Goal: Task Accomplishment & Management: Manage account settings

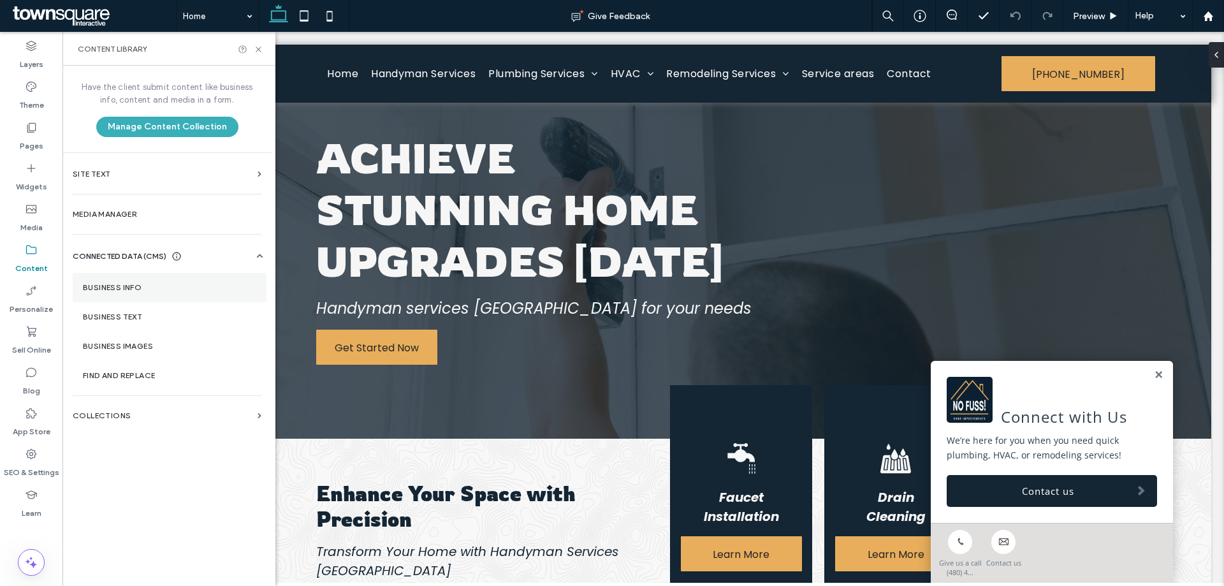
click at [184, 277] on section "Business Info" at bounding box center [170, 287] width 194 height 29
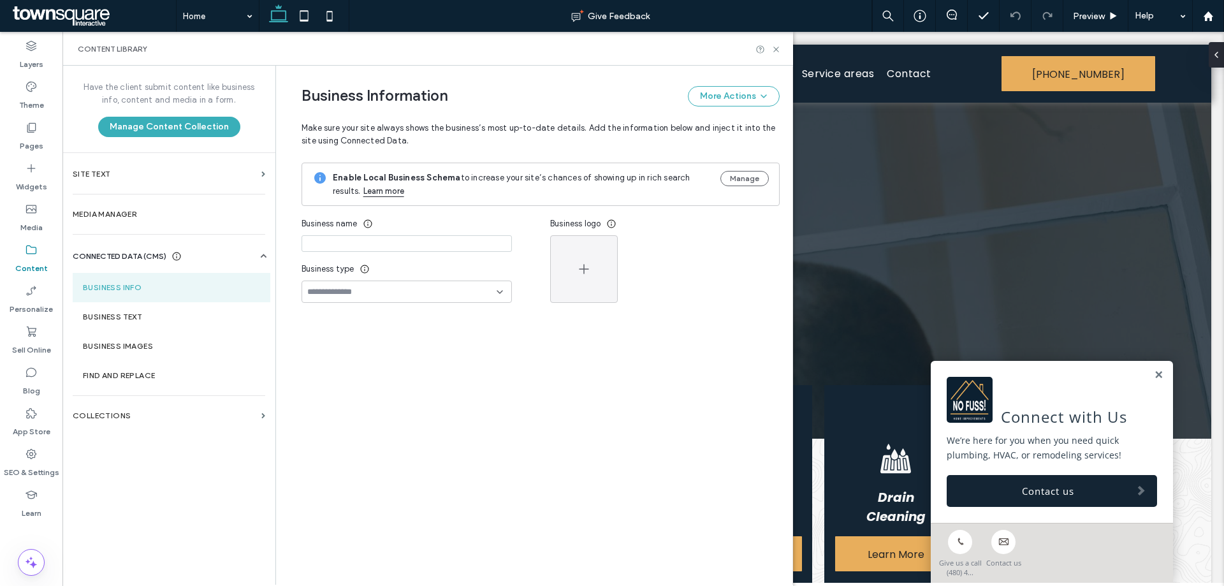
scroll to position [45, 0]
type input "**********"
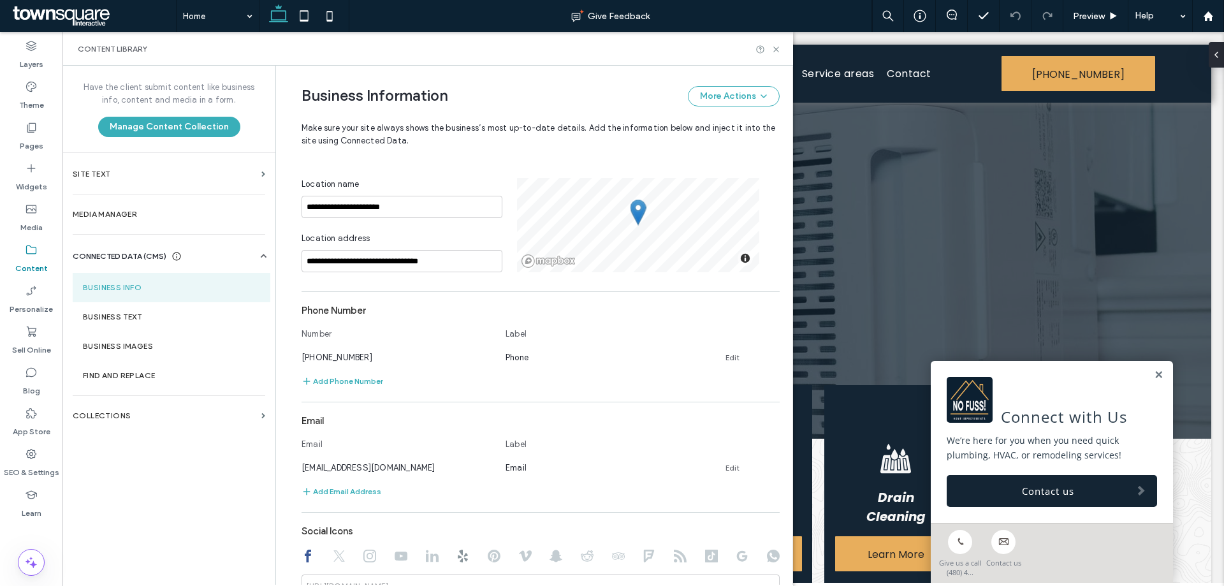
scroll to position [383, 0]
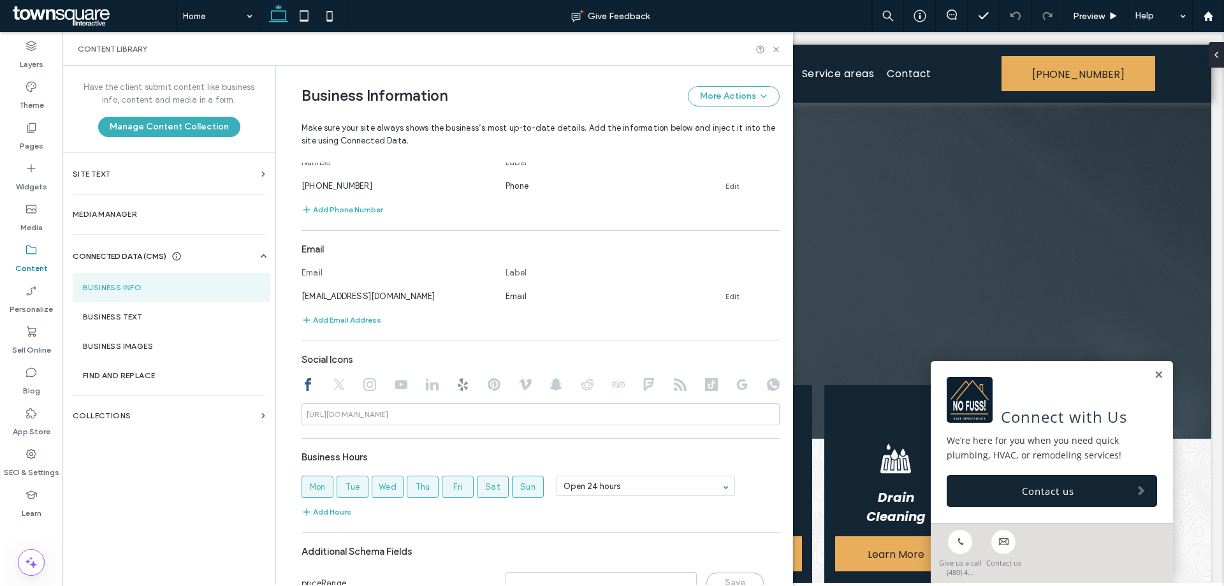
click at [333, 381] on use at bounding box center [338, 384] width 11 height 11
click at [363, 385] on icon at bounding box center [369, 384] width 13 height 13
click at [395, 390] on icon at bounding box center [401, 384] width 13 height 13
click at [426, 390] on icon at bounding box center [432, 384] width 13 height 13
click at [457, 390] on icon at bounding box center [463, 384] width 13 height 13
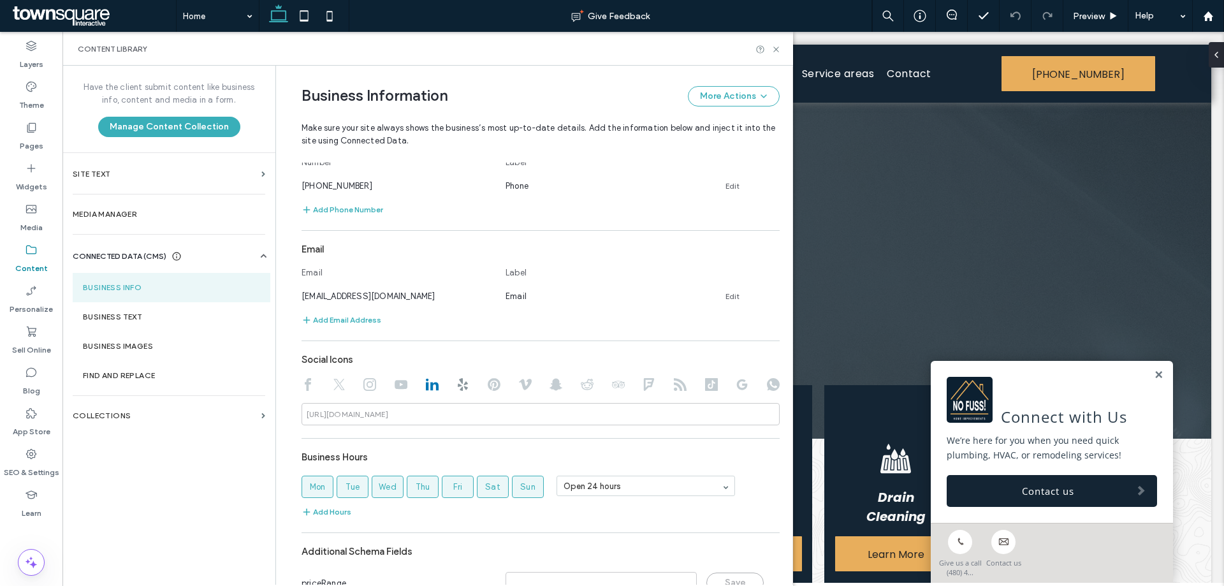
type input "**********"
click at [491, 386] on icon at bounding box center [494, 384] width 13 height 13
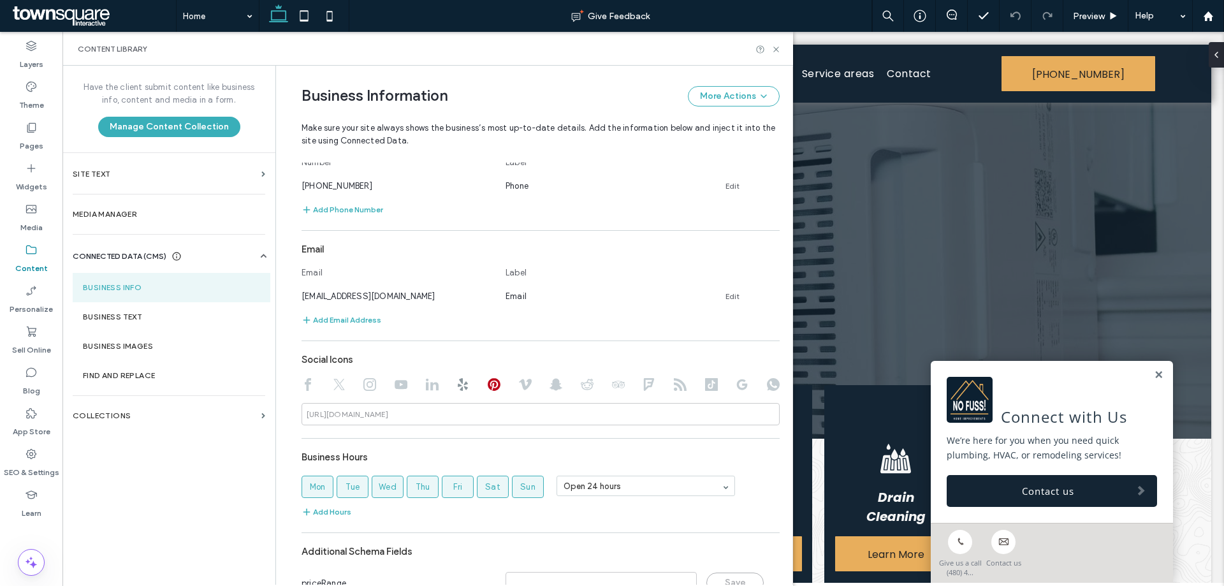
click at [519, 385] on use at bounding box center [525, 384] width 13 height 11
click at [550, 384] on use at bounding box center [556, 385] width 13 height 12
click at [585, 389] on icon at bounding box center [587, 384] width 13 height 13
drag, startPoint x: 613, startPoint y: 388, endPoint x: 667, endPoint y: 392, distance: 54.4
click at [615, 389] on icon at bounding box center [618, 384] width 13 height 13
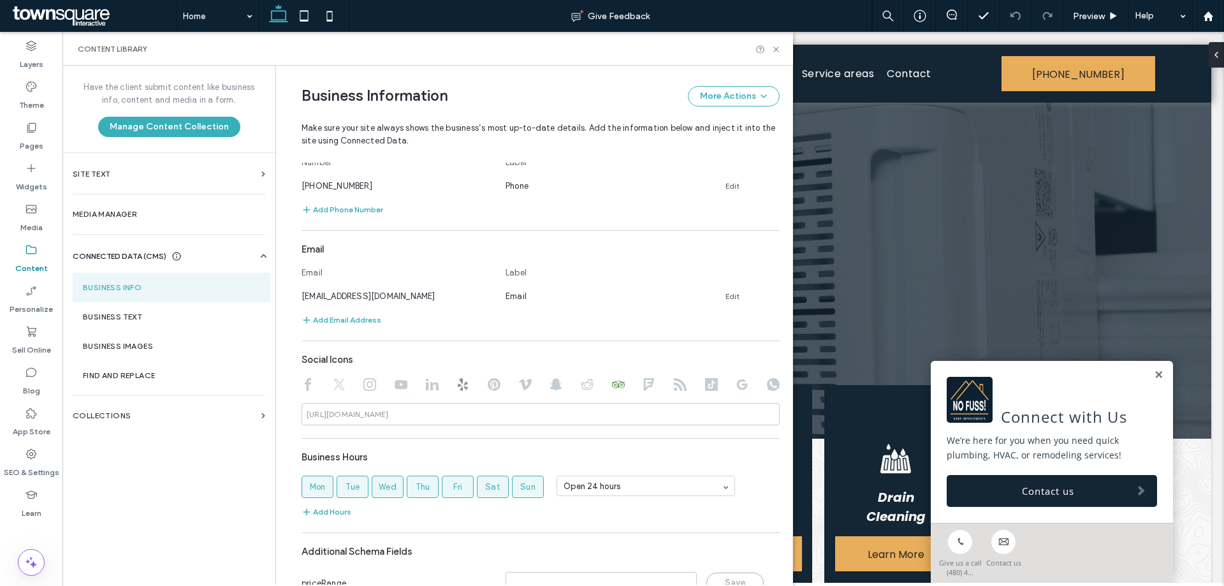
click at [645, 386] on icon at bounding box center [649, 384] width 13 height 13
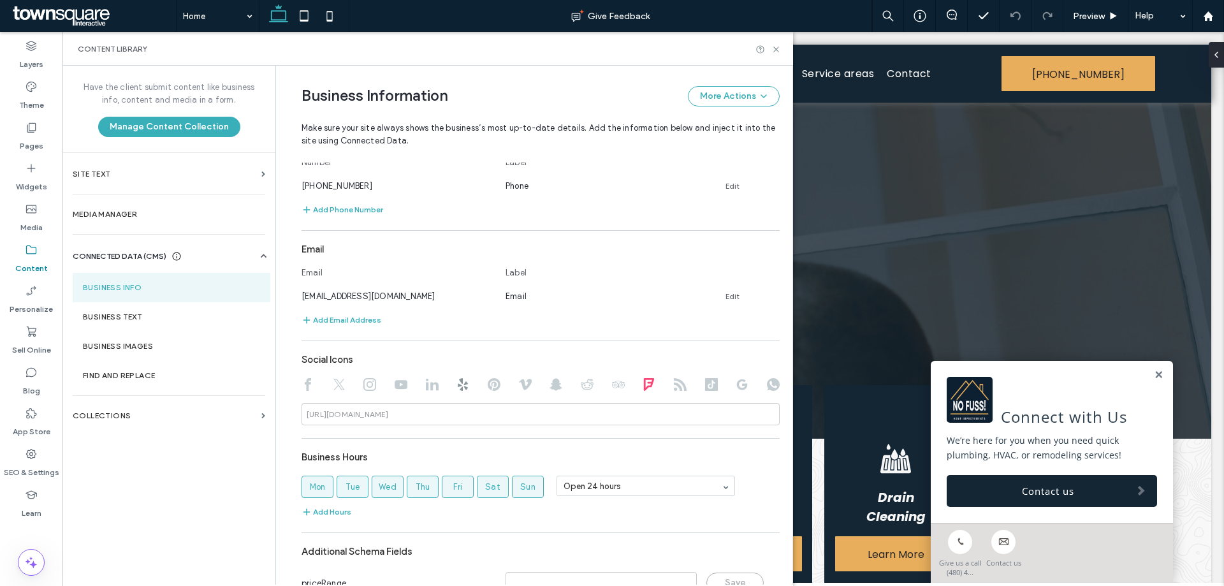
click at [674, 386] on icon at bounding box center [680, 384] width 13 height 13
click at [708, 383] on icon at bounding box center [711, 384] width 13 height 13
drag, startPoint x: 733, startPoint y: 381, endPoint x: 744, endPoint y: 381, distance: 10.8
click at [740, 381] on icon at bounding box center [742, 384] width 13 height 13
click at [768, 385] on use at bounding box center [773, 384] width 13 height 13
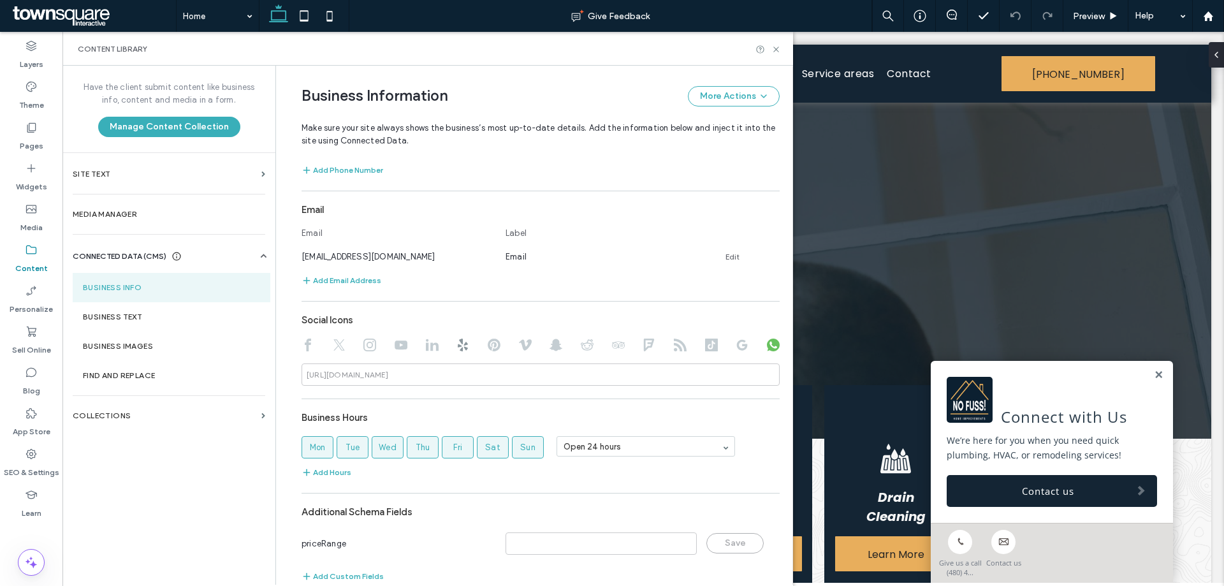
scroll to position [444, 0]
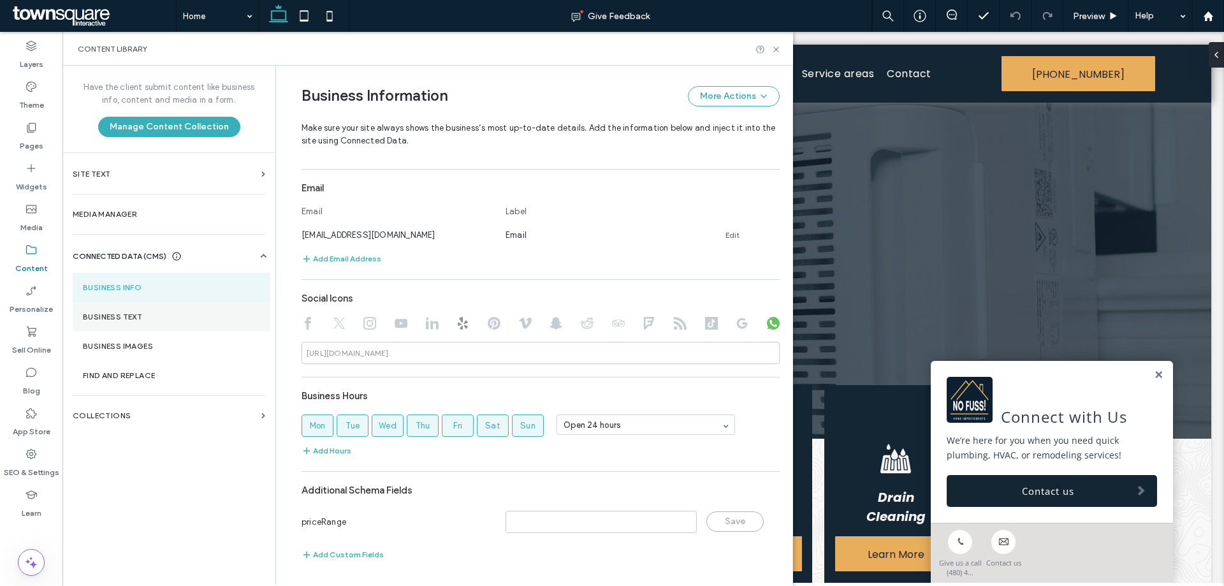
click at [170, 314] on label "Business Text" at bounding box center [171, 316] width 177 height 9
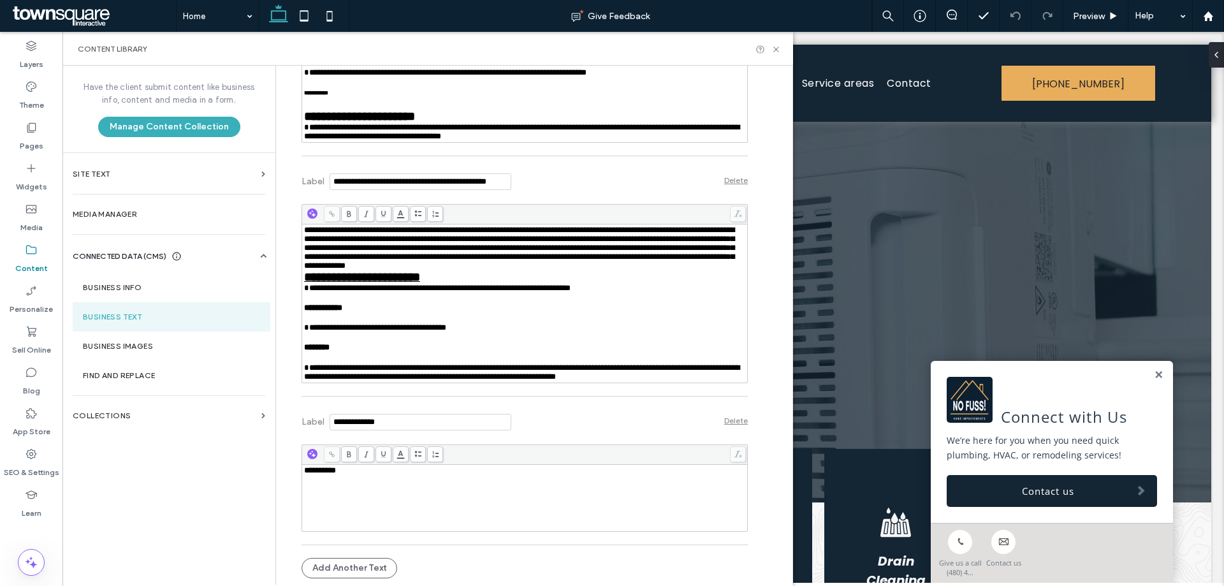
scroll to position [5498, 0]
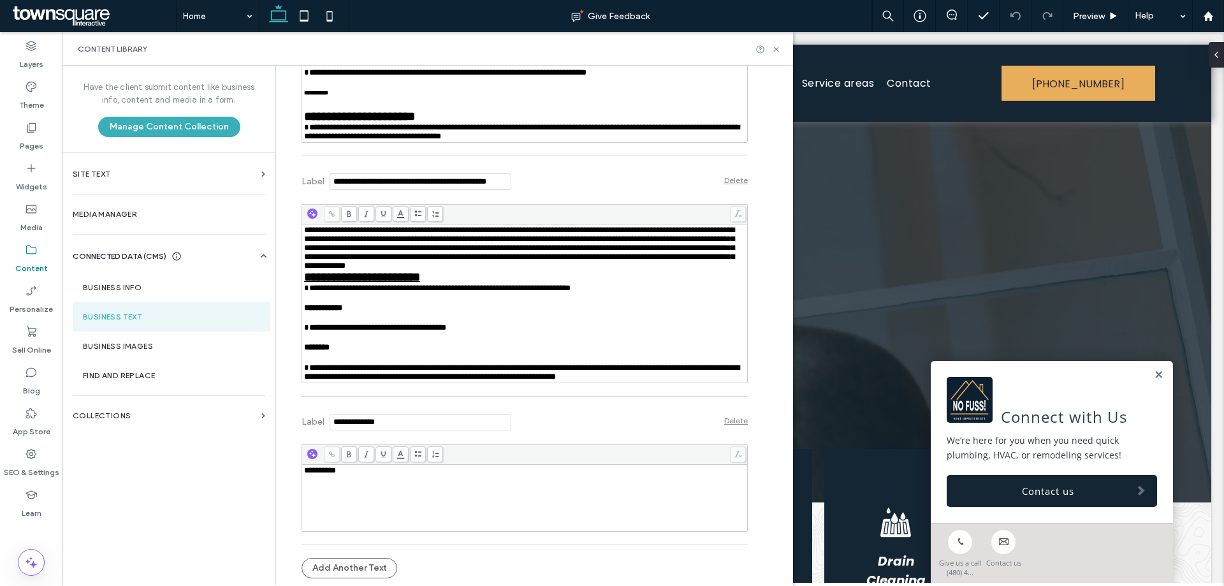
click at [390, 472] on div "**********" at bounding box center [525, 470] width 442 height 9
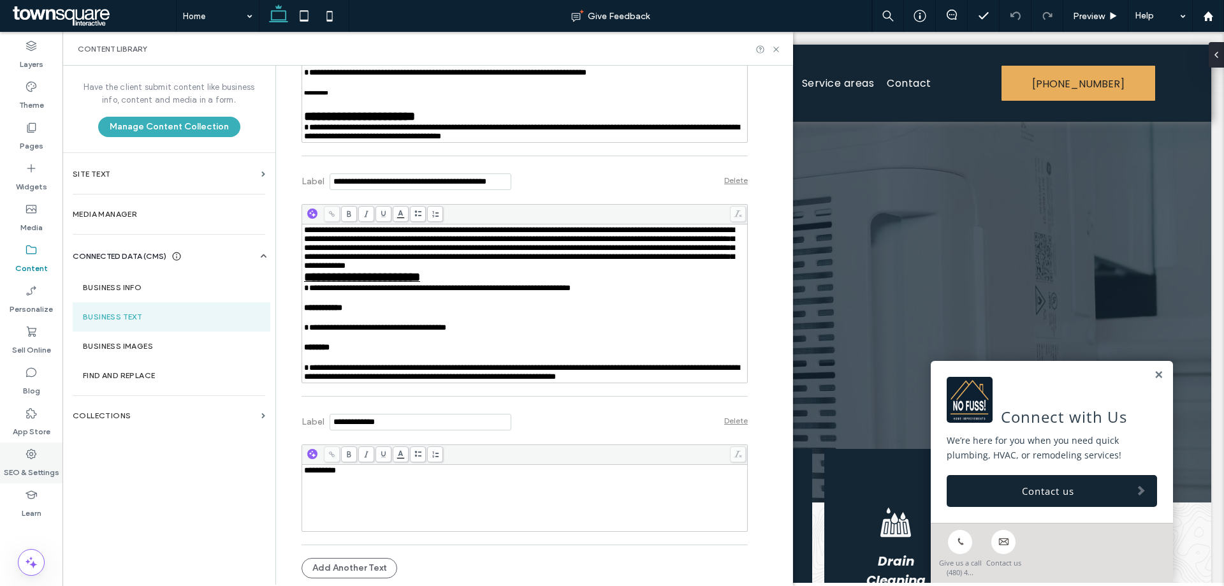
click at [39, 465] on label "SEO & Settings" at bounding box center [31, 469] width 55 height 18
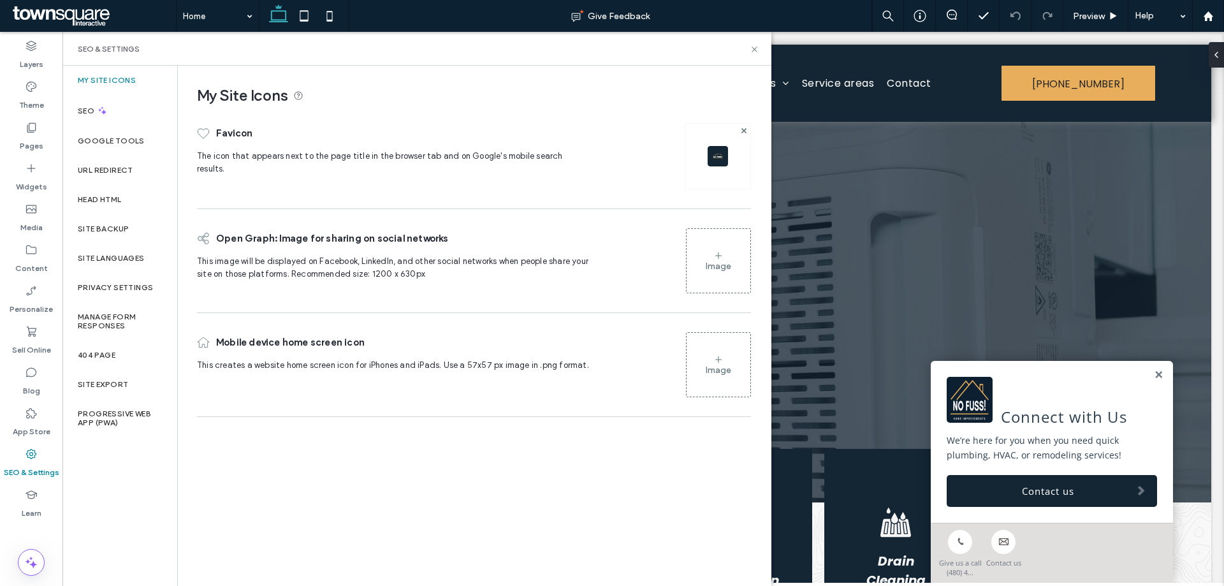
click at [720, 154] on img at bounding box center [718, 156] width 20 height 20
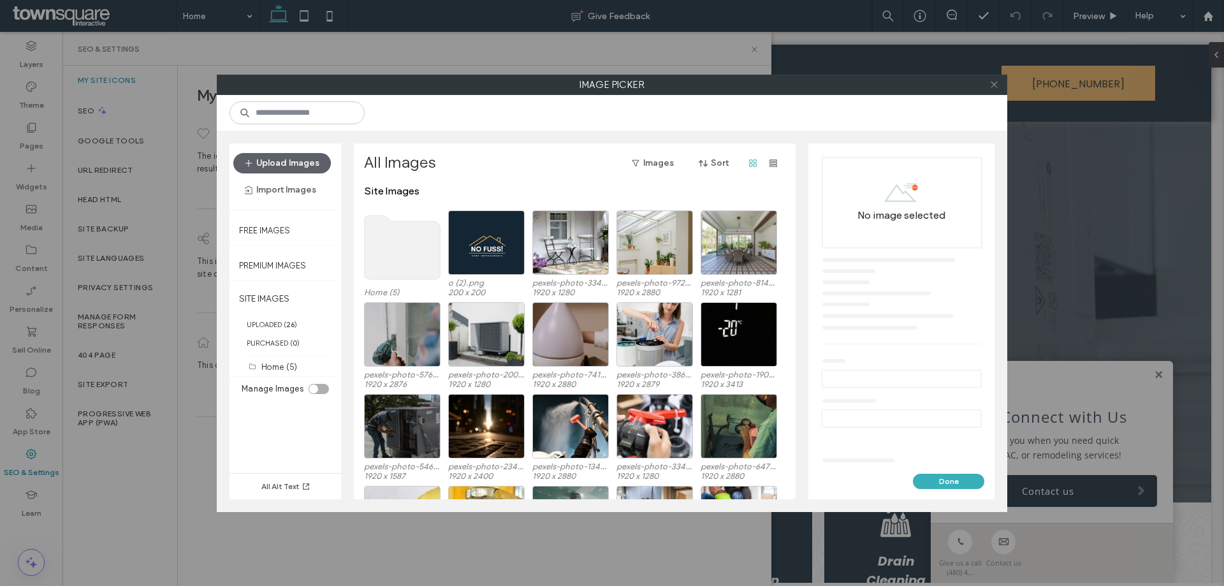
click at [995, 84] on icon at bounding box center [995, 85] width 10 height 10
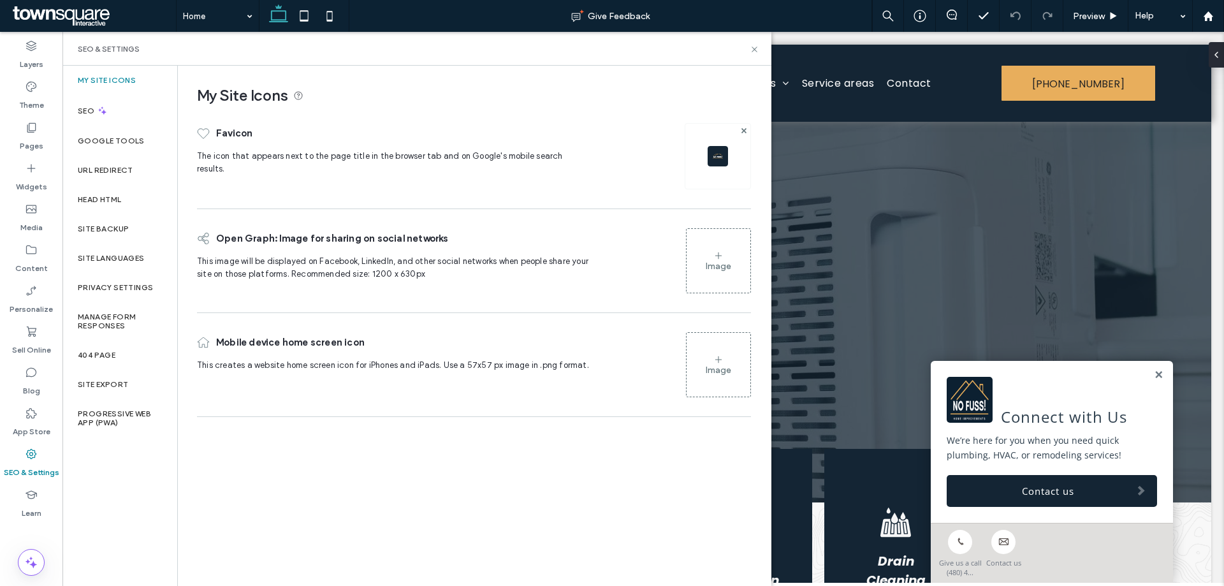
drag, startPoint x: 35, startPoint y: 102, endPoint x: 178, endPoint y: 215, distance: 182.0
click at [35, 101] on label "Theme" at bounding box center [31, 102] width 25 height 18
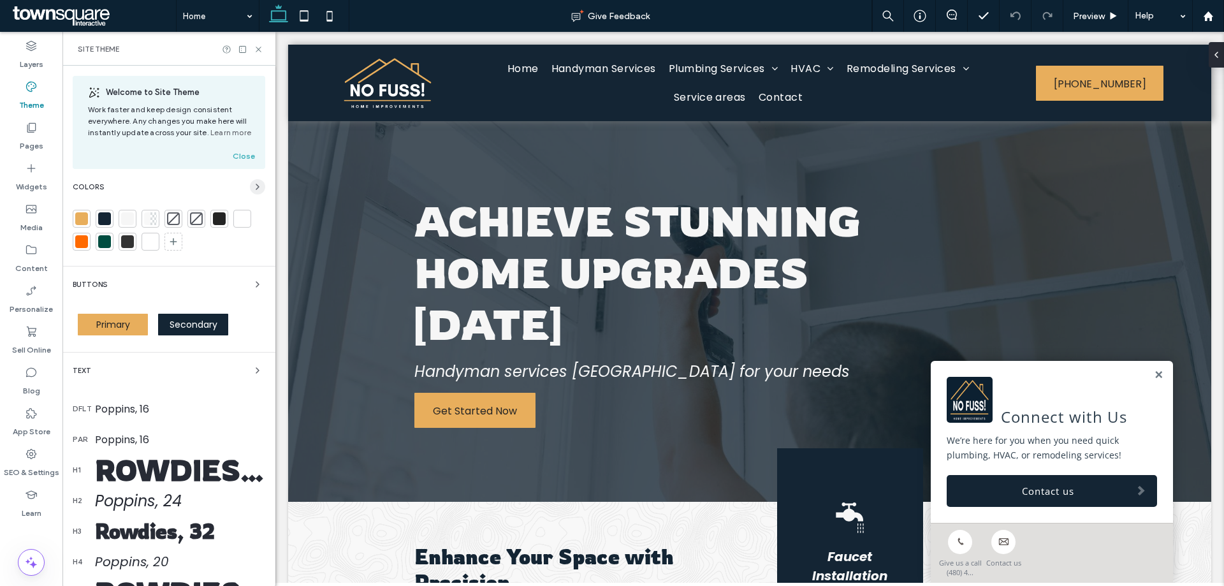
click at [257, 186] on span "button" at bounding box center [257, 186] width 15 height 15
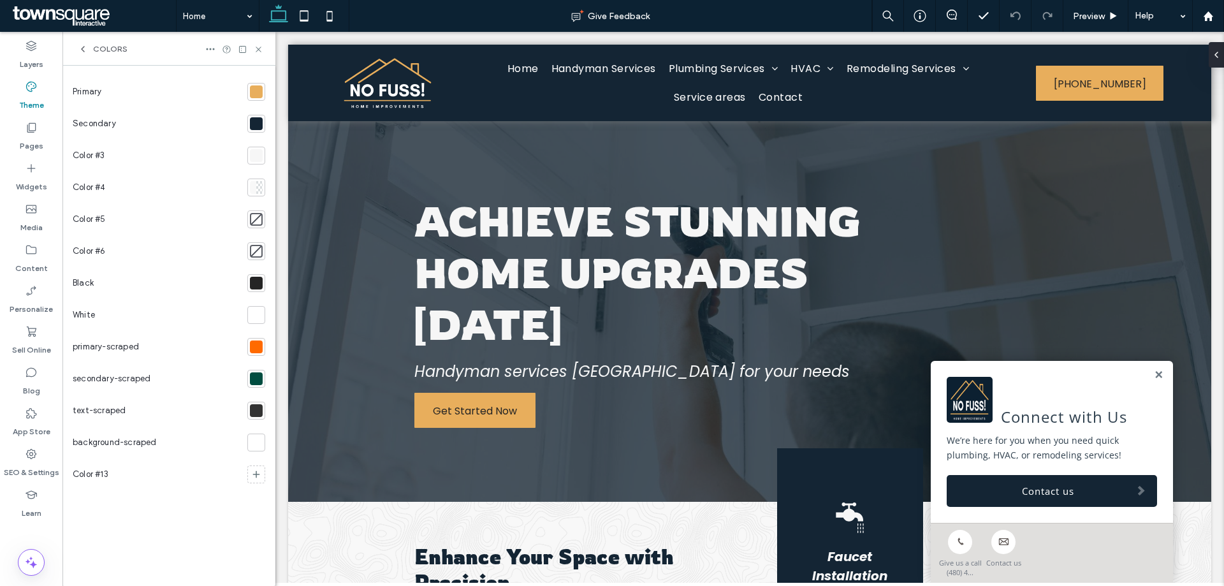
click at [263, 94] on div at bounding box center [256, 92] width 18 height 18
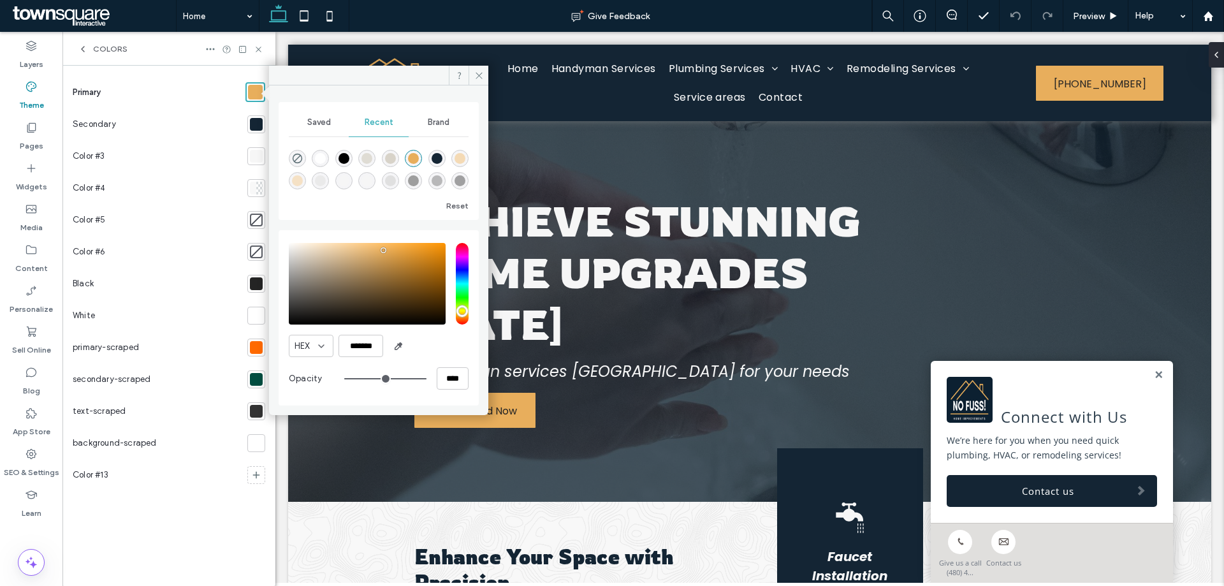
click at [257, 128] on div at bounding box center [256, 124] width 13 height 13
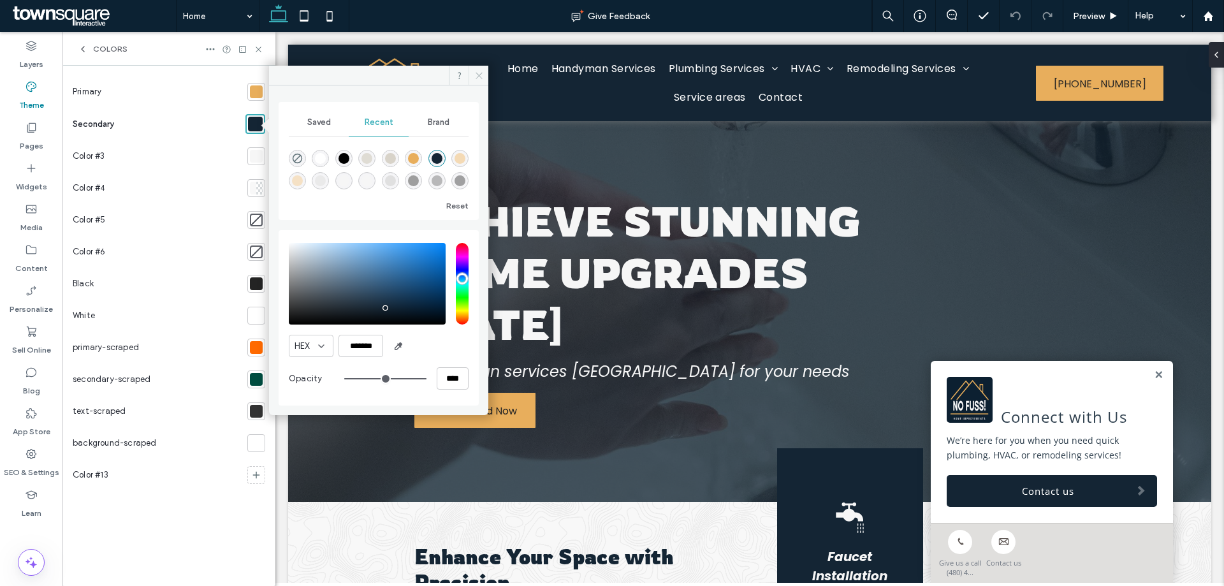
click at [479, 77] on icon at bounding box center [479, 76] width 10 height 10
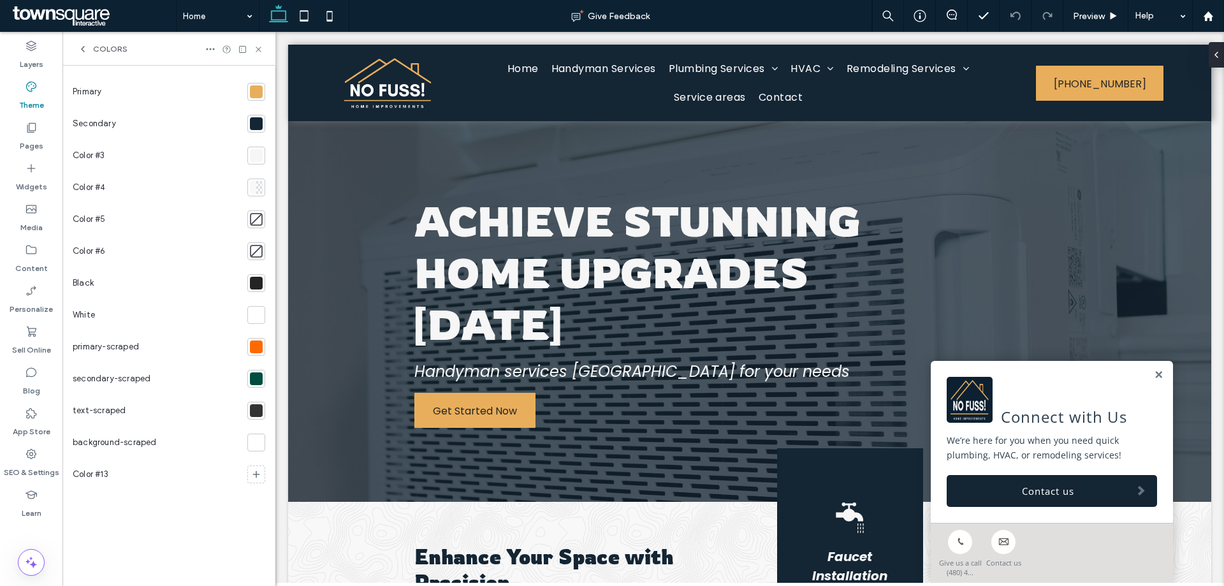
click at [252, 47] on div at bounding box center [234, 49] width 58 height 10
click at [259, 51] on icon at bounding box center [259, 50] width 10 height 10
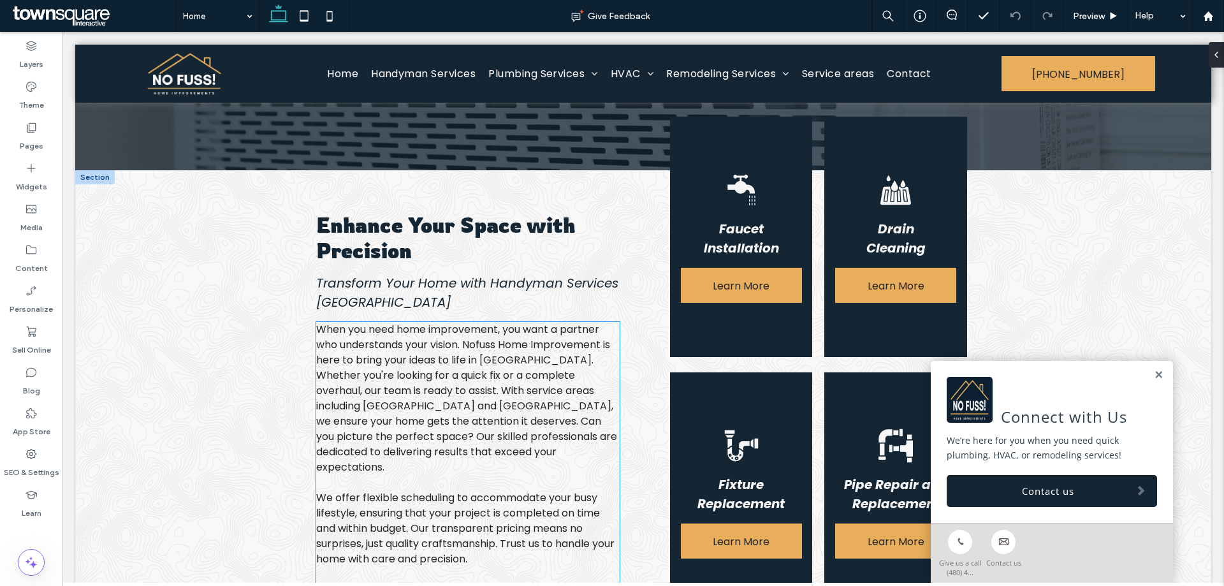
scroll to position [383, 0]
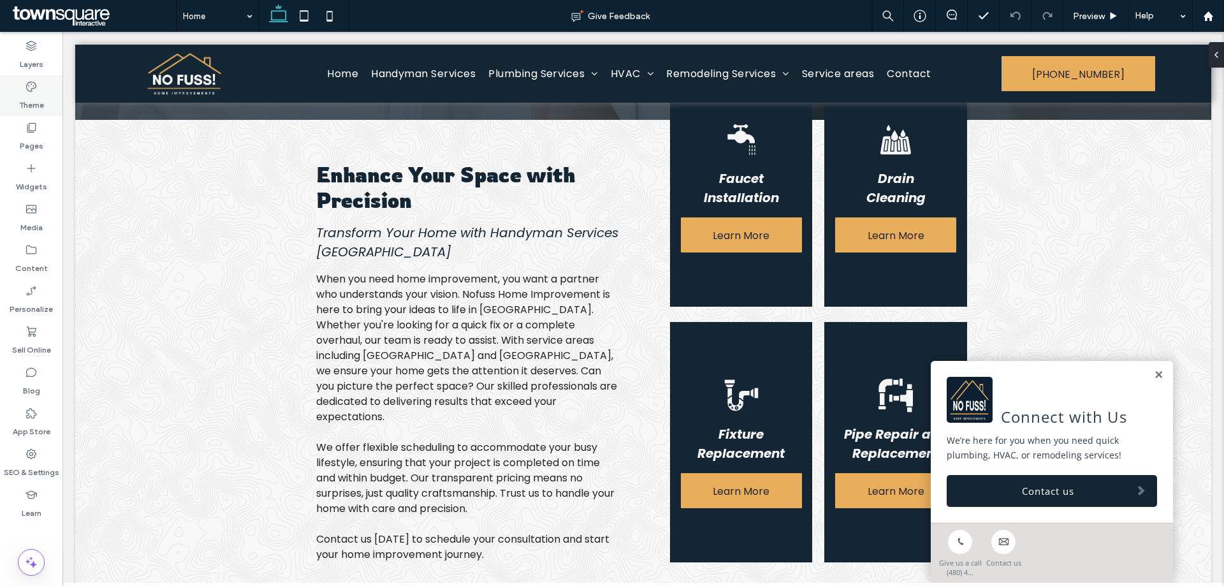
click at [34, 92] on icon at bounding box center [31, 86] width 13 height 13
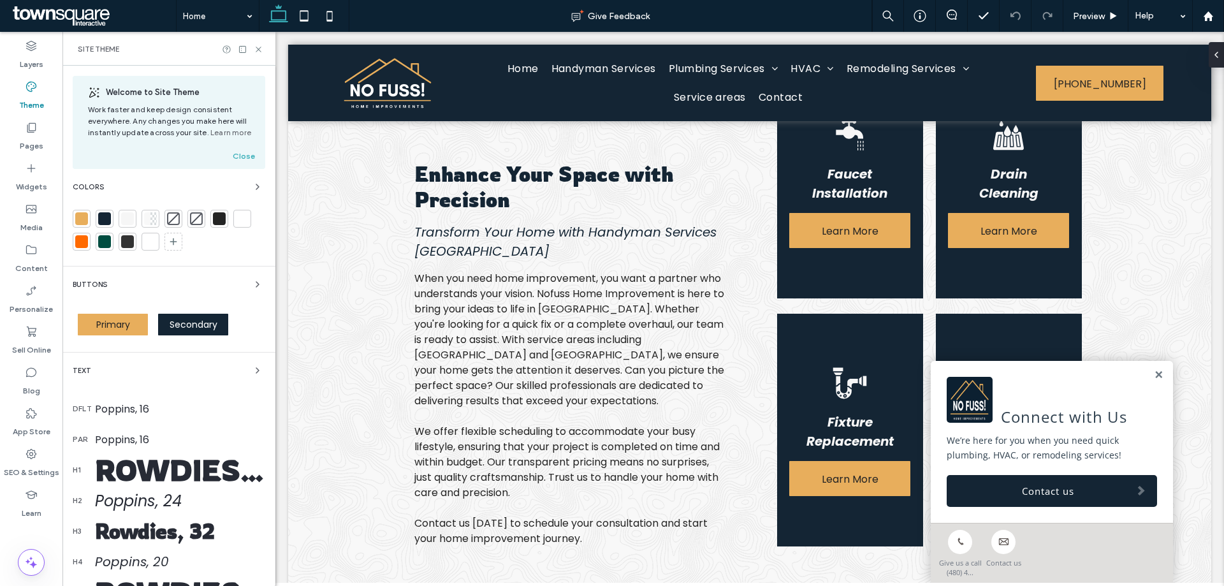
scroll to position [382, 0]
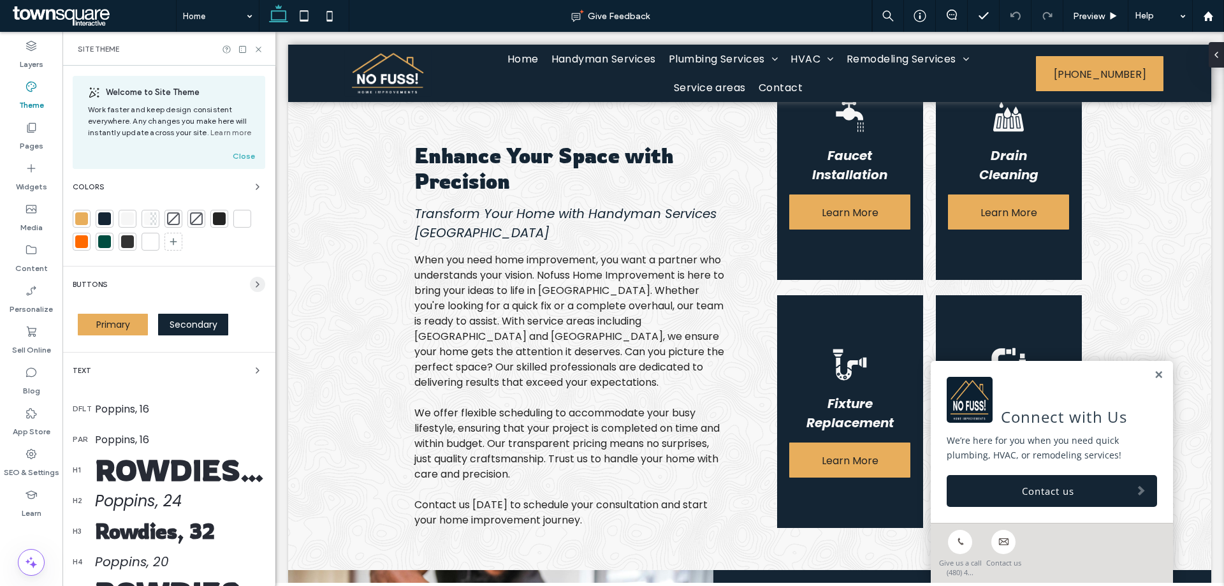
click at [251, 289] on span "button" at bounding box center [257, 284] width 15 height 15
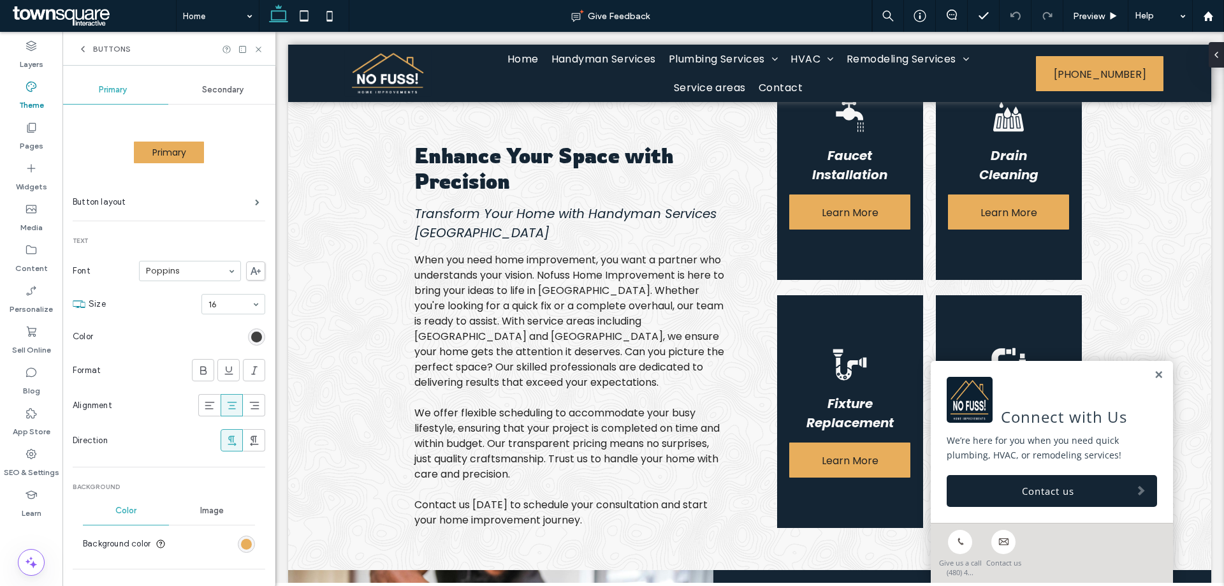
click at [251, 337] on div "rgb(36, 36, 36)" at bounding box center [256, 337] width 11 height 11
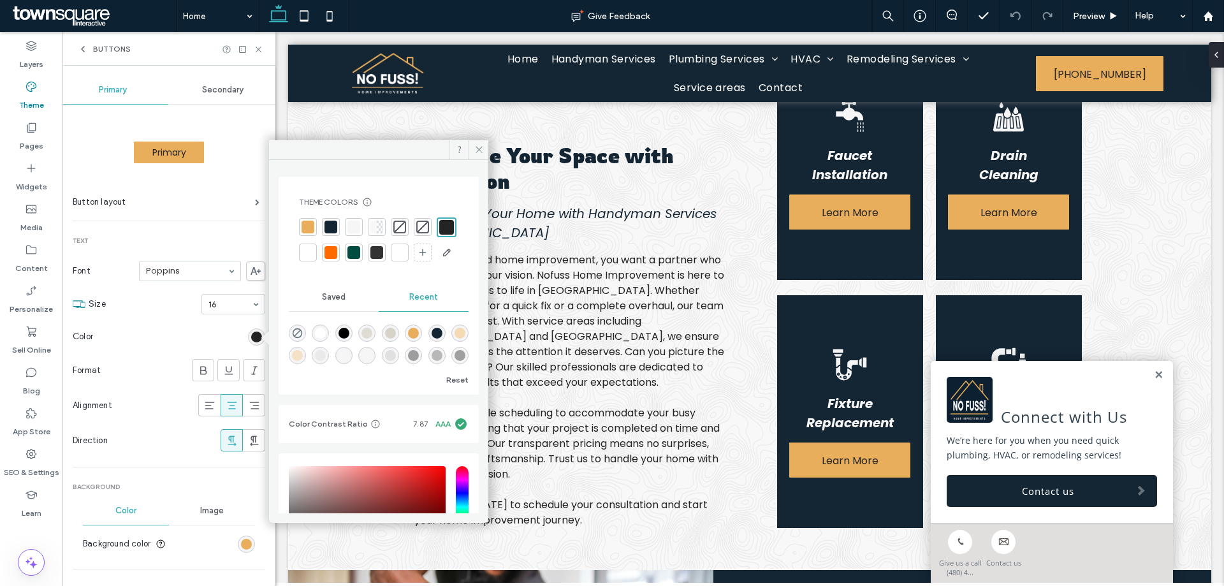
click at [209, 96] on div "Secondary" at bounding box center [223, 90] width 110 height 28
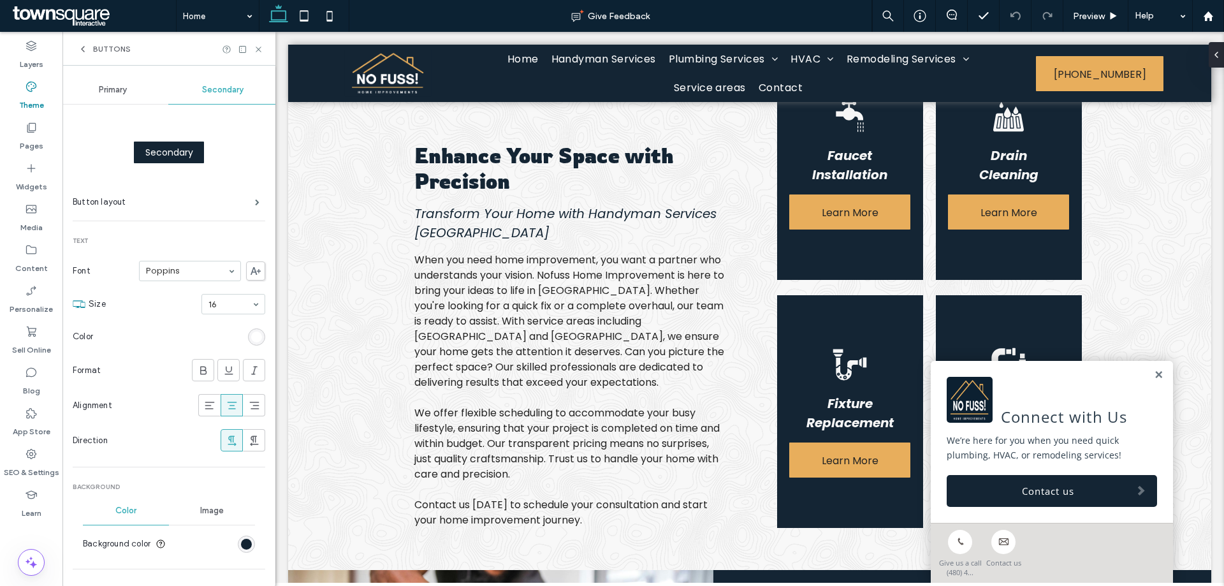
click at [251, 339] on div "rgb(255, 255, 255)" at bounding box center [256, 337] width 11 height 11
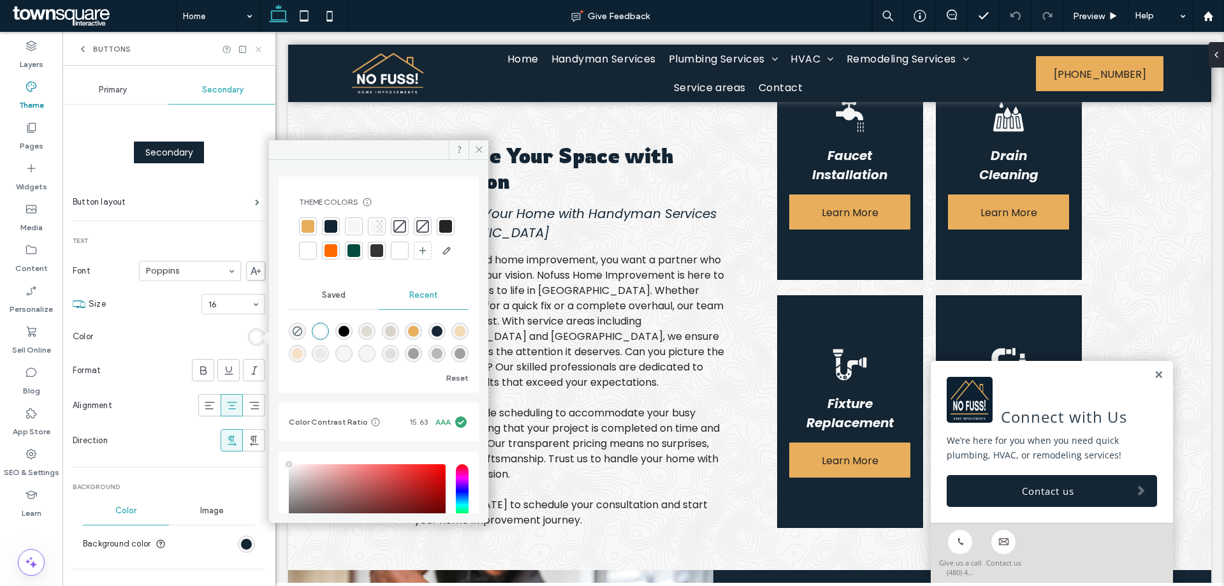
drag, startPoint x: 259, startPoint y: 47, endPoint x: 106, endPoint y: 17, distance: 156.0
click at [259, 47] on icon at bounding box center [259, 50] width 10 height 10
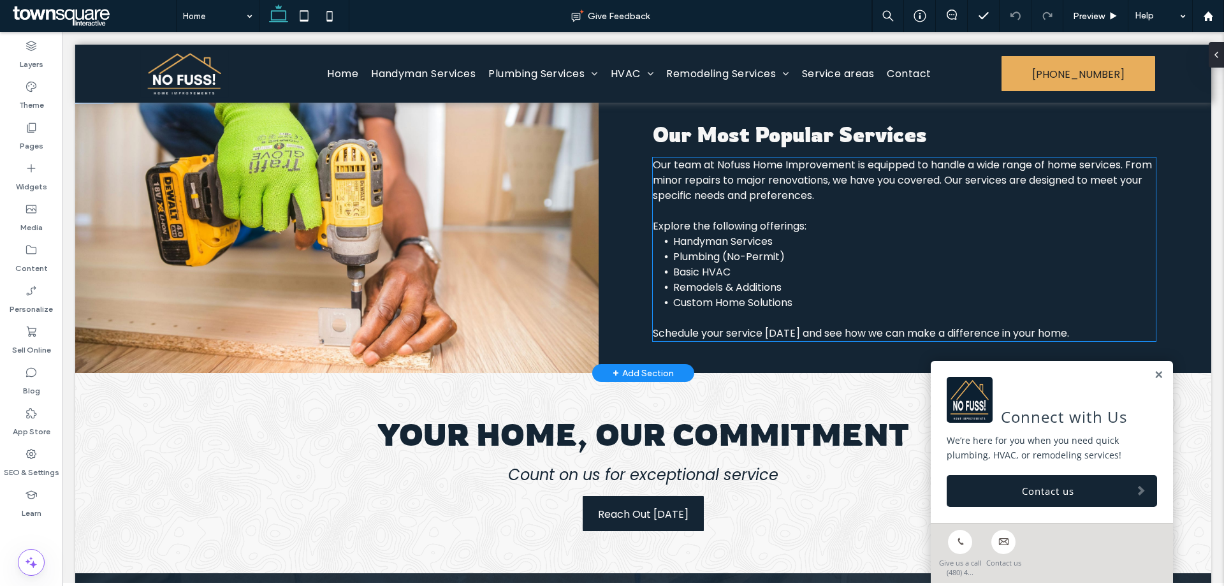
scroll to position [829, 0]
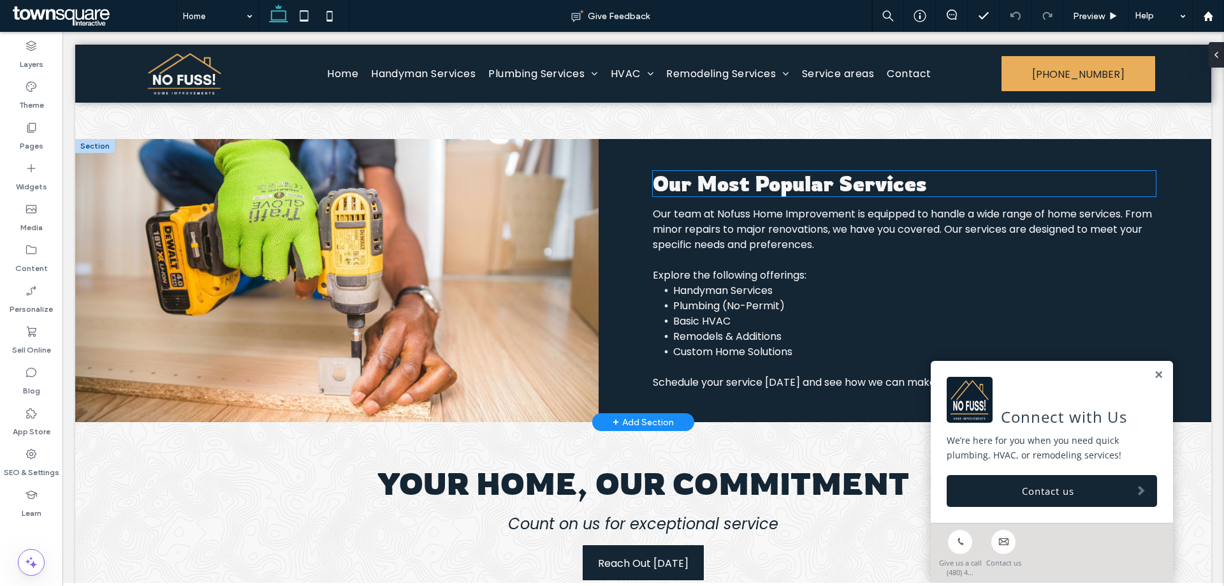
click at [755, 173] on span "Our Most Popular Services" at bounding box center [790, 184] width 274 height 26
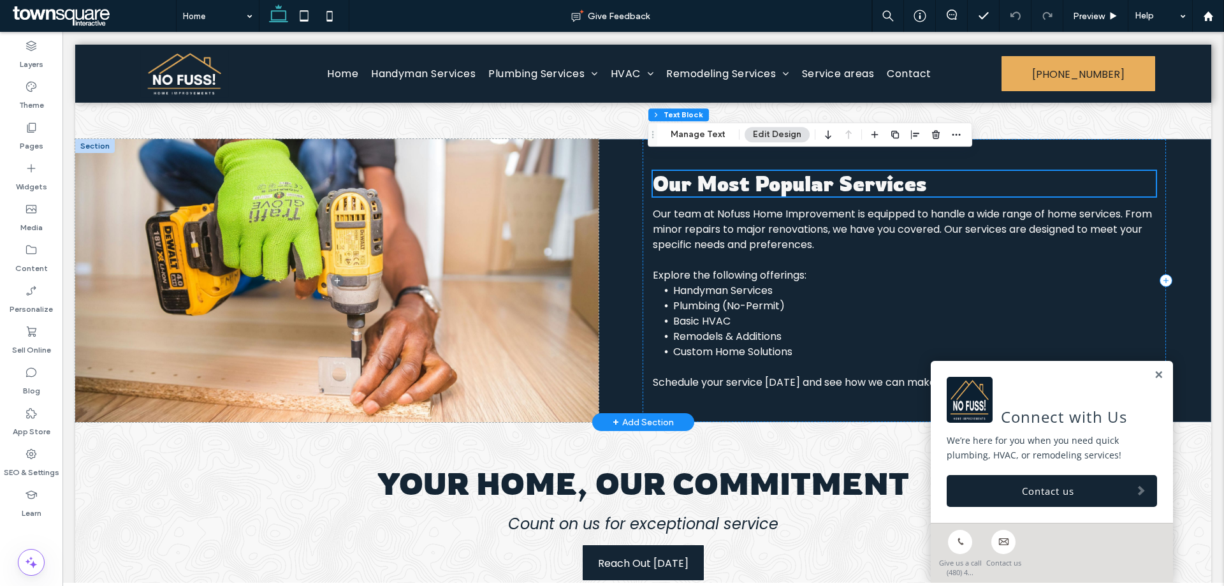
click at [755, 173] on div "Our Most Popular Services" at bounding box center [904, 184] width 503 height 26
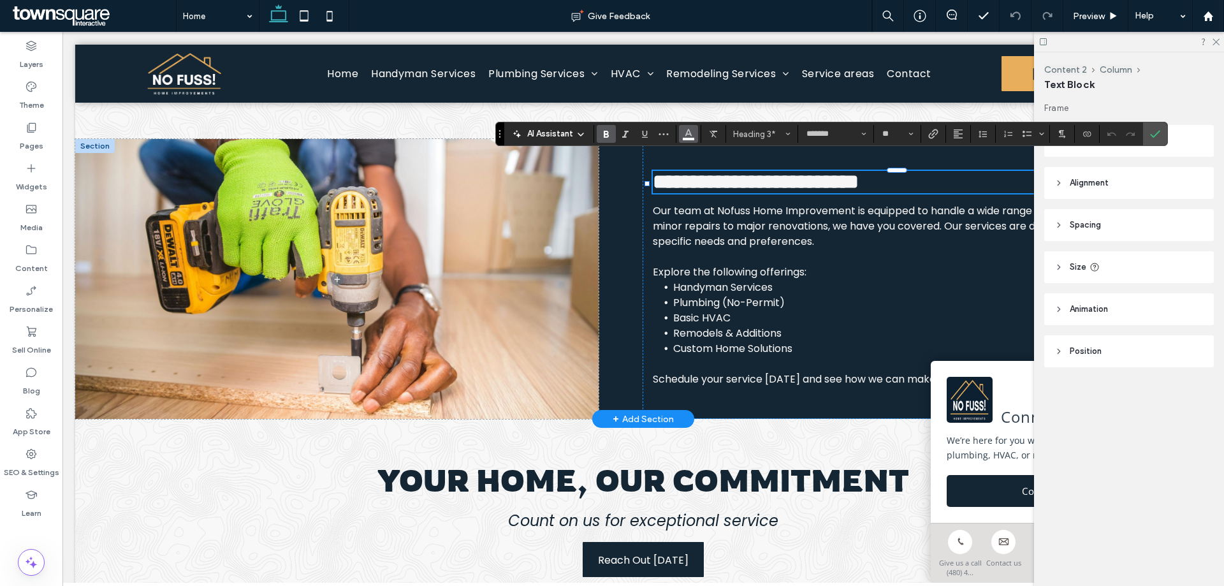
click at [689, 134] on use "Color" at bounding box center [688, 132] width 7 height 7
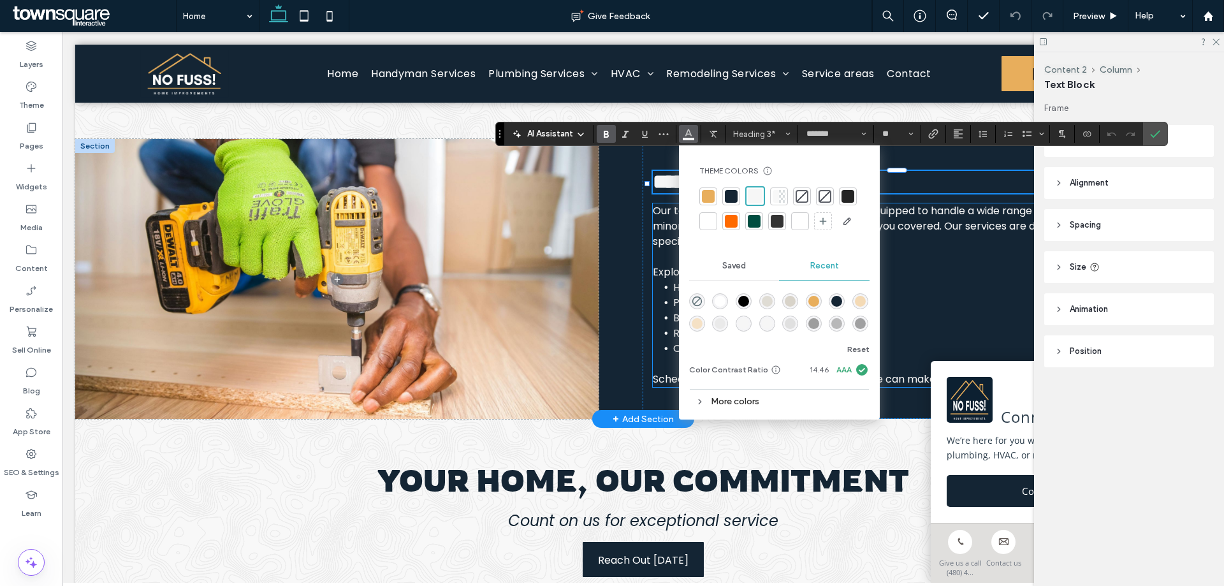
click at [664, 265] on span "Explore the following offerings:" at bounding box center [730, 272] width 154 height 15
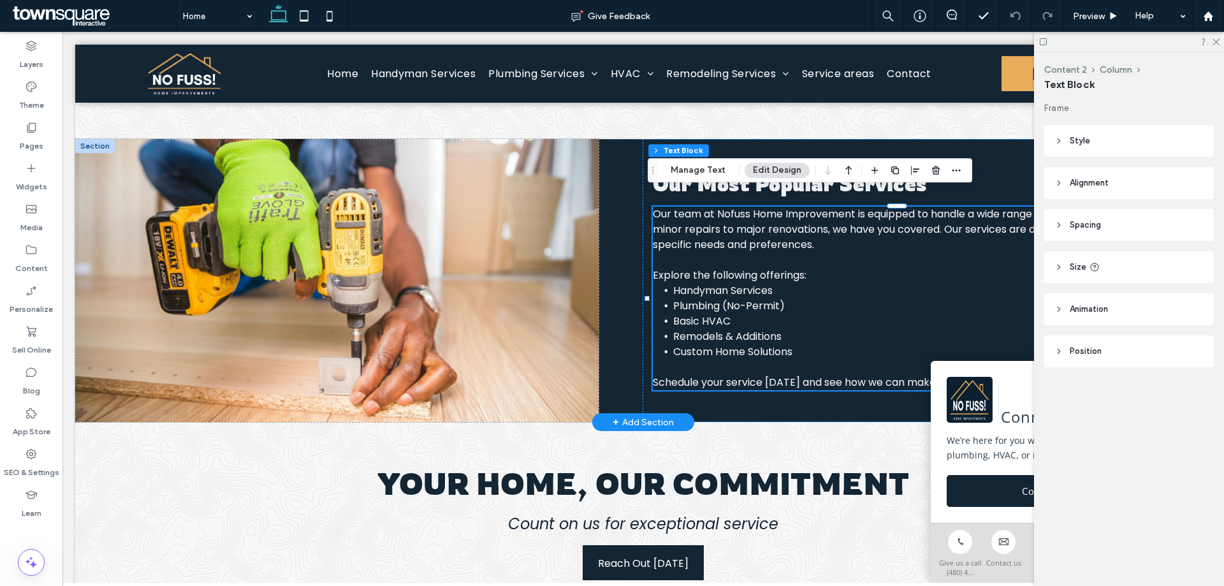
click at [664, 268] on span "Explore the following offerings:" at bounding box center [730, 275] width 154 height 15
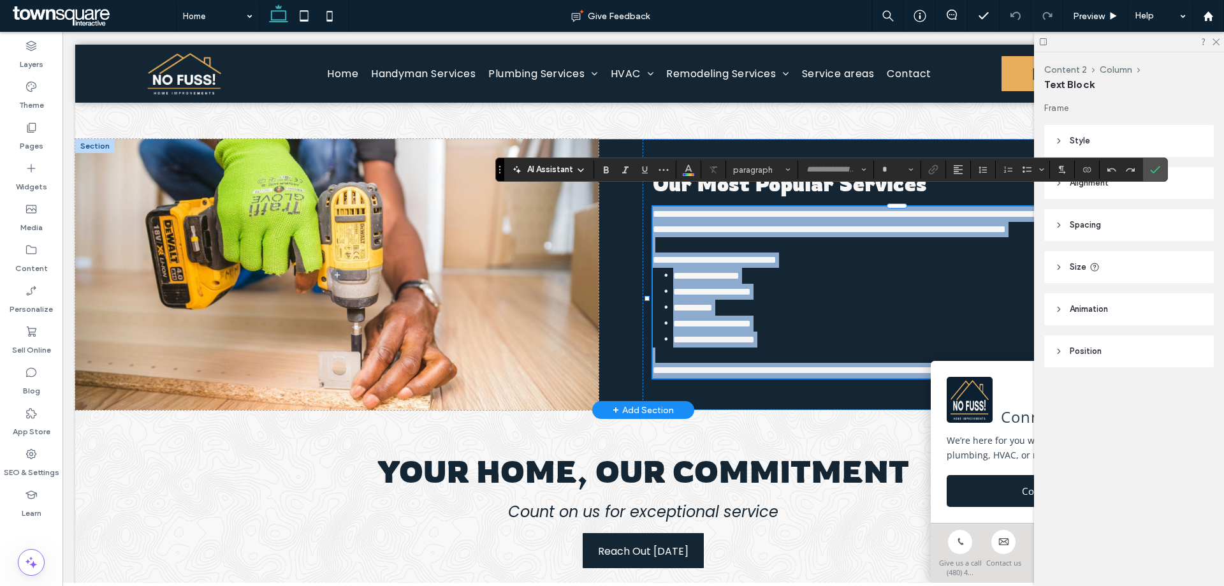
type input "*******"
type input "**"
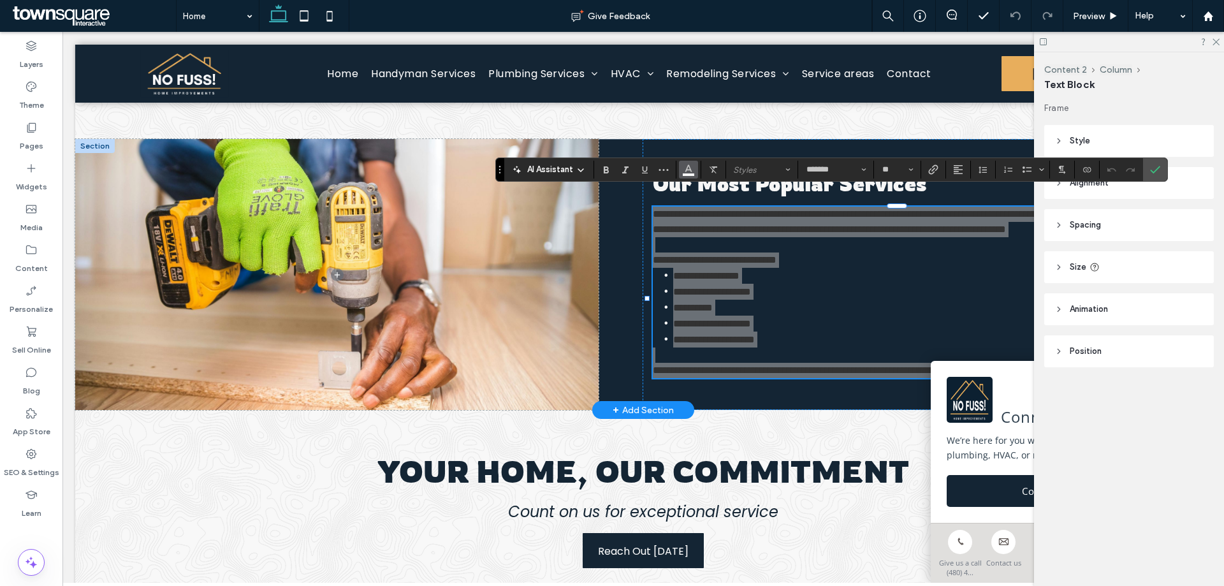
click at [684, 170] on icon "Color" at bounding box center [688, 168] width 10 height 10
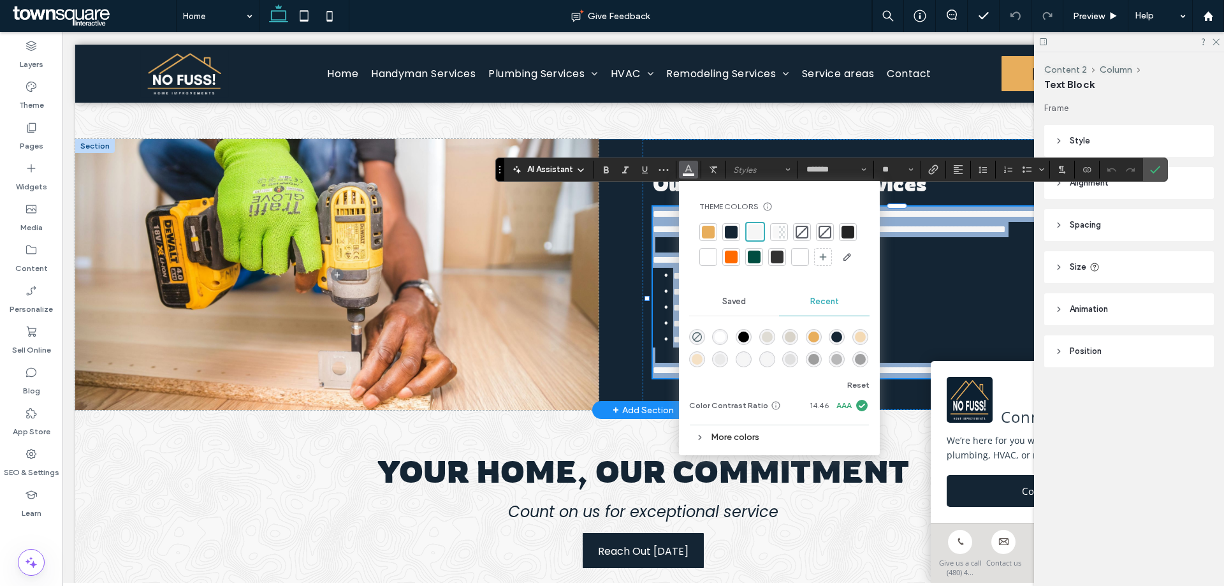
click at [617, 267] on div "**********" at bounding box center [643, 274] width 1136 height 271
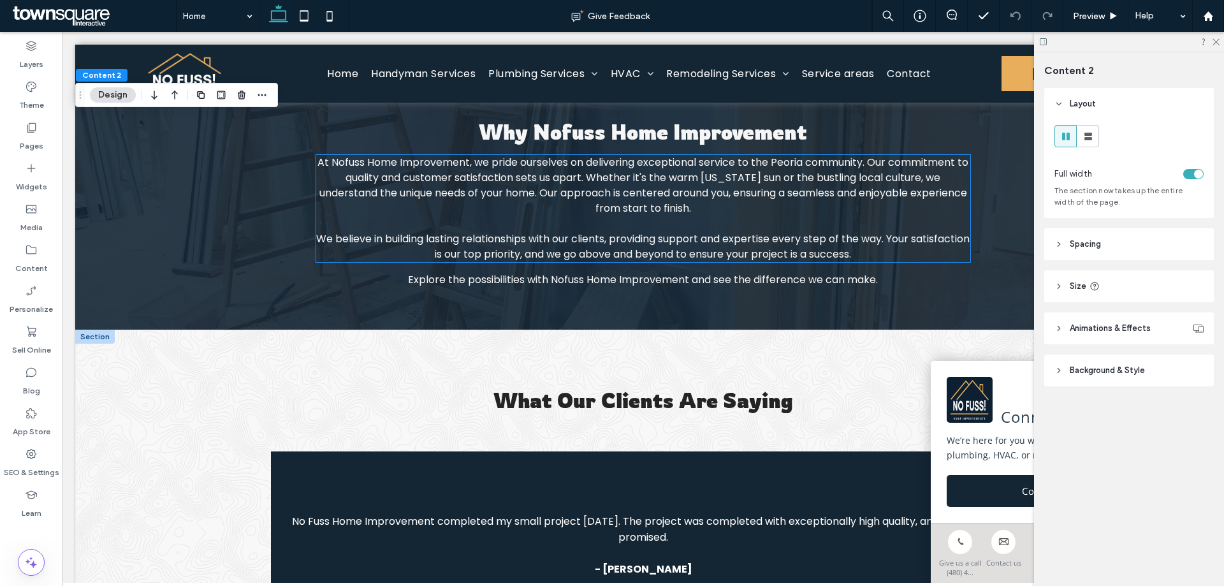
scroll to position [1594, 0]
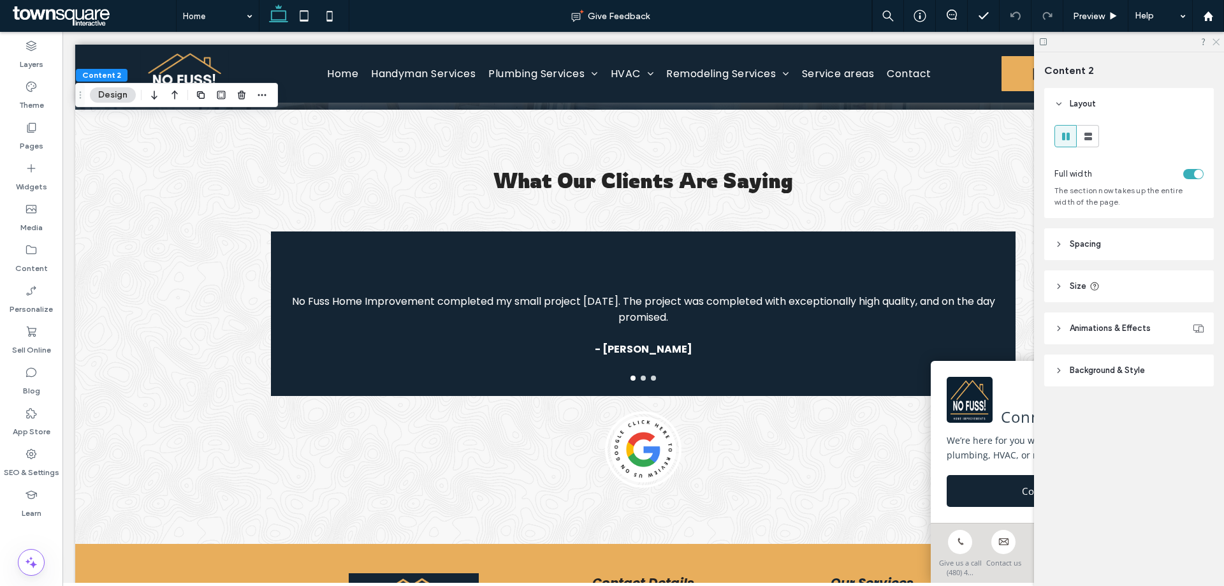
drag, startPoint x: 1218, startPoint y: 41, endPoint x: 1129, endPoint y: 22, distance: 90.5
click at [1218, 41] on use at bounding box center [1216, 42] width 7 height 7
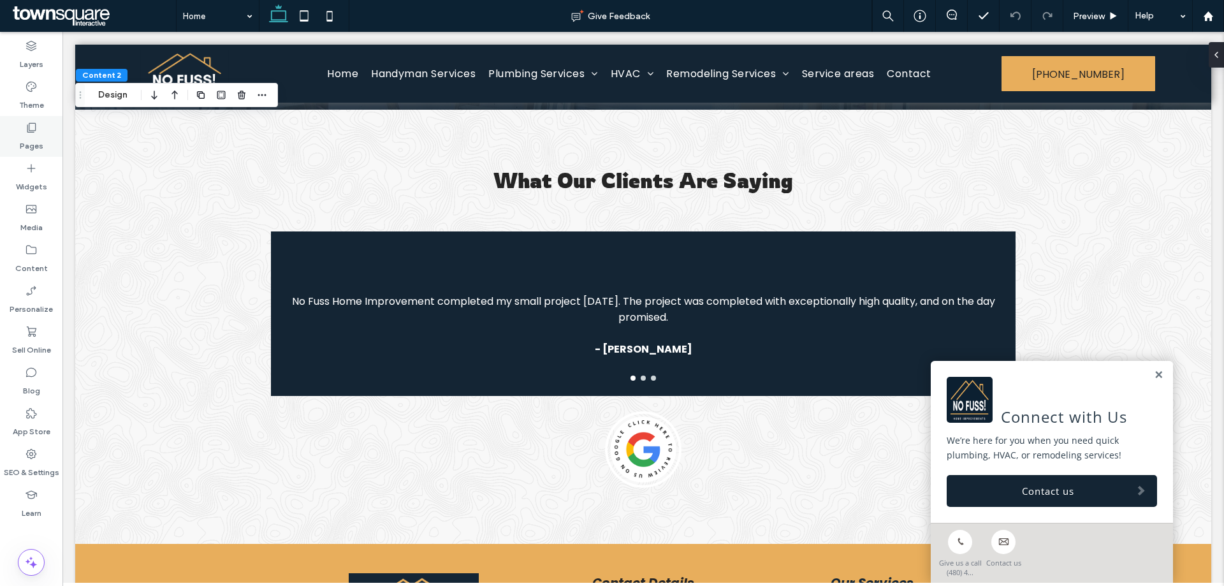
click at [32, 135] on label "Pages" at bounding box center [32, 143] width 24 height 18
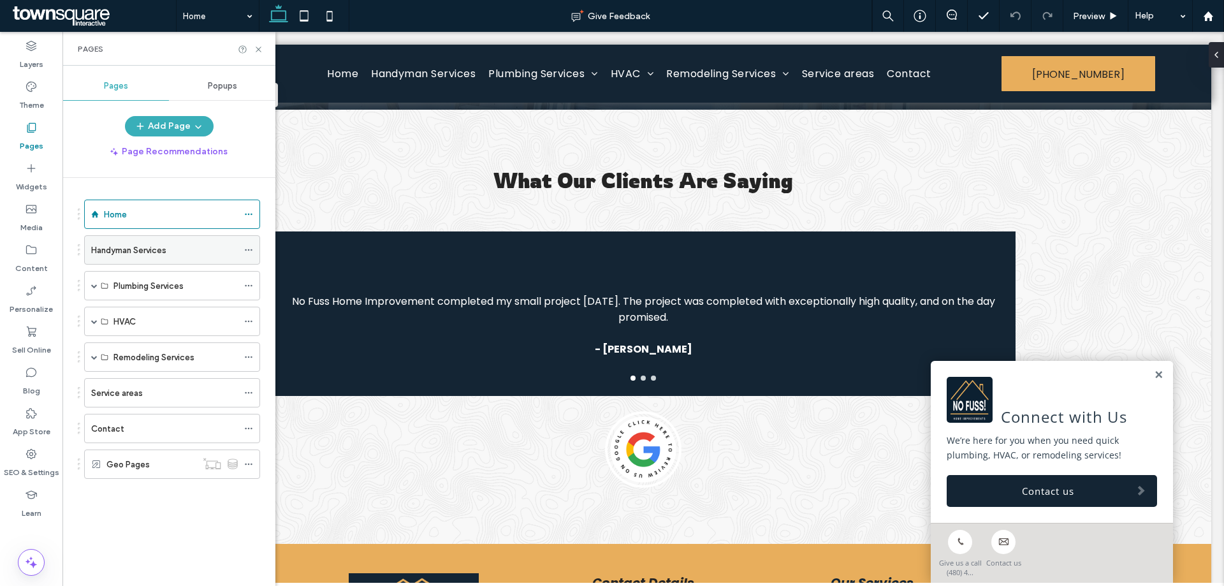
click at [249, 248] on icon at bounding box center [248, 249] width 9 height 9
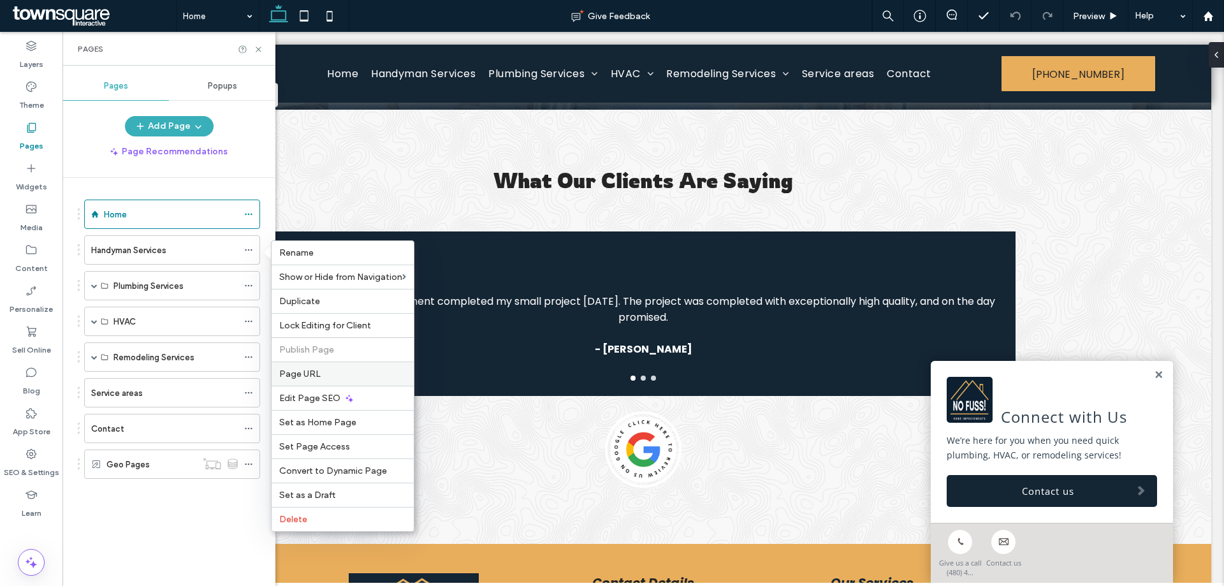
click at [337, 378] on label "Page URL" at bounding box center [342, 374] width 127 height 11
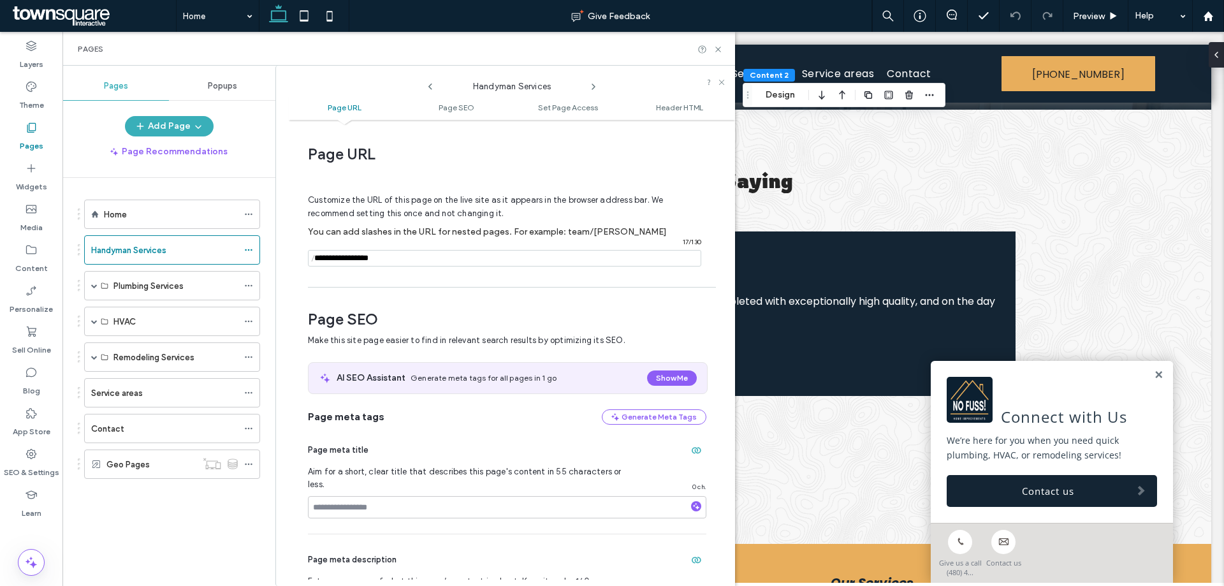
scroll to position [6, 0]
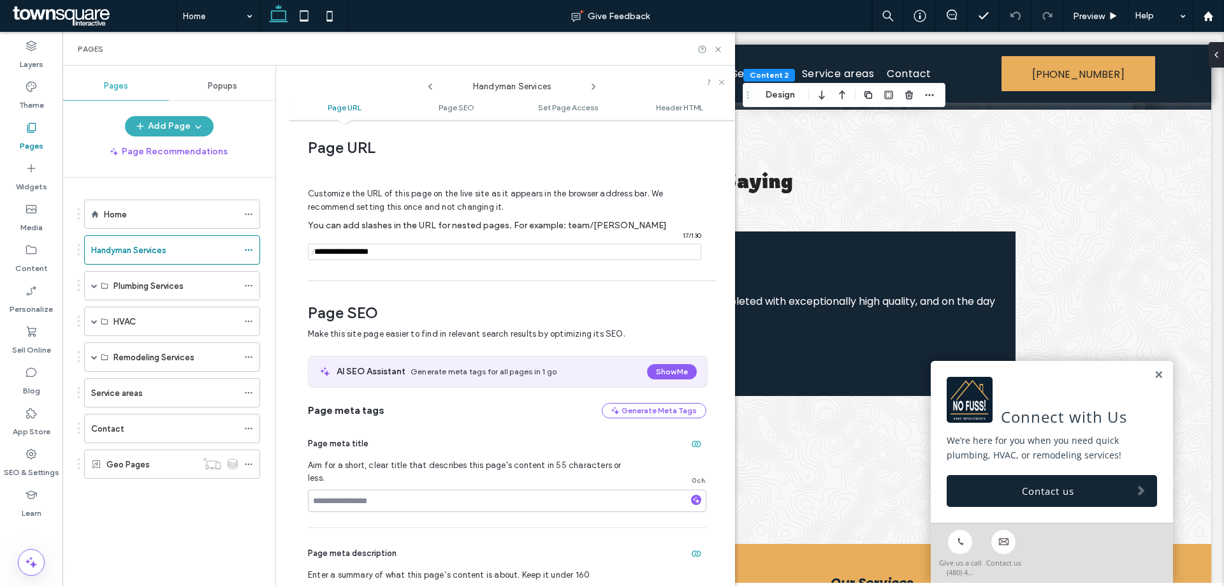
click at [596, 85] on icon at bounding box center [593, 87] width 10 height 10
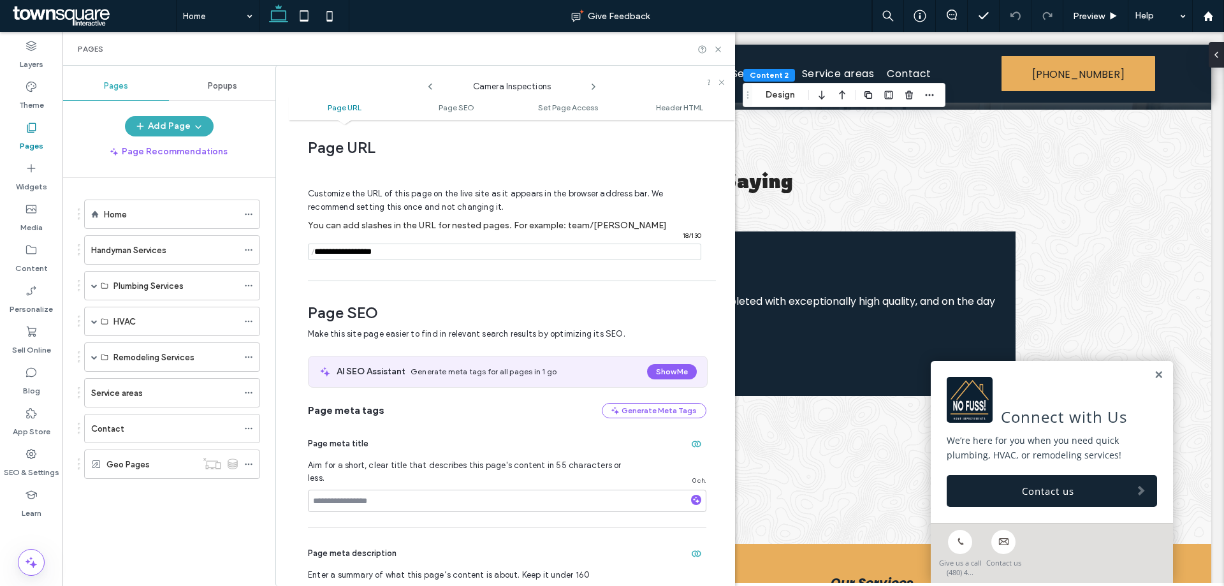
click at [596, 85] on icon at bounding box center [593, 87] width 10 height 10
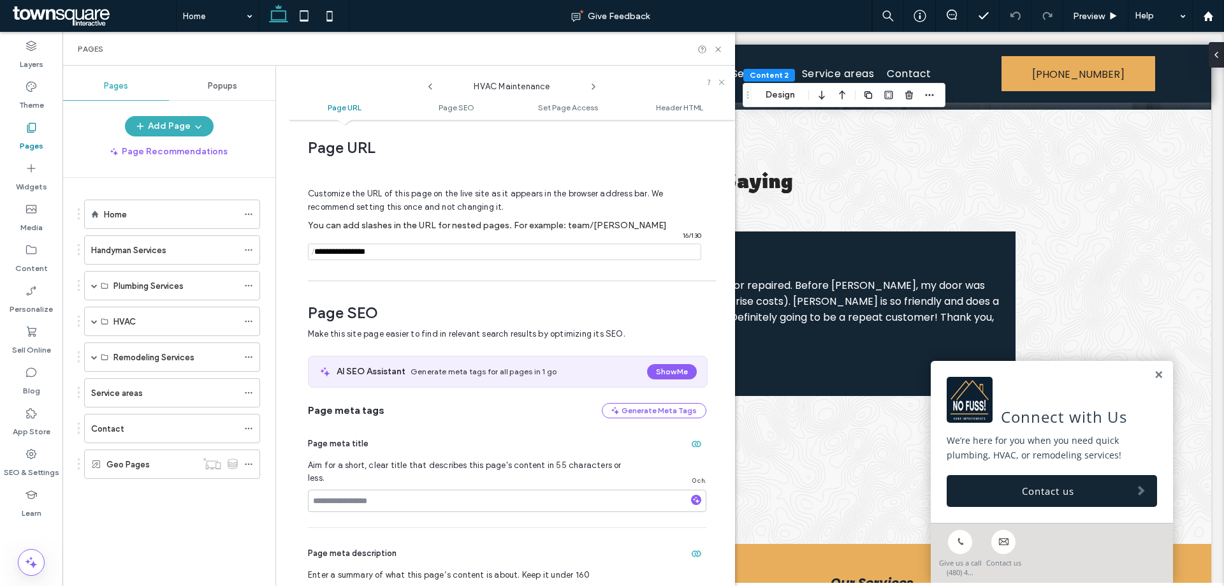
click at [430, 86] on icon at bounding box center [430, 87] width 10 height 10
click at [91, 354] on div "Remodeling Services" at bounding box center [172, 356] width 176 height 29
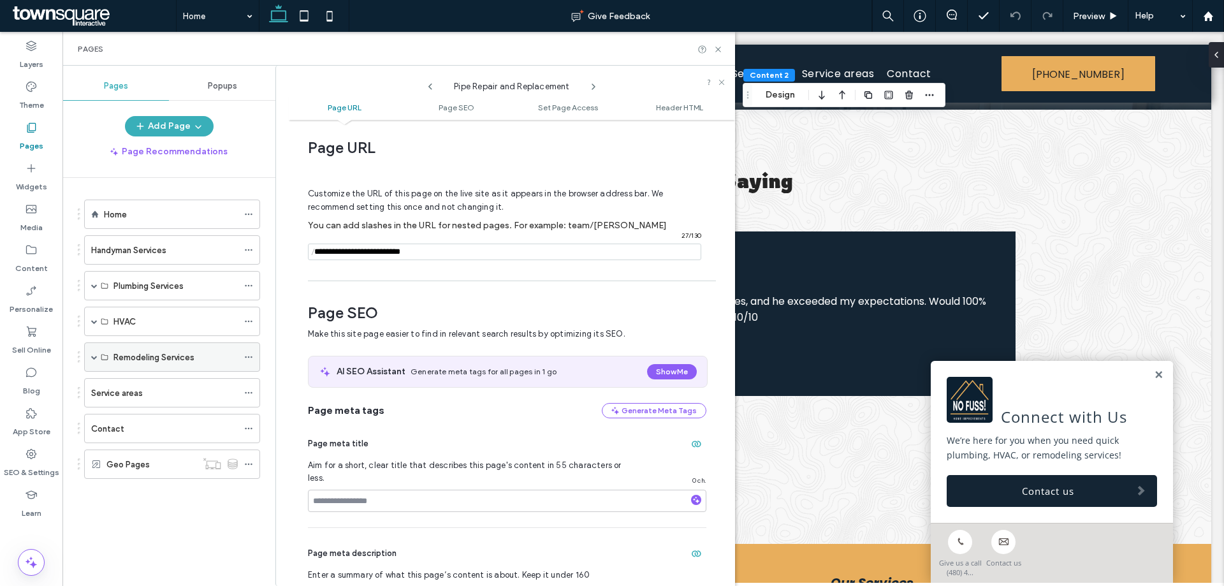
click at [93, 360] on span at bounding box center [94, 357] width 6 height 28
click at [93, 321] on span at bounding box center [94, 321] width 6 height 6
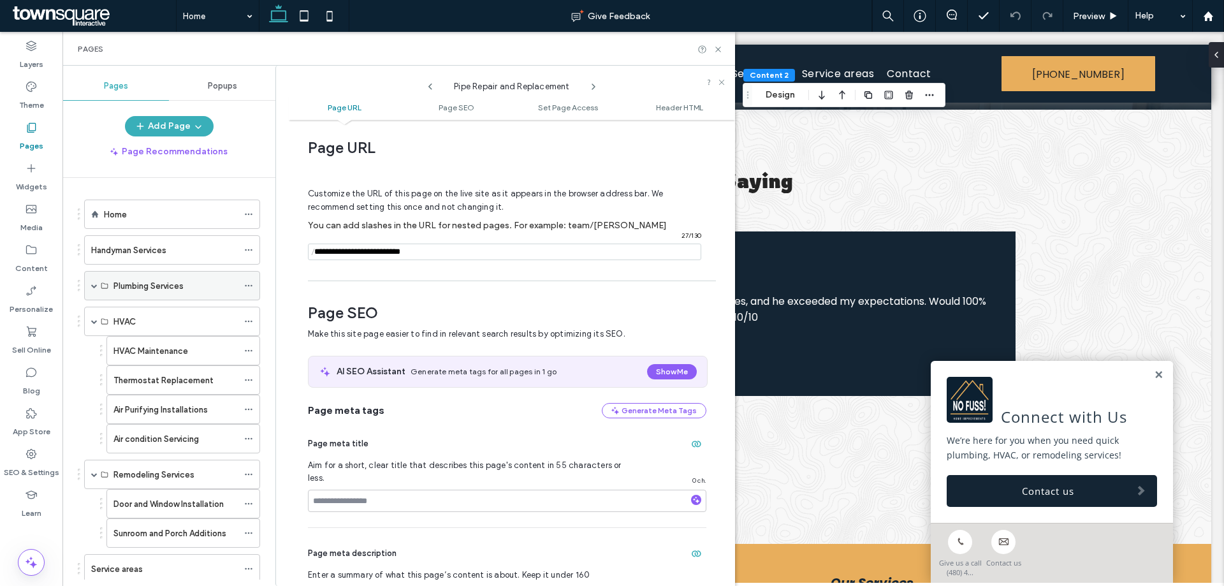
click at [94, 286] on span at bounding box center [94, 285] width 6 height 6
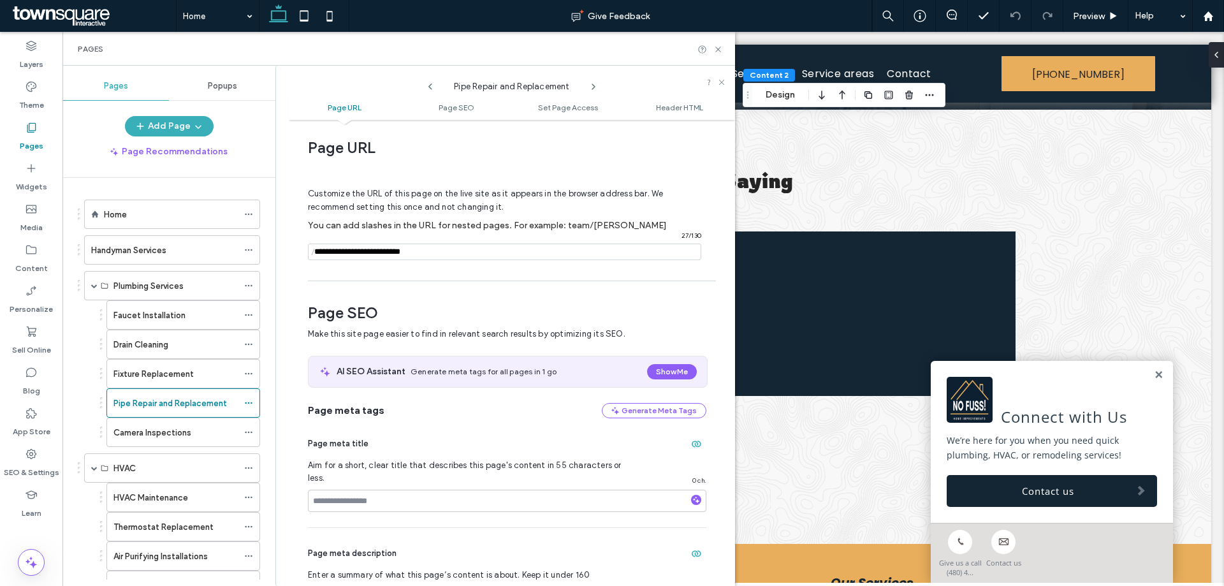
click at [594, 86] on use at bounding box center [593, 86] width 3 height 5
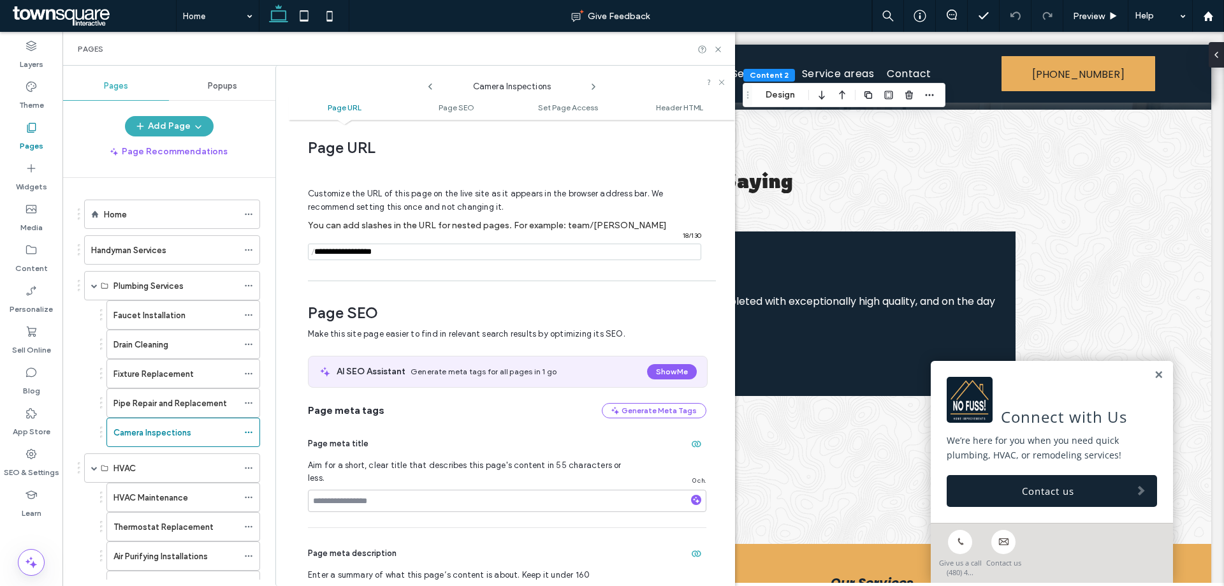
click at [594, 86] on use at bounding box center [593, 86] width 3 height 5
click at [594, 85] on use at bounding box center [593, 86] width 3 height 5
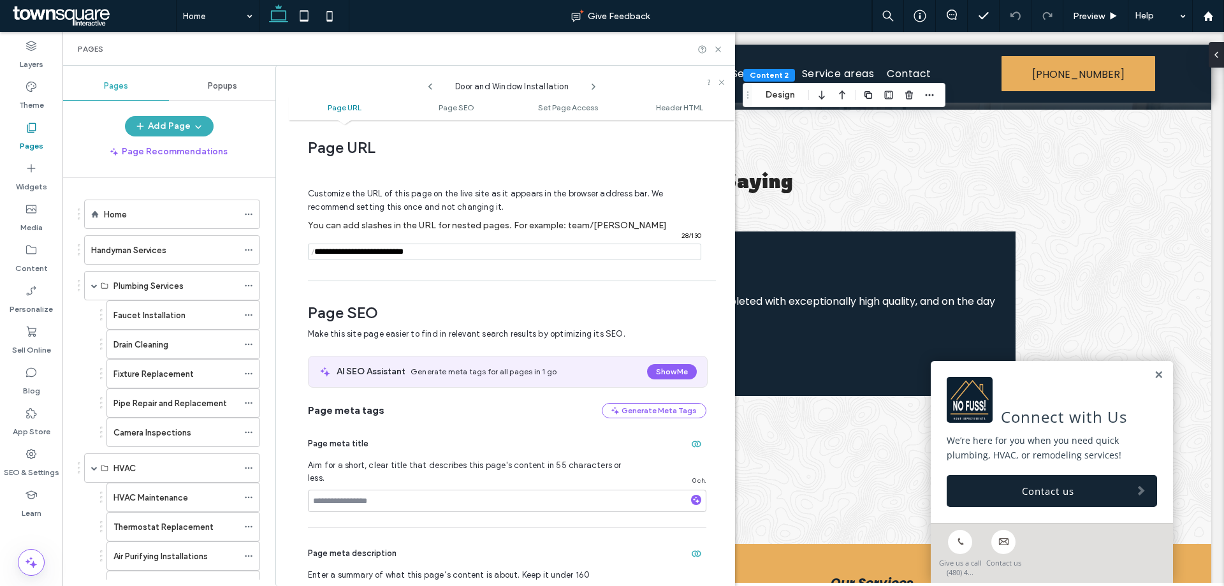
click at [593, 85] on icon at bounding box center [593, 87] width 10 height 10
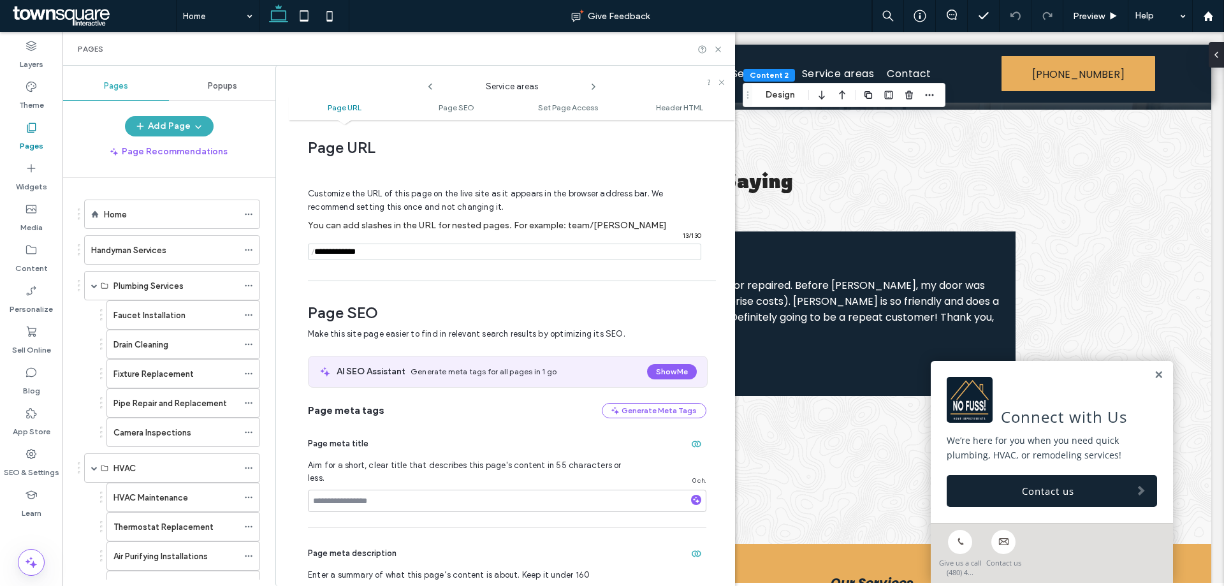
click at [592, 85] on icon at bounding box center [593, 87] width 10 height 10
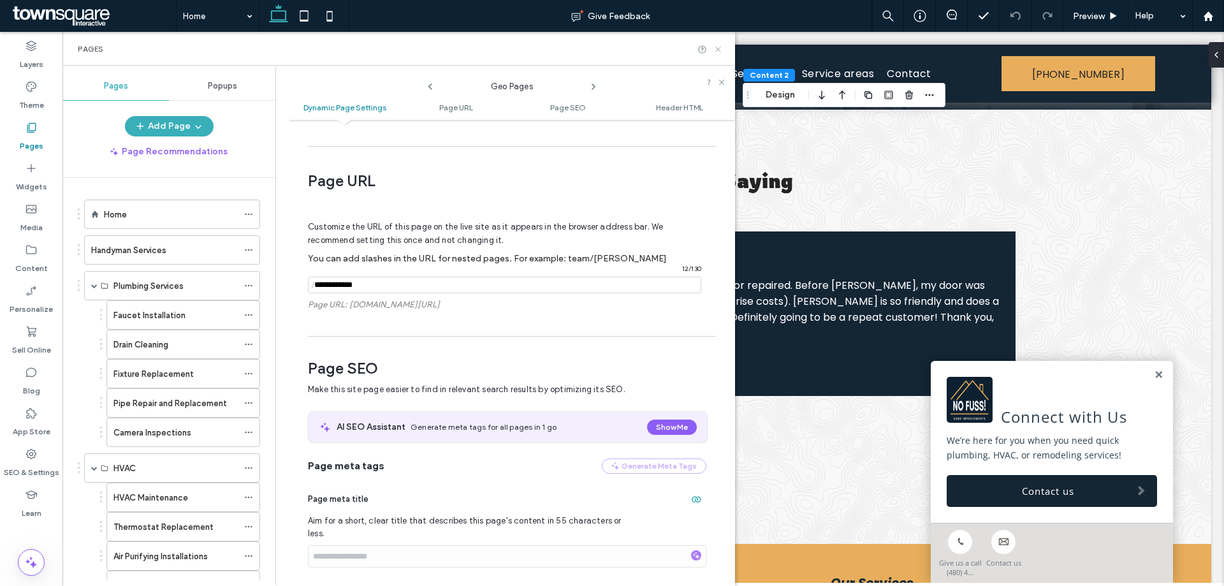
scroll to position [231, 0]
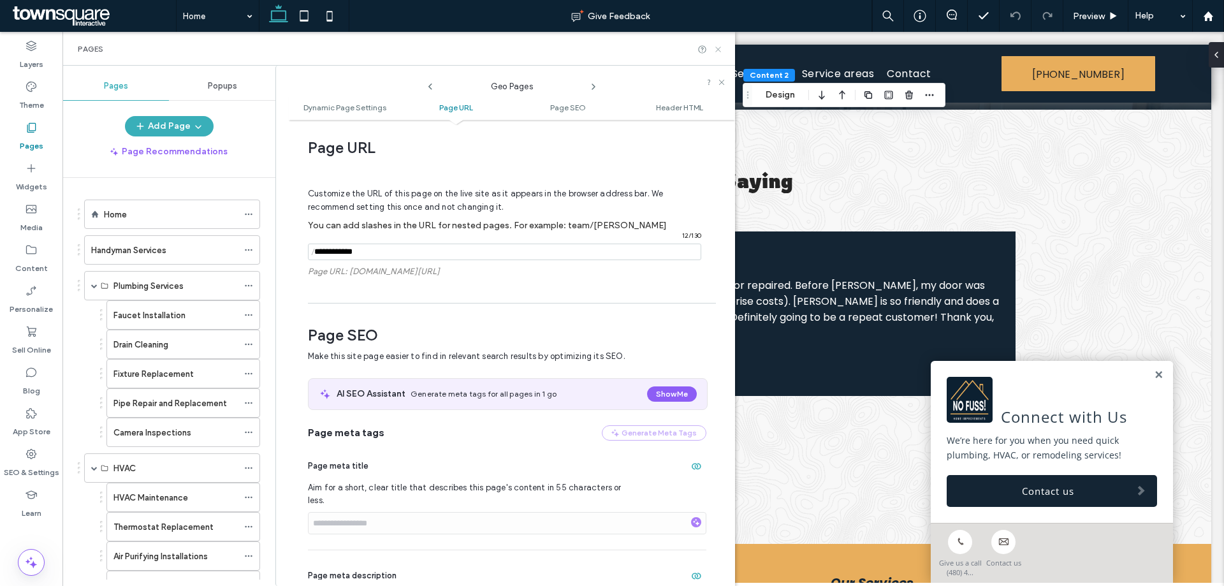
click at [717, 48] on use at bounding box center [717, 49] width 5 height 5
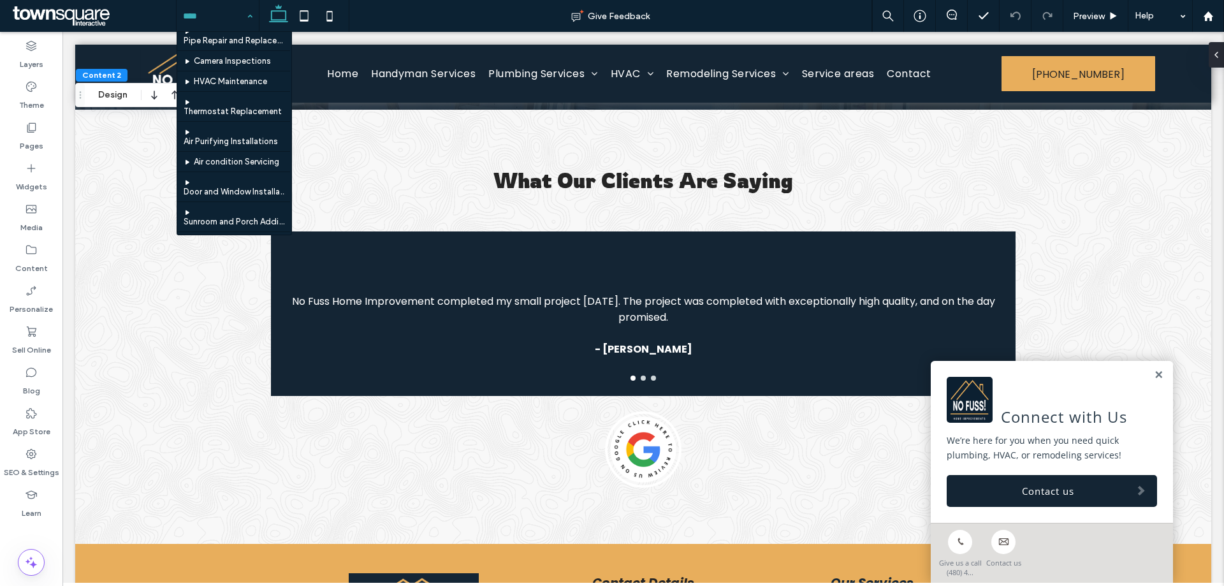
scroll to position [182, 0]
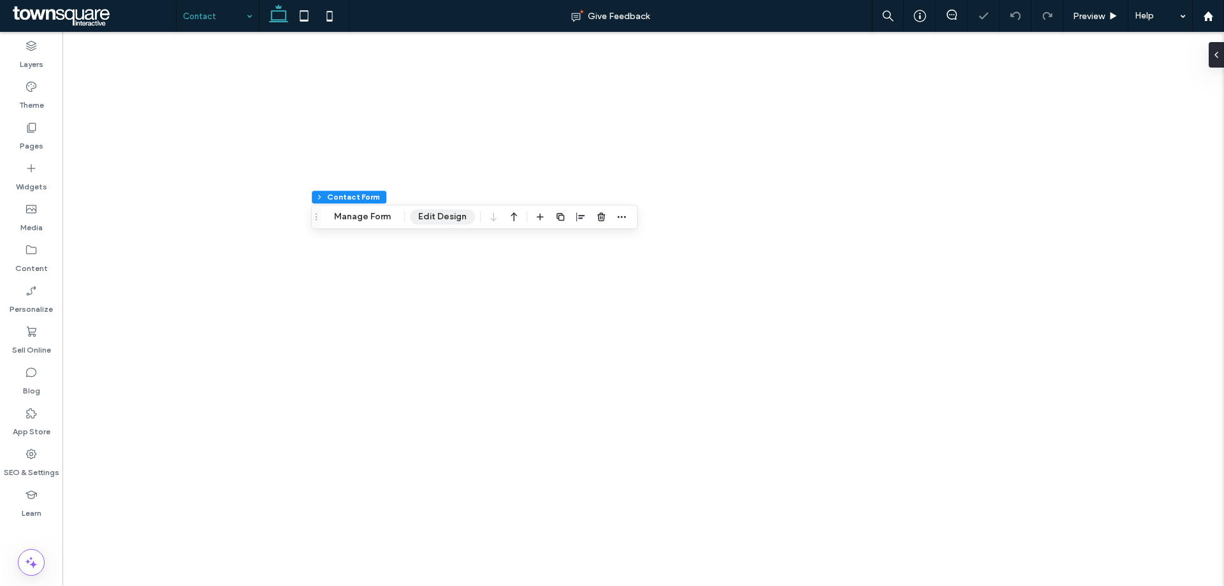
type input "*"
type input "***"
type input "*"
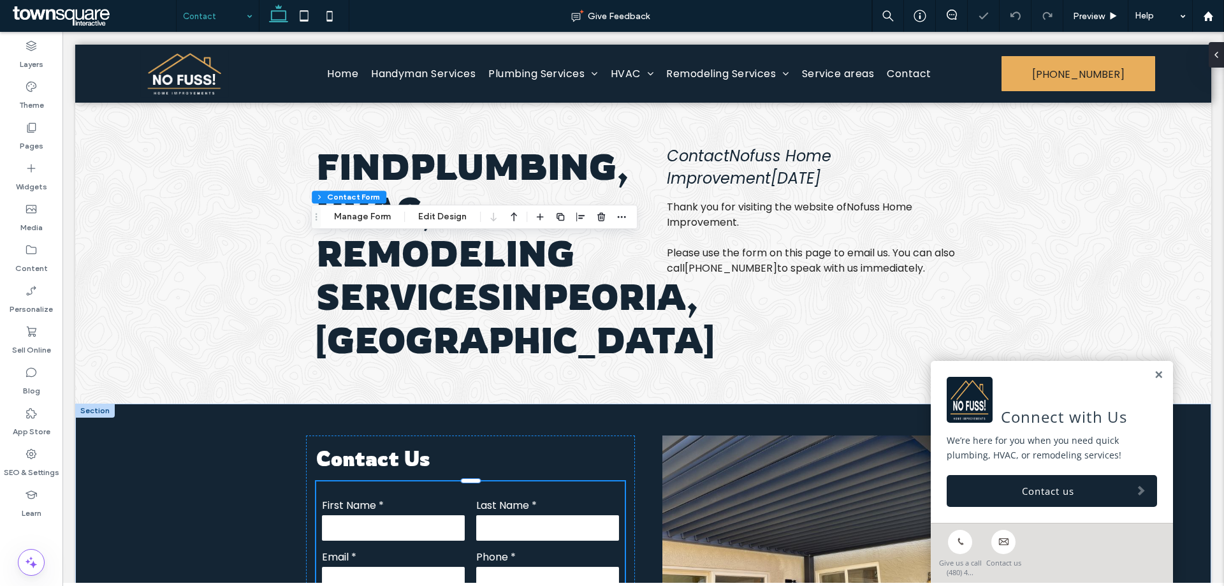
scroll to position [244, 0]
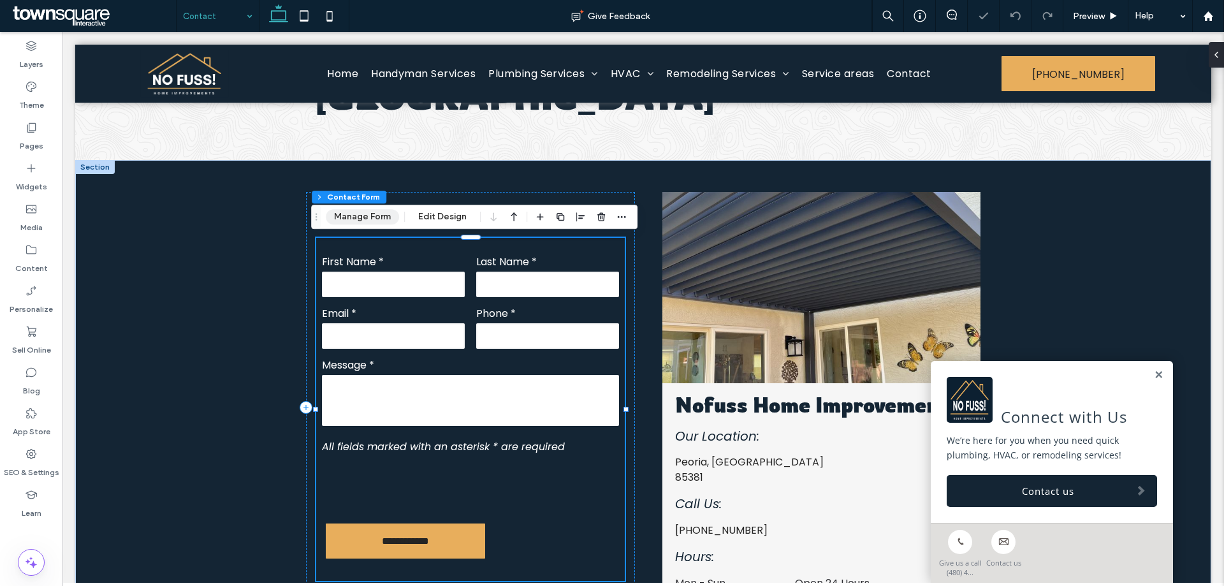
click at [365, 219] on button "Manage Form" at bounding box center [362, 216] width 73 height 15
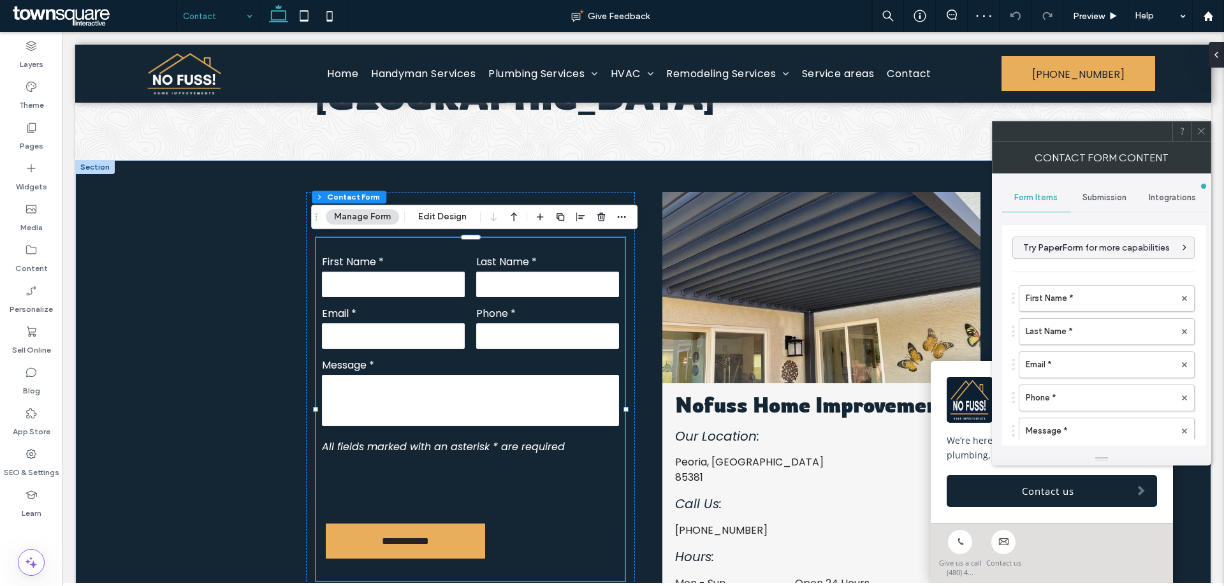
click at [1086, 189] on div "Submission" at bounding box center [1104, 198] width 68 height 28
click at [1067, 266] on label "New submission notification" at bounding box center [1104, 258] width 170 height 26
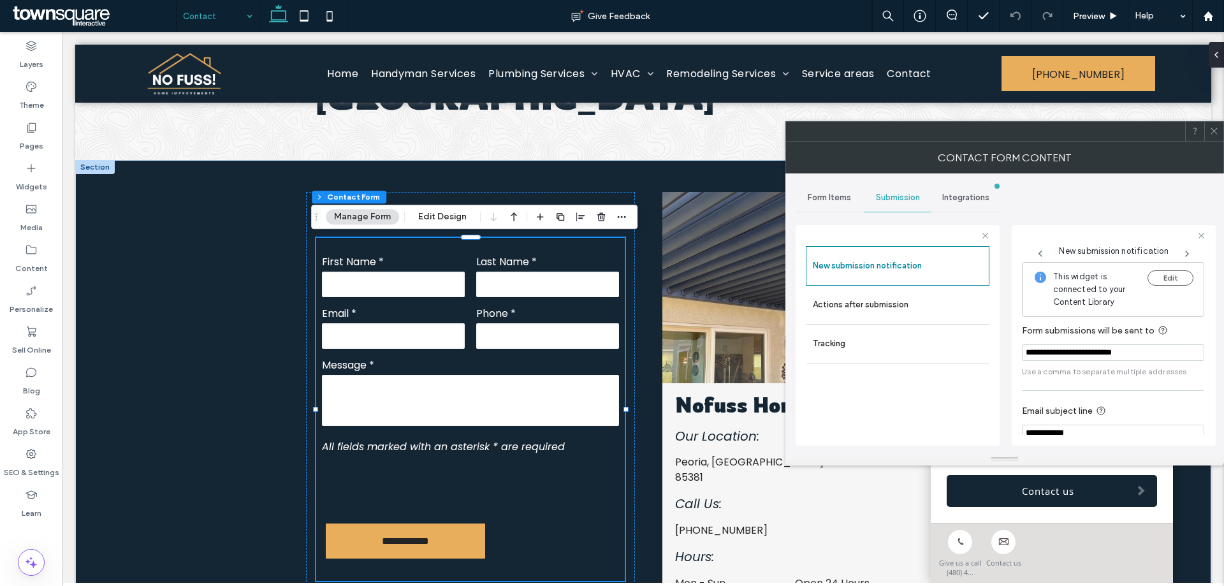
click at [811, 201] on span "Form Items" at bounding box center [829, 198] width 43 height 10
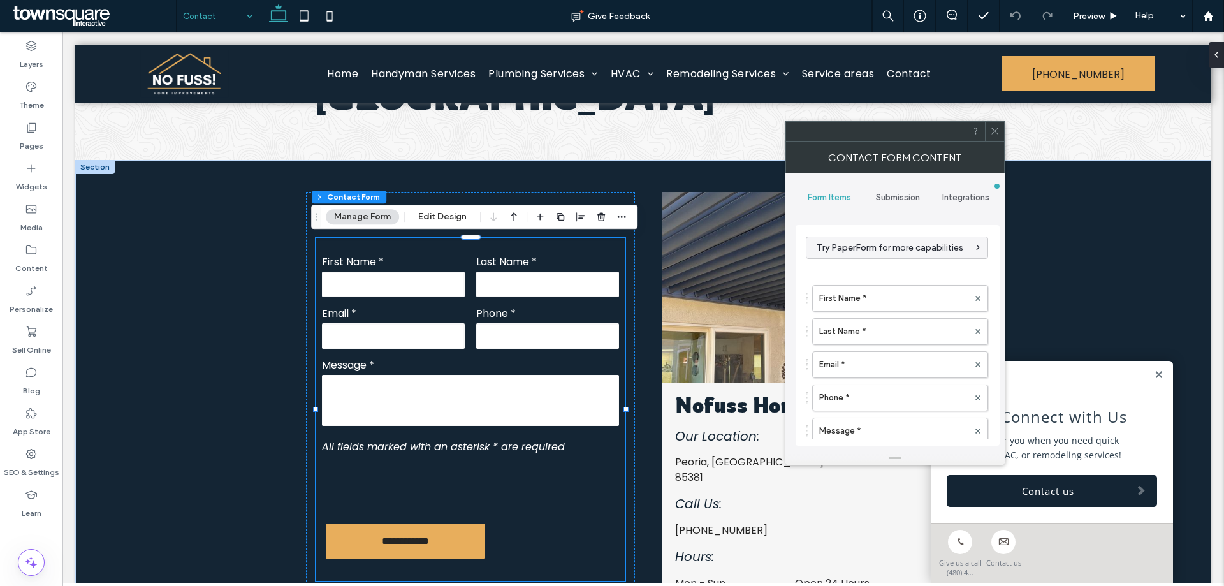
drag, startPoint x: 907, startPoint y: 198, endPoint x: 950, endPoint y: 291, distance: 103.3
click at [907, 198] on span "Submission" at bounding box center [898, 198] width 44 height 10
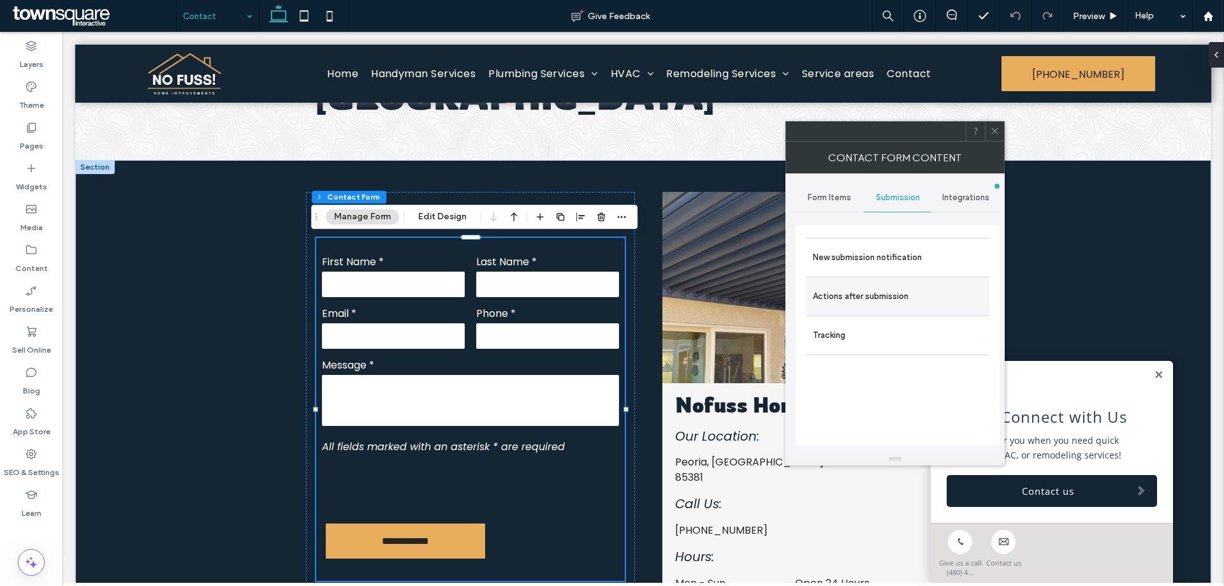
click at [884, 297] on label "Actions after submission" at bounding box center [898, 297] width 170 height 26
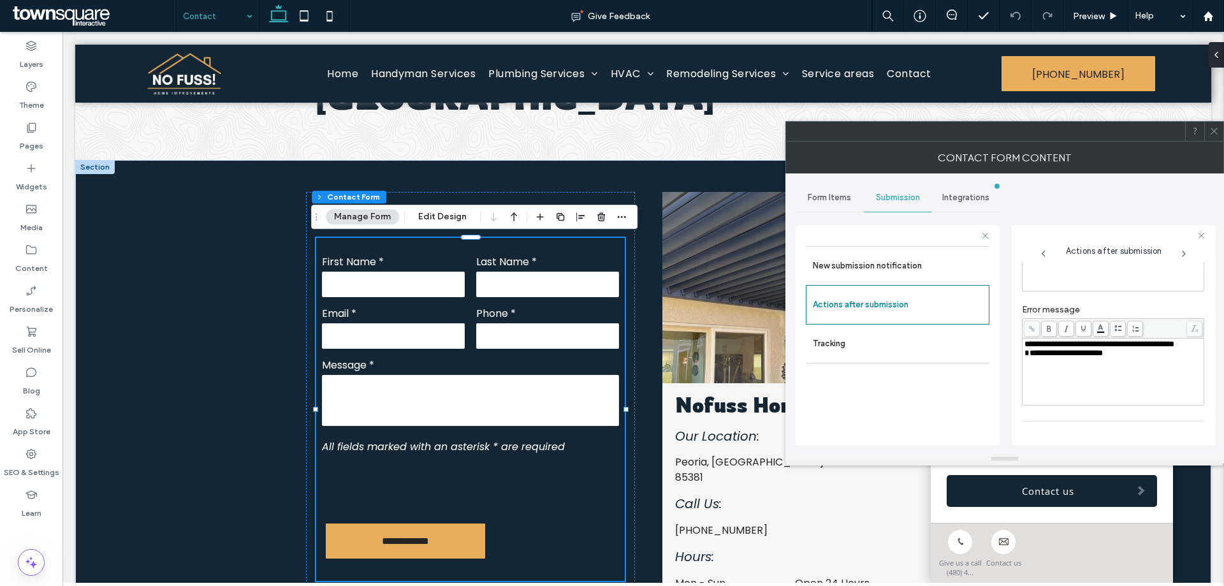
scroll to position [220, 0]
click at [1209, 131] on icon at bounding box center [1214, 131] width 10 height 10
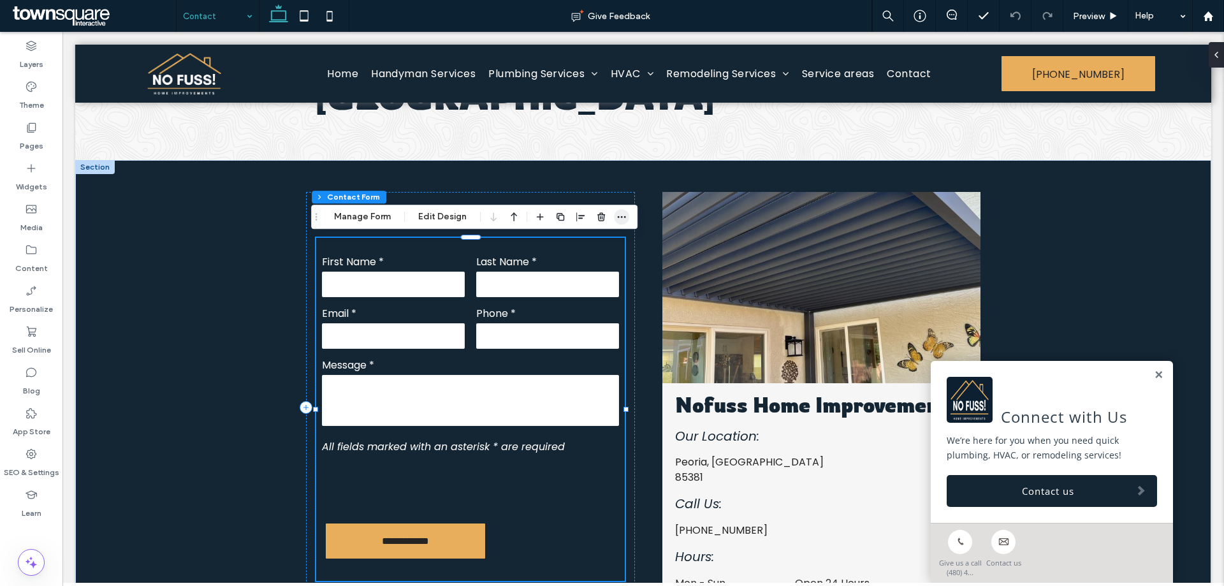
click at [622, 218] on icon "button" at bounding box center [622, 217] width 10 height 10
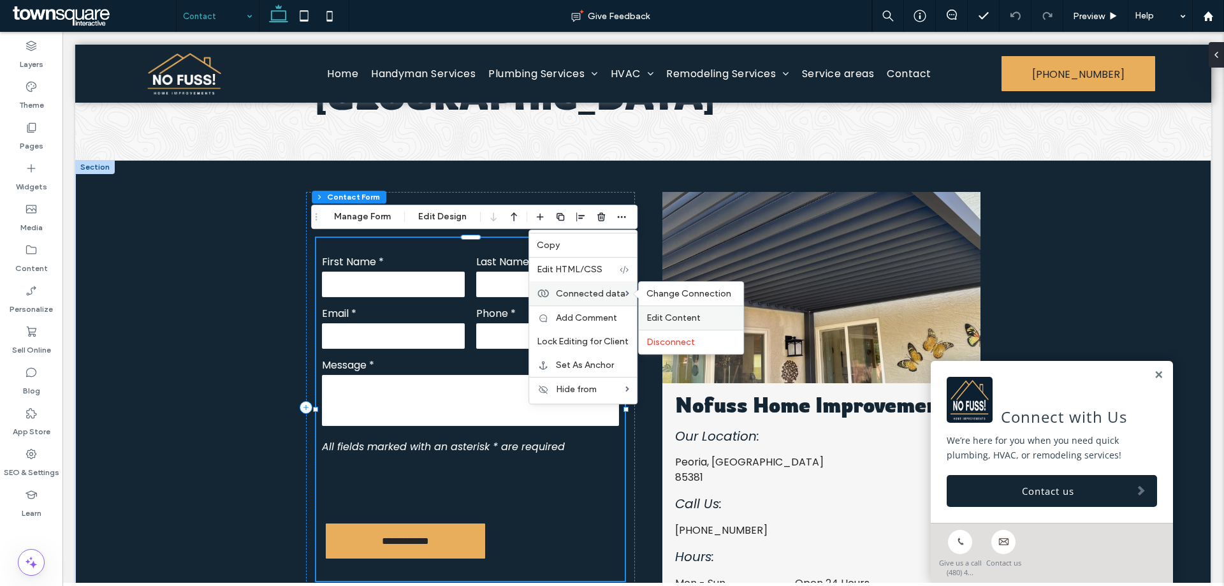
click at [662, 319] on span "Edit Content" at bounding box center [674, 317] width 54 height 11
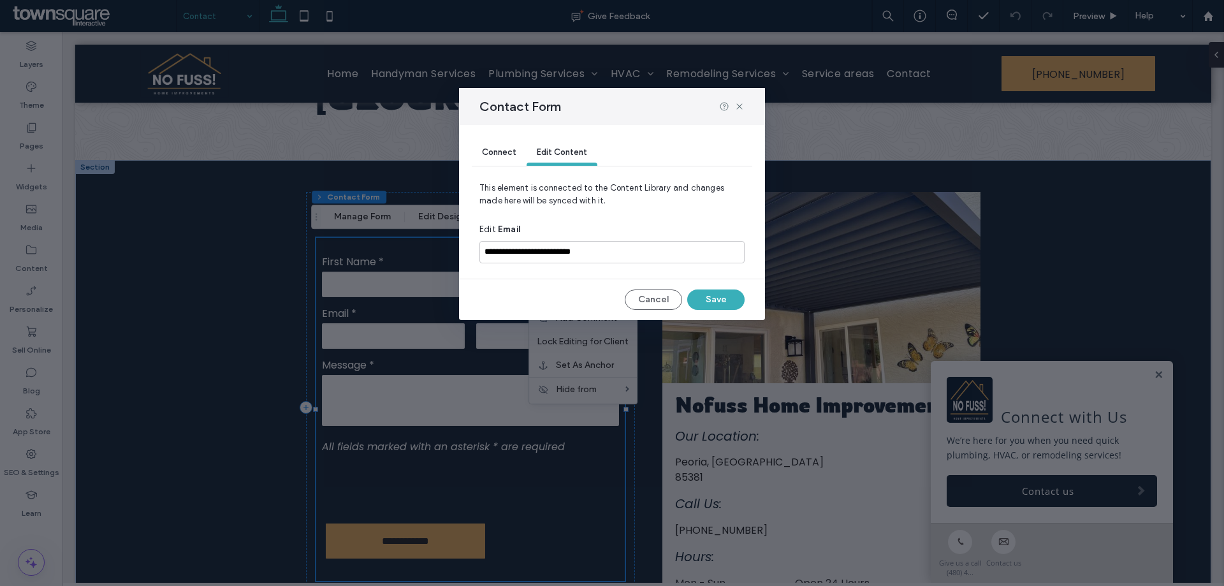
click at [497, 148] on span "Connect" at bounding box center [499, 152] width 34 height 10
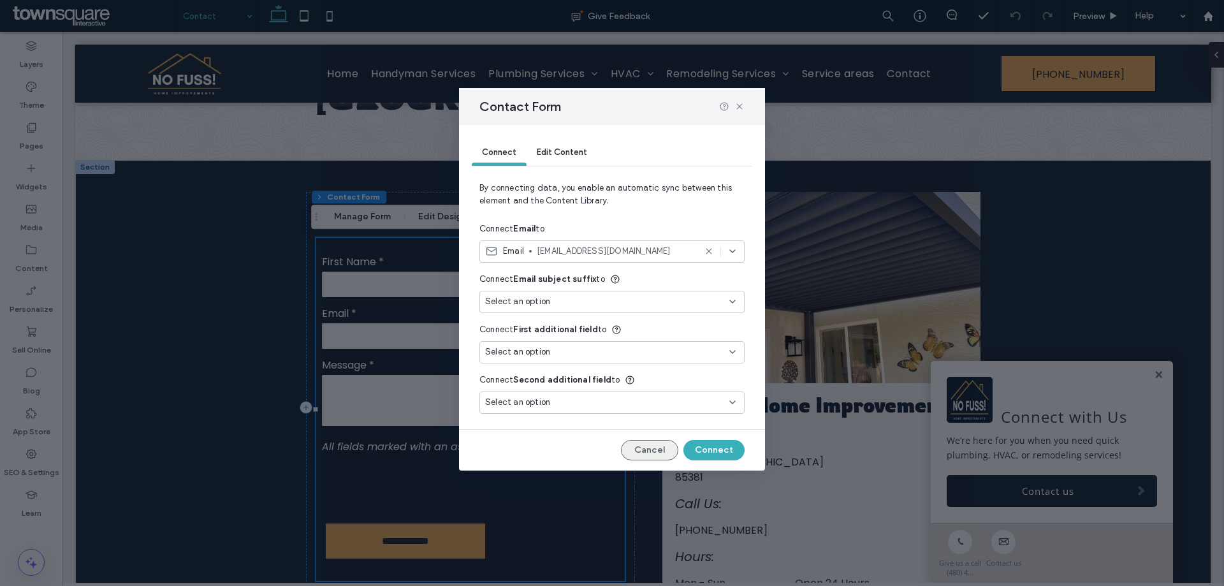
drag, startPoint x: 653, startPoint y: 451, endPoint x: 584, endPoint y: 412, distance: 79.1
click at [653, 451] on button "Cancel" at bounding box center [649, 450] width 57 height 20
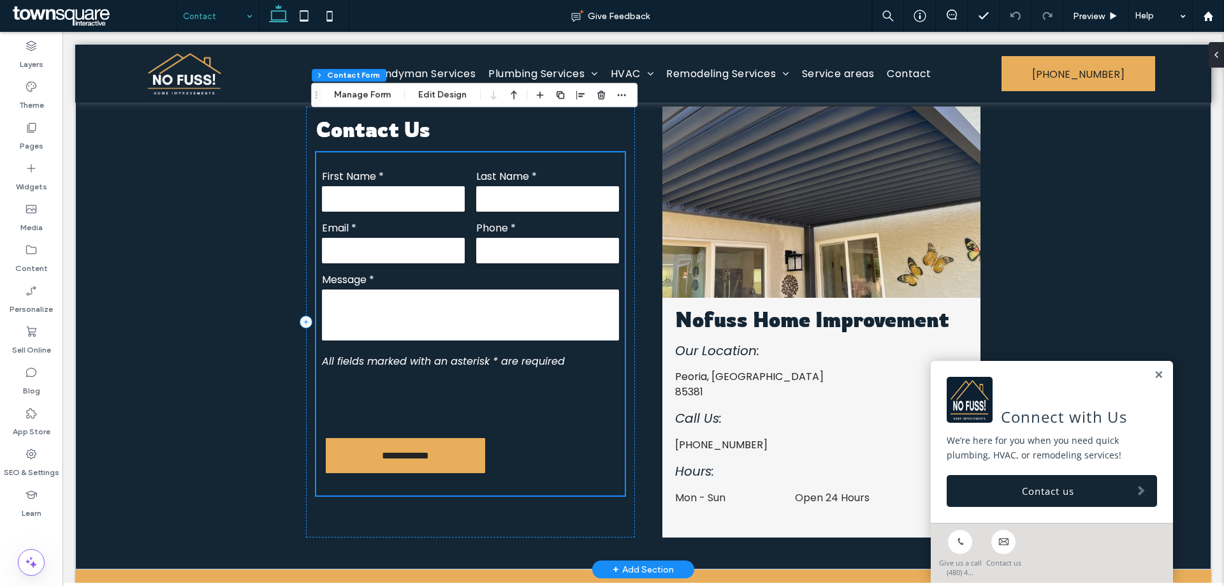
scroll to position [435, 0]
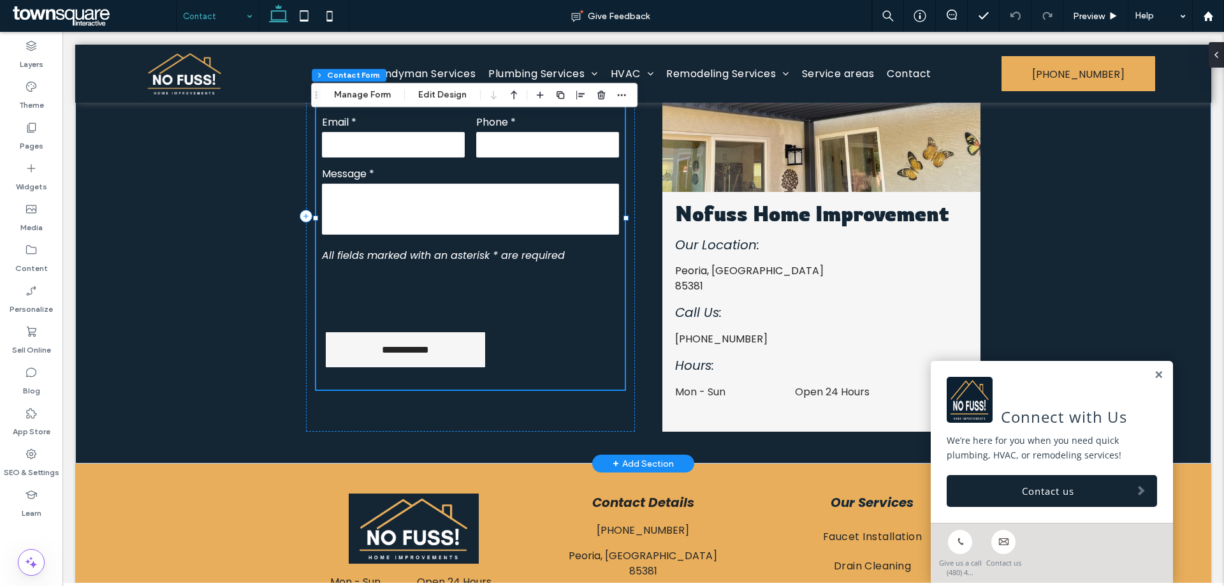
click at [409, 347] on input "**********" at bounding box center [405, 350] width 131 height 24
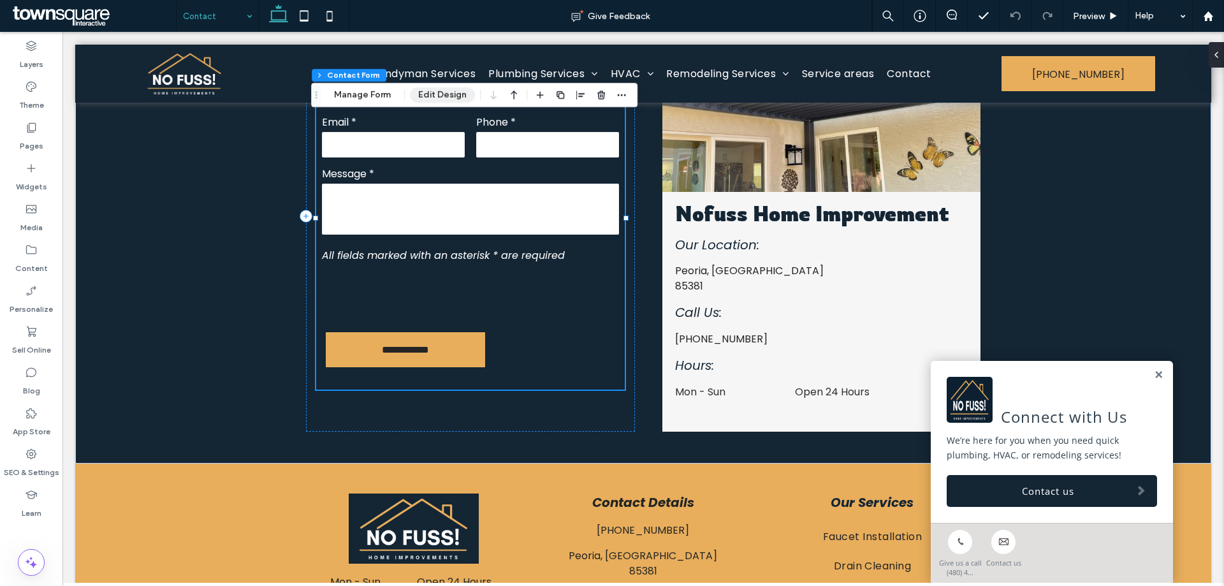
click at [442, 92] on button "Edit Design" at bounding box center [442, 94] width 65 height 15
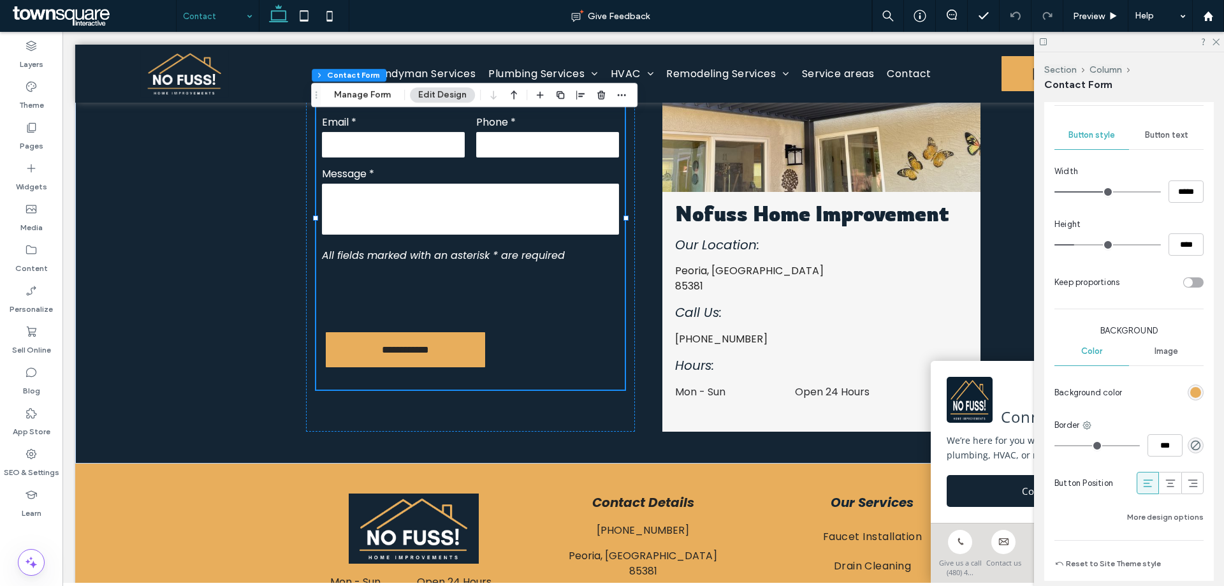
scroll to position [956, 0]
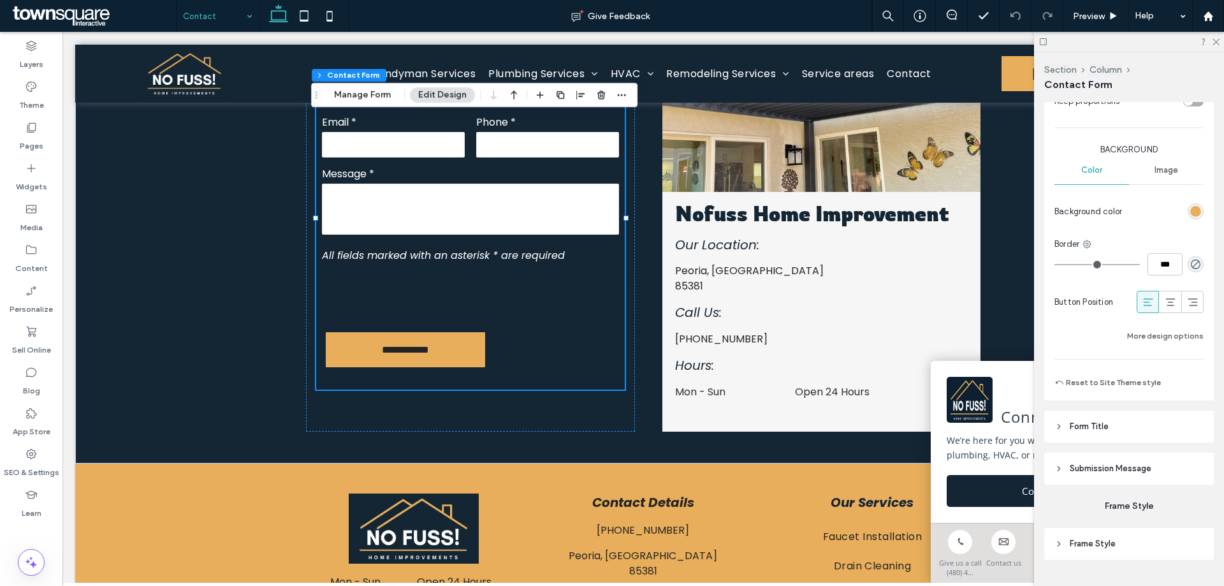
click at [1115, 469] on span "Submission Message" at bounding box center [1111, 468] width 82 height 13
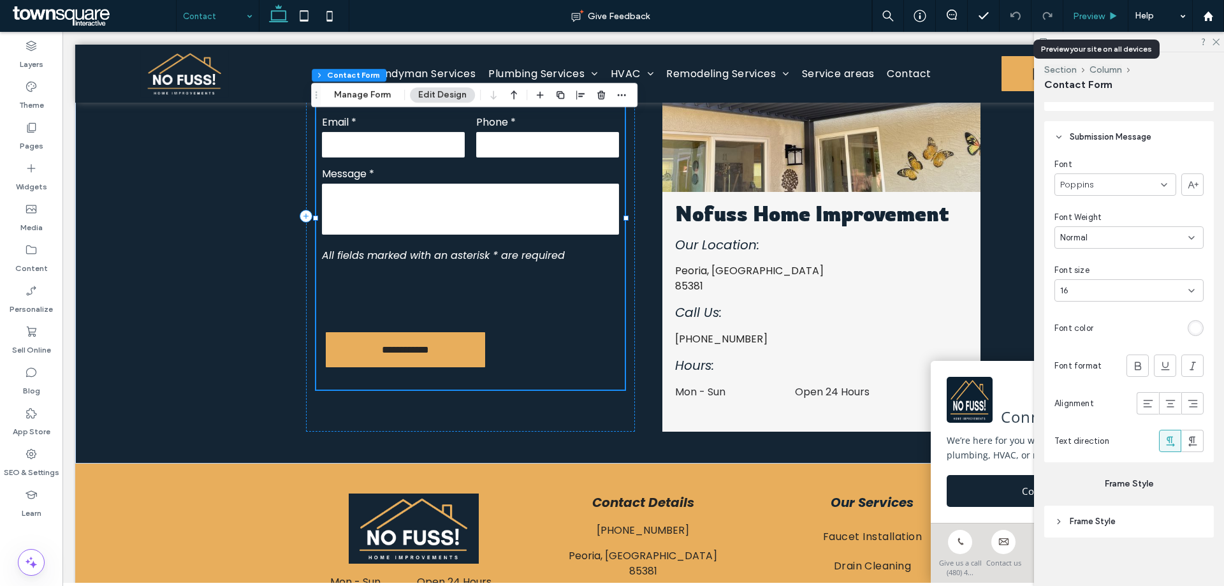
click at [1090, 14] on span "Preview" at bounding box center [1089, 16] width 32 height 11
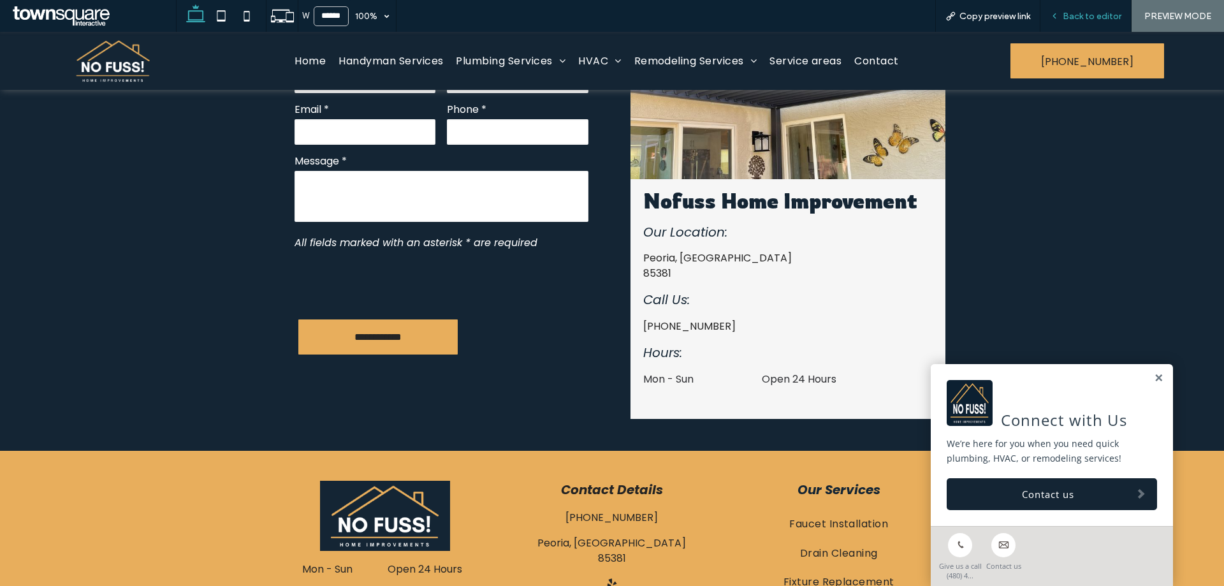
click at [1091, 17] on span "Back to editor" at bounding box center [1092, 16] width 59 height 11
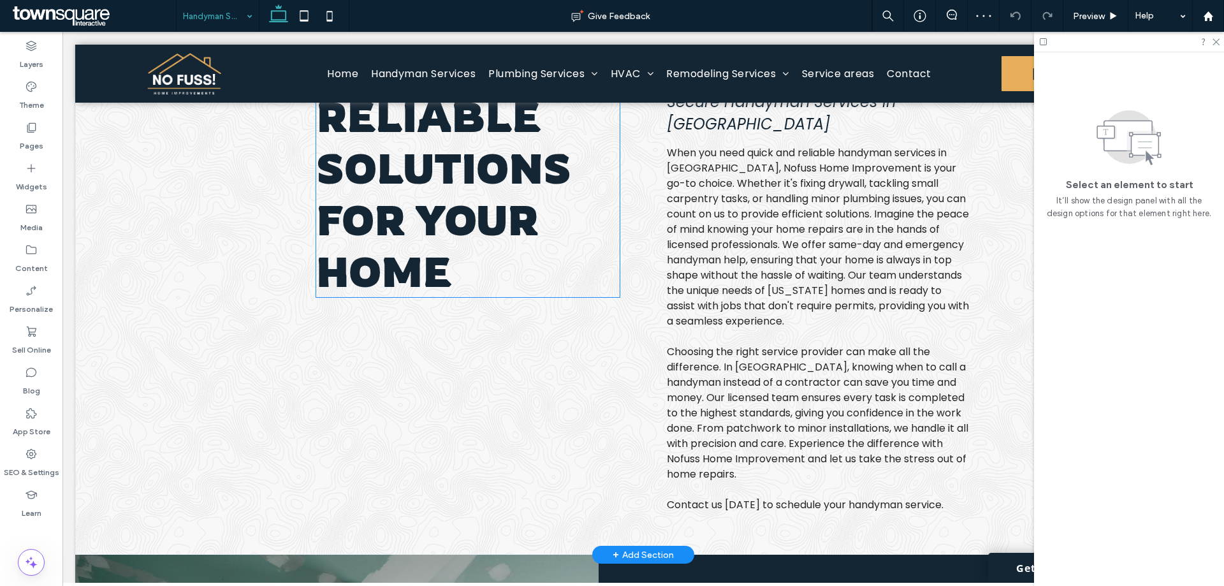
scroll to position [427, 0]
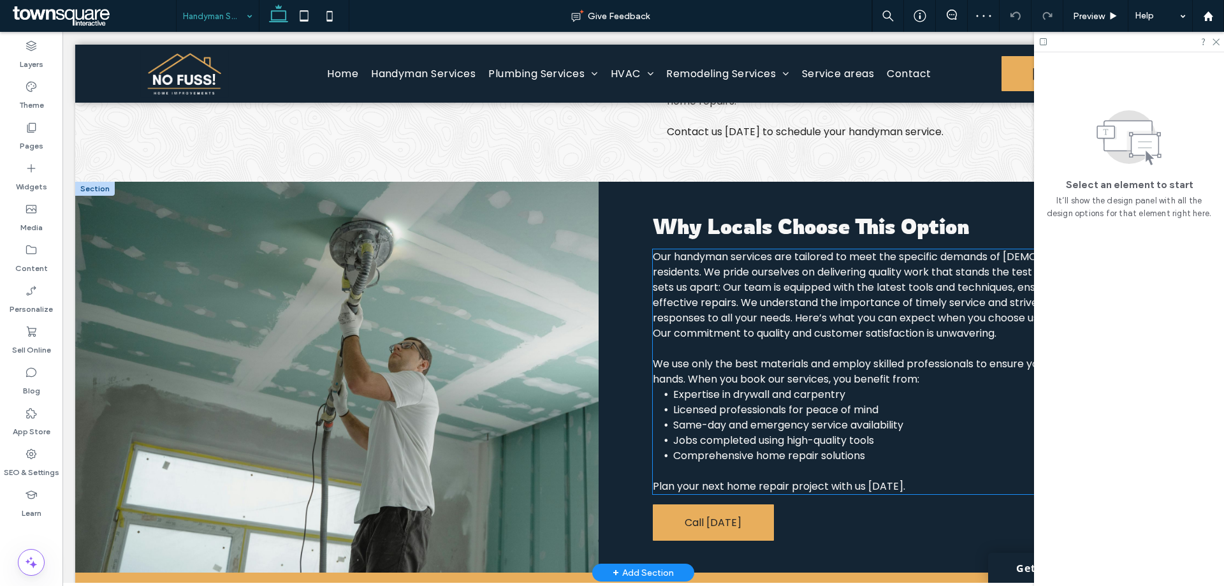
click at [846, 356] on span "We use only the best materials and employ skilled professionals to ensure your …" at bounding box center [901, 371] width 497 height 30
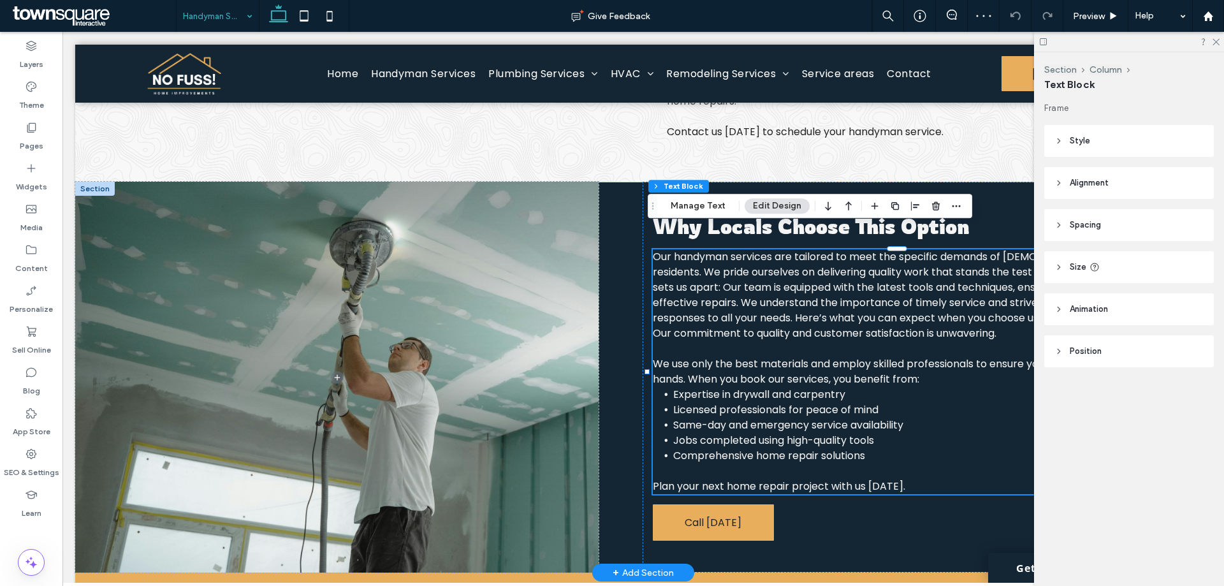
click at [846, 347] on div "Our handyman services are tailored to meet the specific demands of Peoria resid…" at bounding box center [904, 371] width 503 height 245
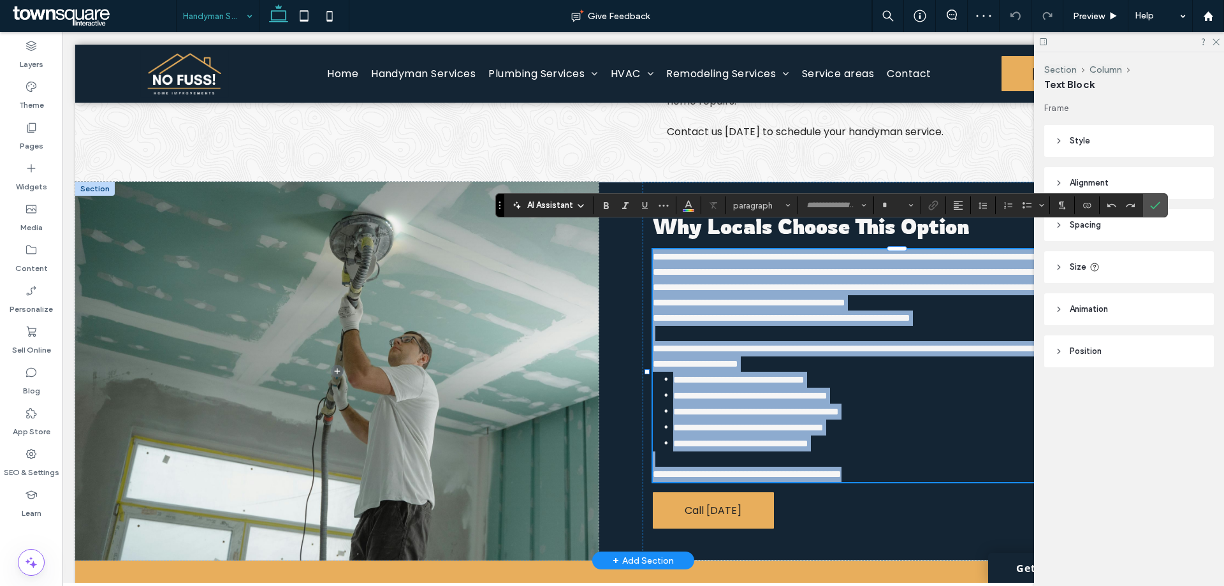
type input "*******"
type input "**"
click at [910, 313] on span "**********" at bounding box center [782, 318] width 258 height 10
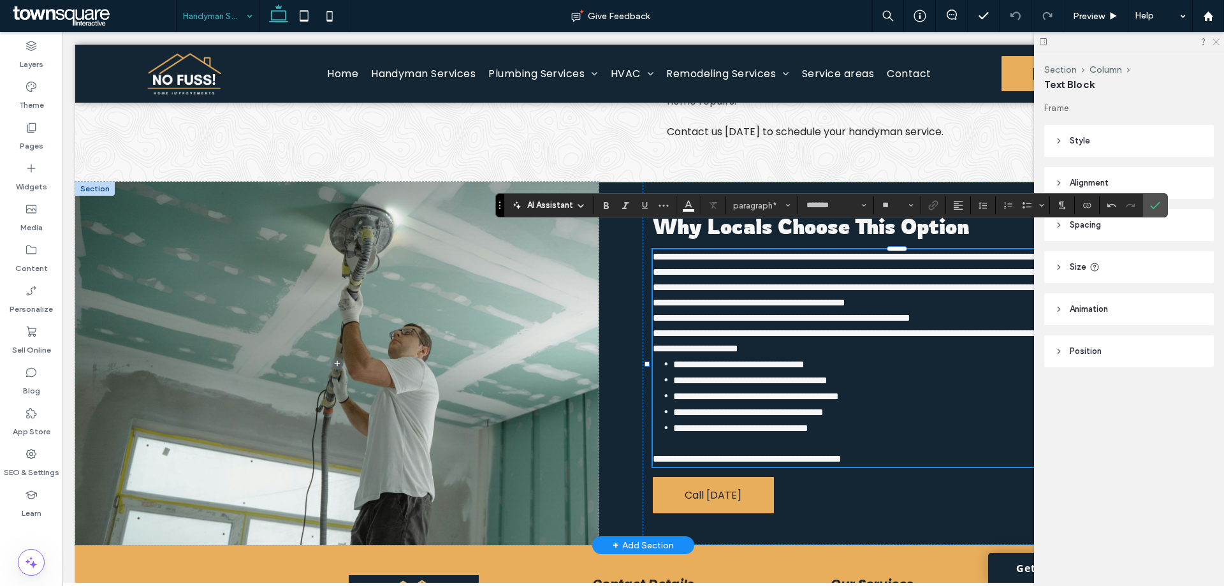
click at [1217, 43] on icon at bounding box center [1215, 41] width 8 height 8
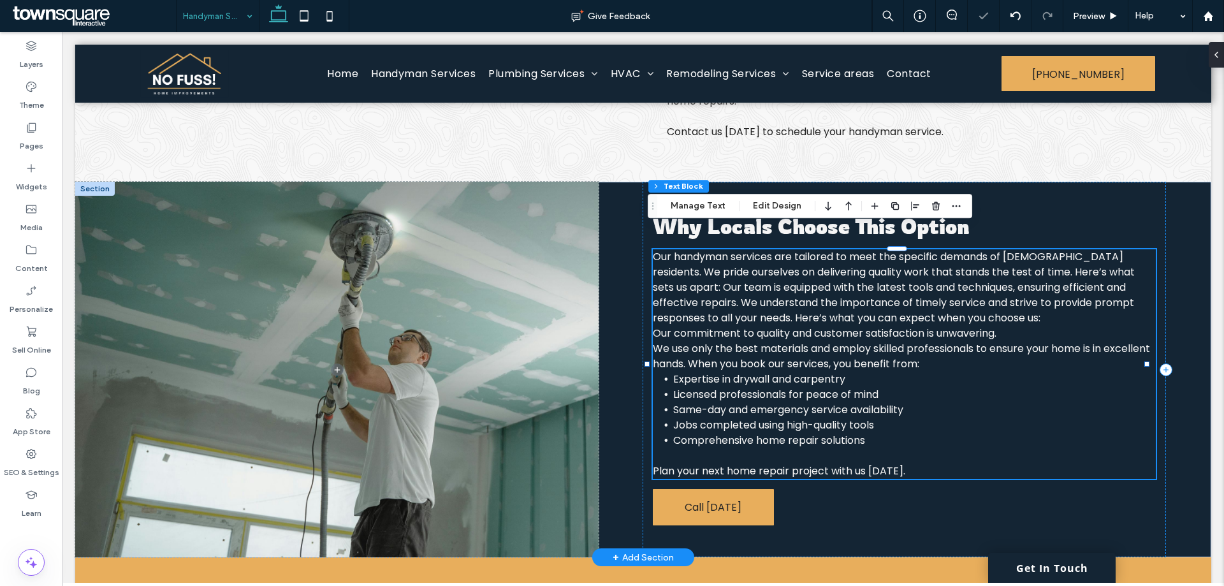
click at [947, 300] on p "Our handyman services are tailored to meet the specific demands of Peoria resid…" at bounding box center [904, 287] width 503 height 77
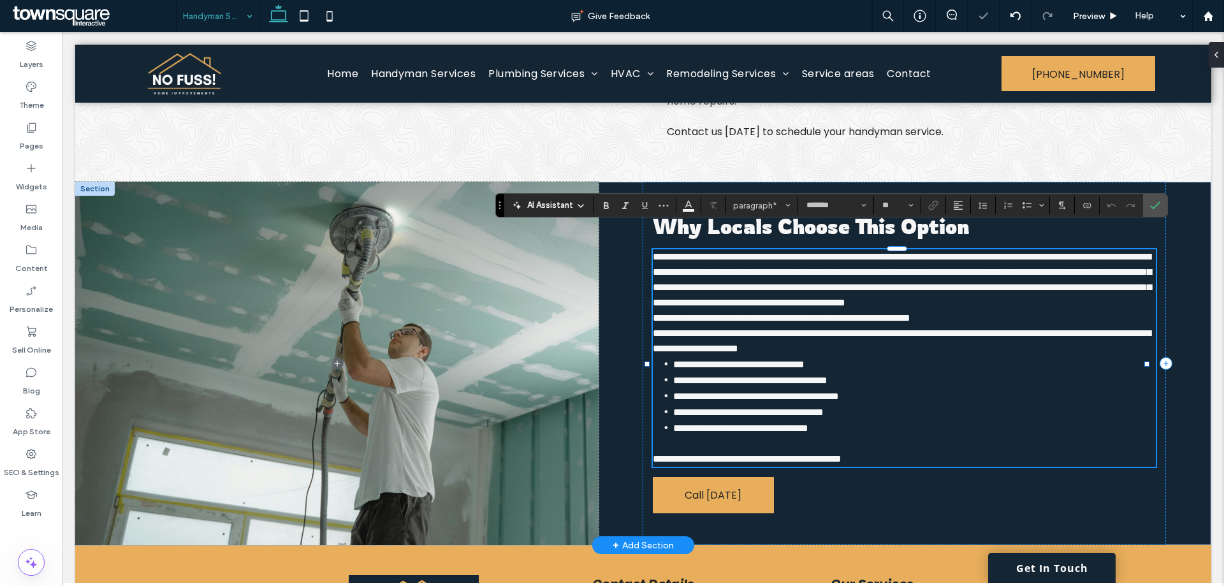
click at [944, 300] on p "**********" at bounding box center [904, 279] width 503 height 61
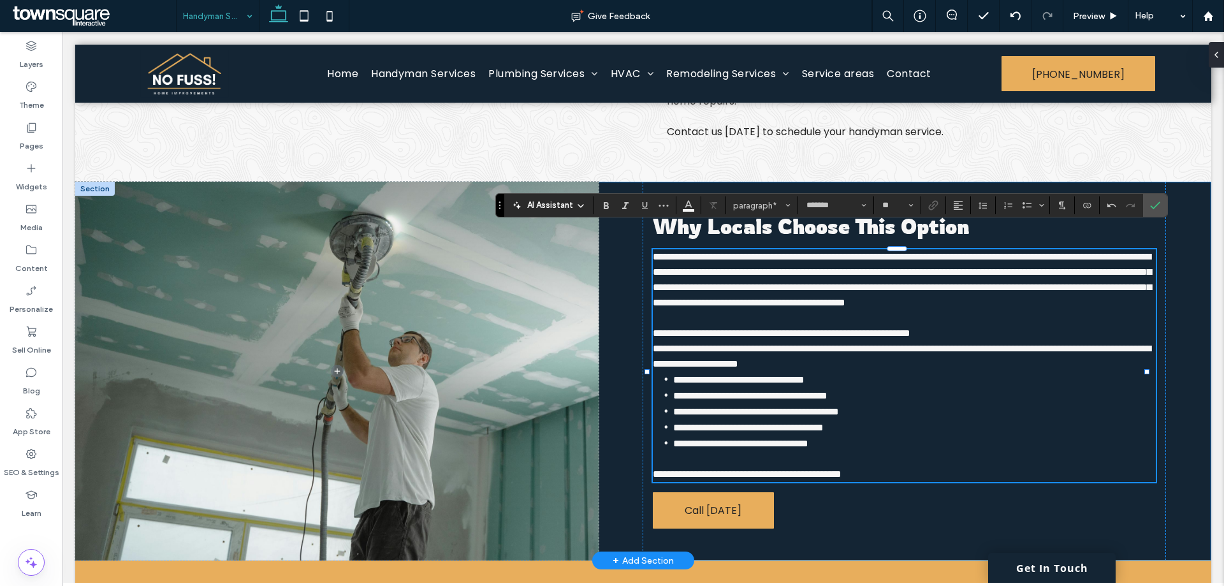
click at [1182, 380] on div "**********" at bounding box center [643, 371] width 1136 height 379
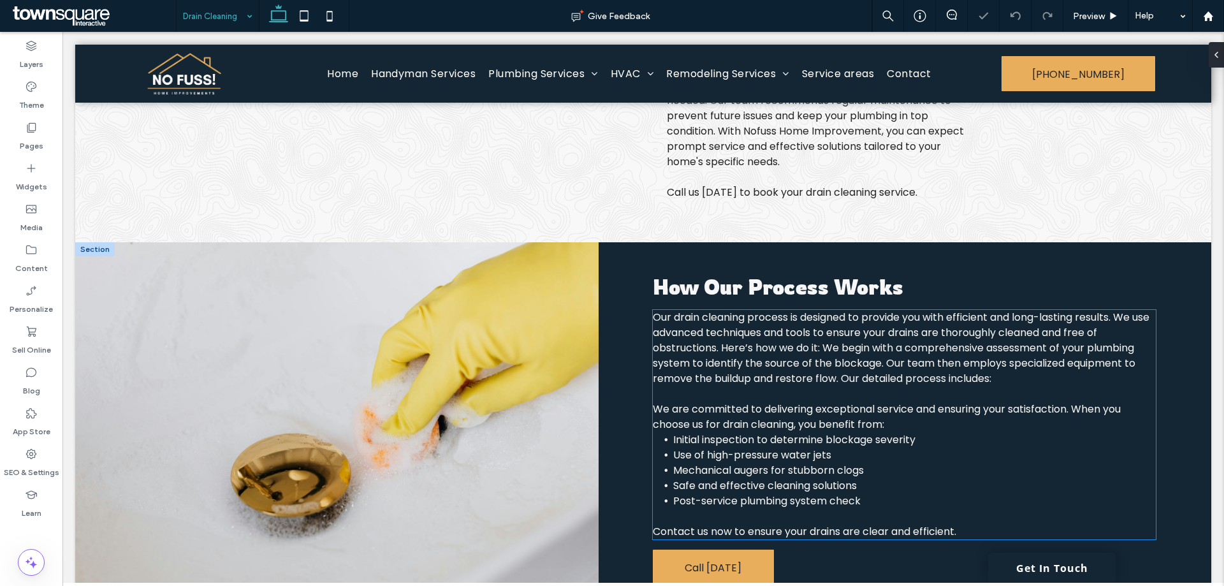
scroll to position [301, 0]
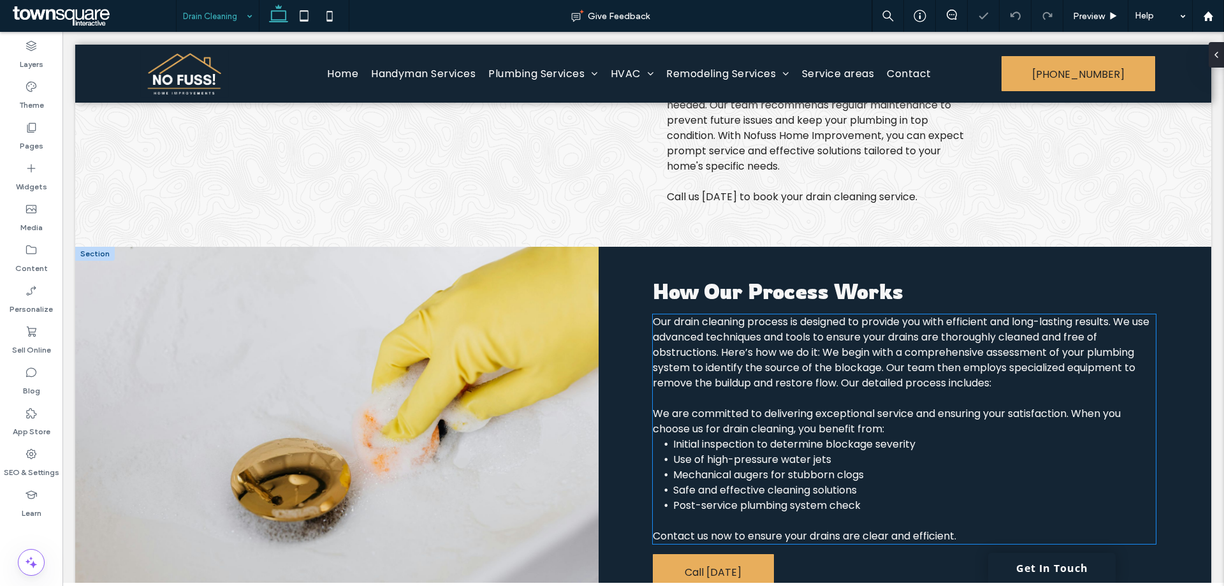
click at [815, 376] on span "Our drain cleaning process is designed to provide you with efficient and long-l…" at bounding box center [901, 352] width 497 height 76
click at [815, 376] on div "Our drain cleaning process is designed to provide you with efficient and long-l…" at bounding box center [904, 429] width 503 height 230
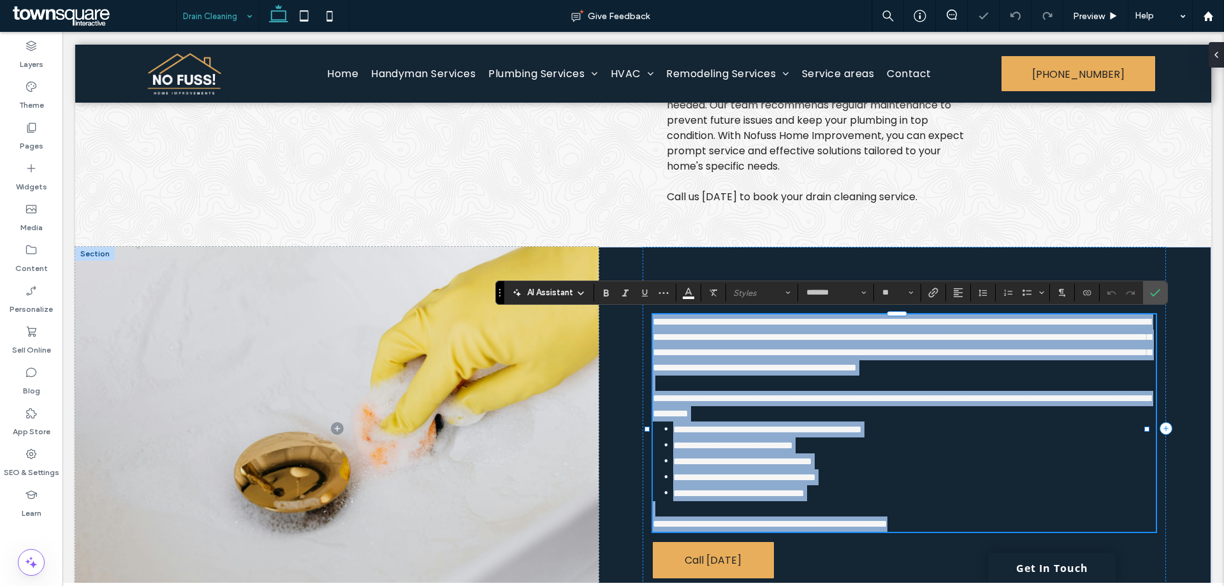
click at [764, 361] on span "**********" at bounding box center [902, 344] width 499 height 55
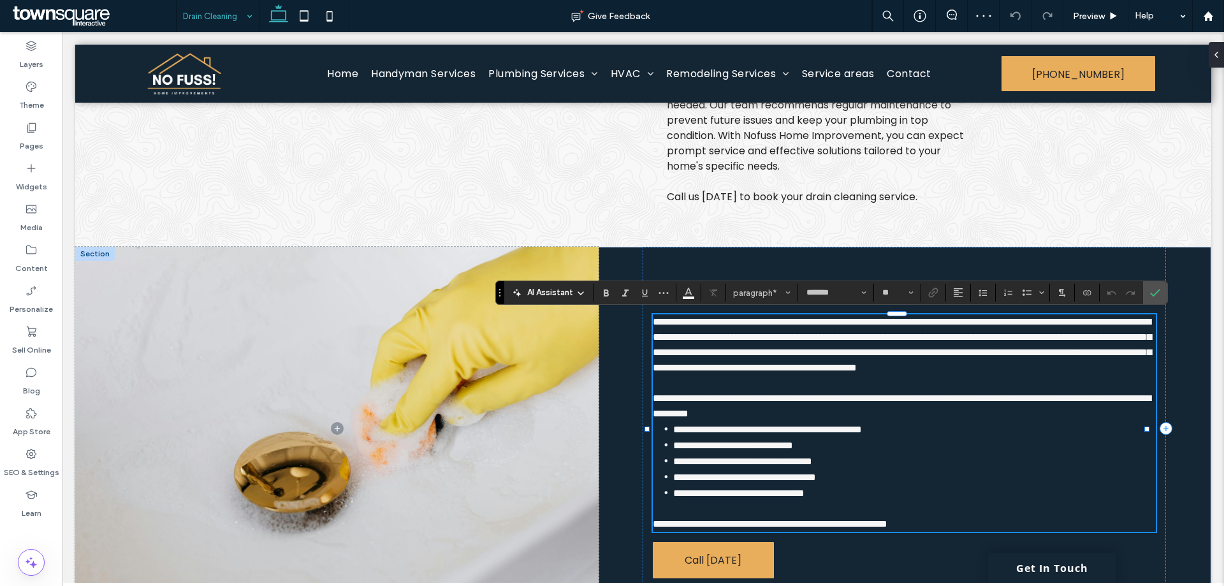
click at [820, 354] on span "**********" at bounding box center [902, 344] width 499 height 55
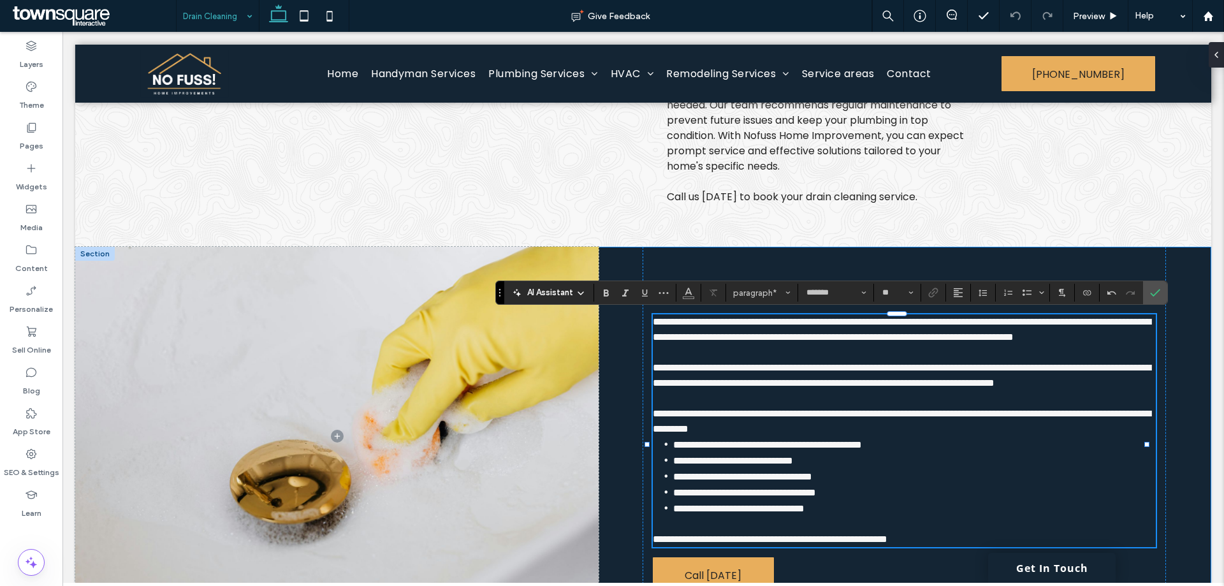
click at [1186, 413] on div "**********" at bounding box center [643, 436] width 1136 height 379
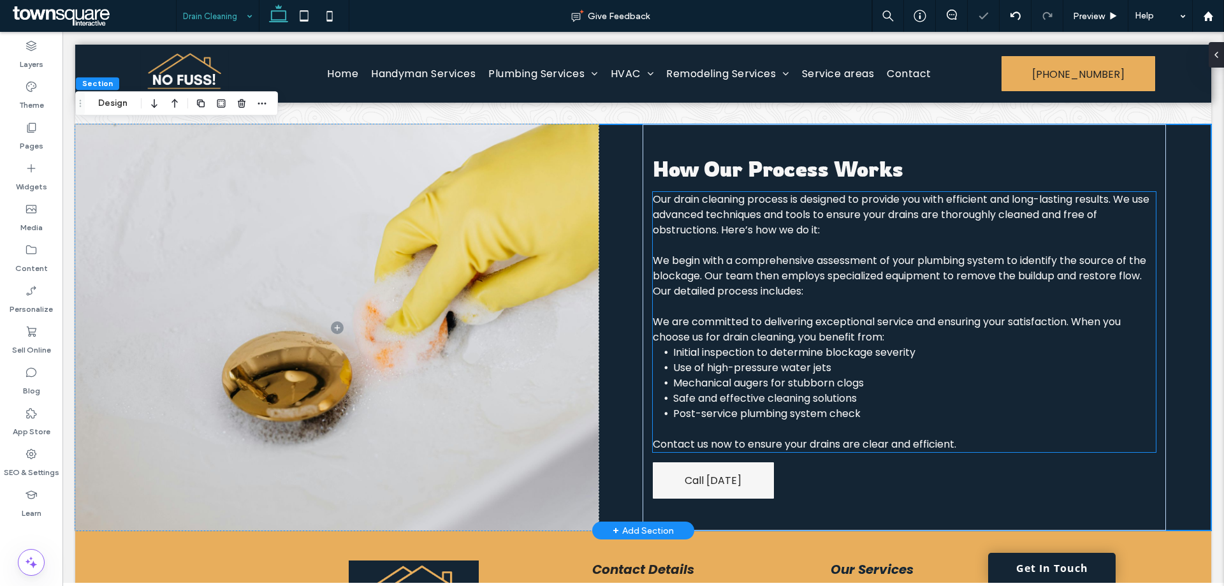
scroll to position [428, 0]
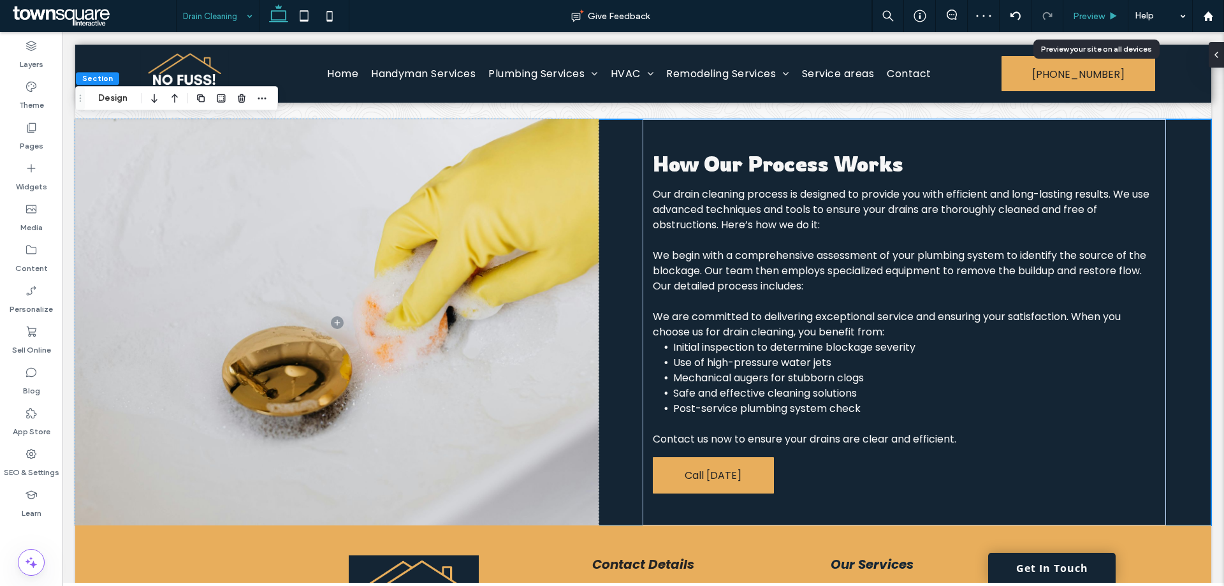
click at [1098, 13] on span "Preview" at bounding box center [1089, 16] width 32 height 11
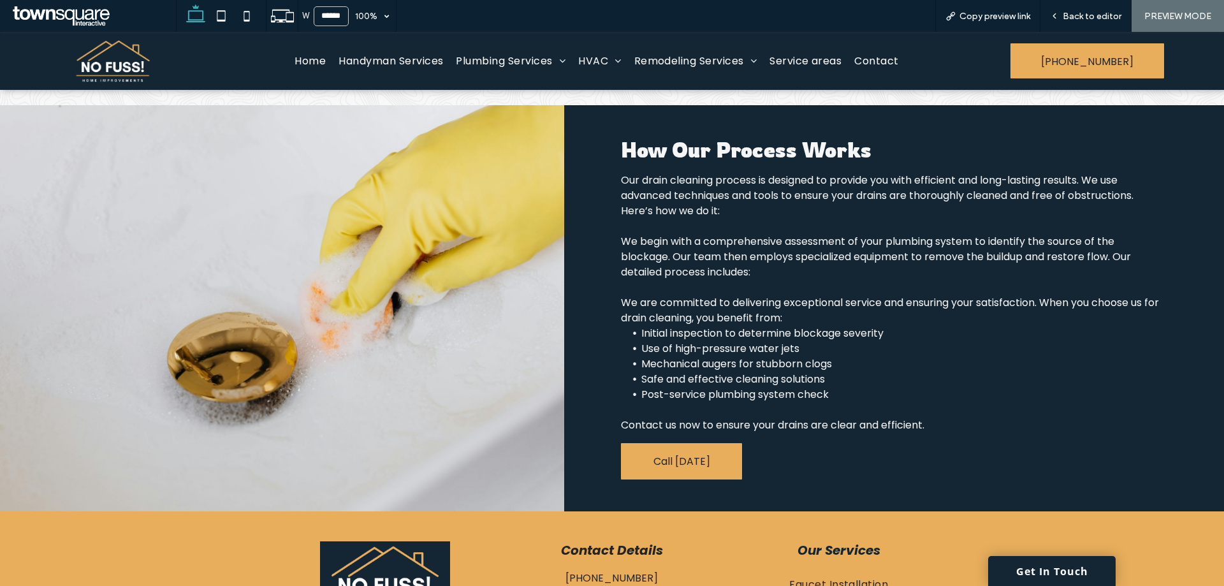
scroll to position [428, 0]
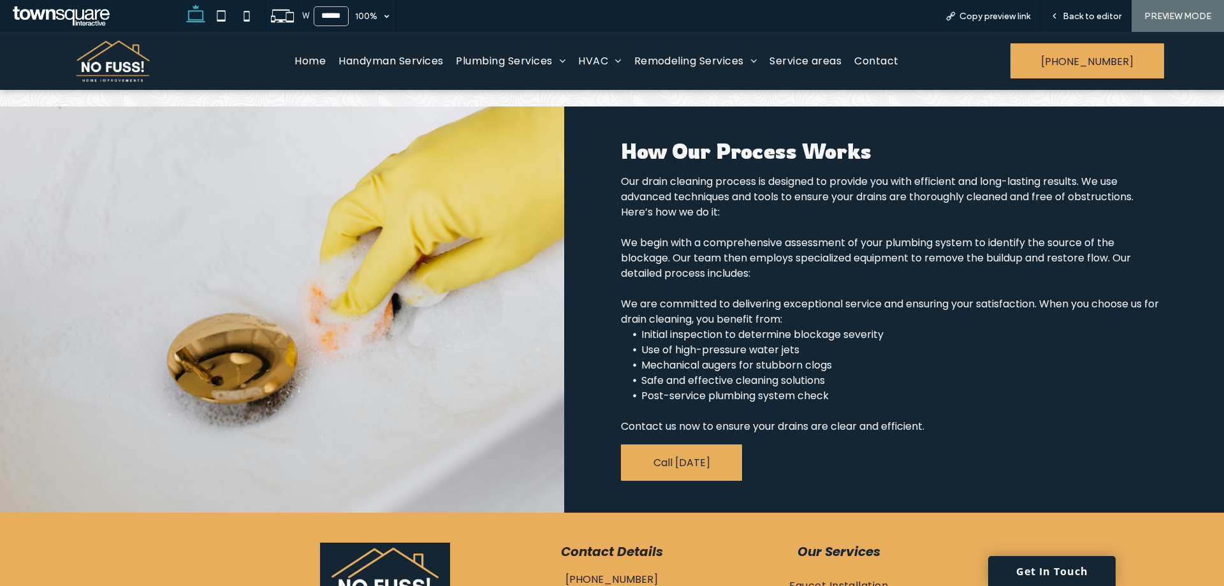
click at [877, 61] on span "Contact" at bounding box center [876, 61] width 44 height 16
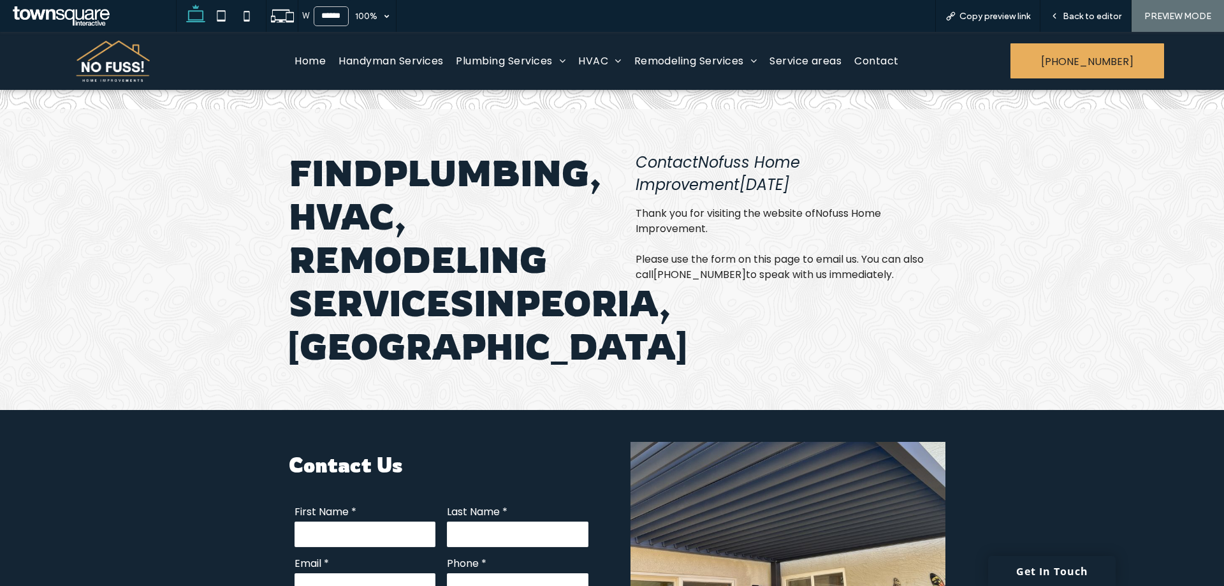
scroll to position [128, 0]
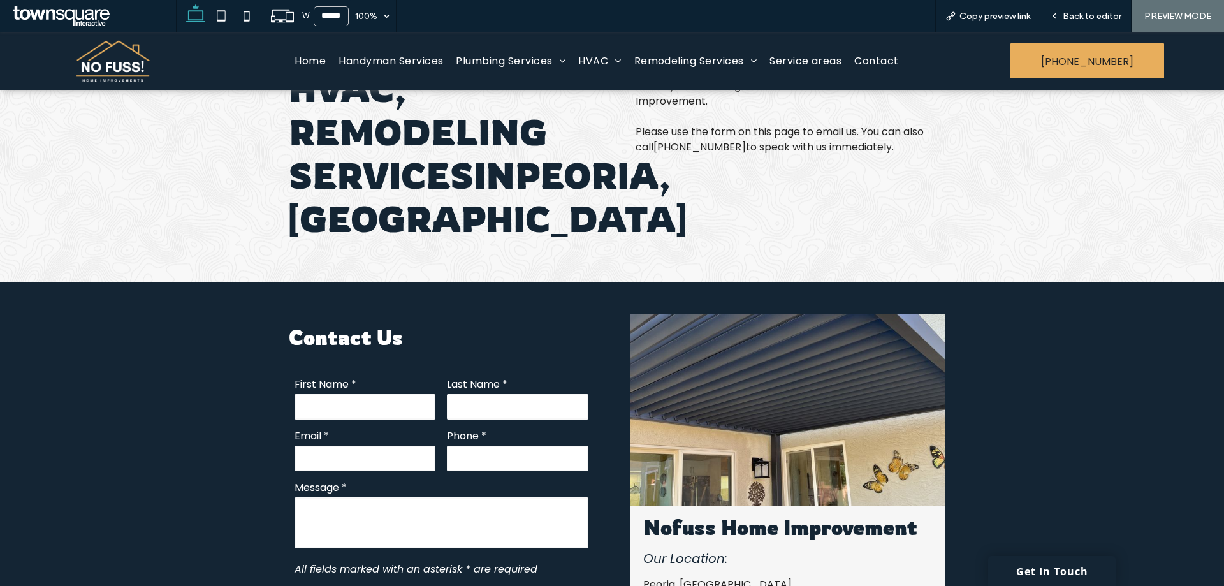
click at [727, 420] on img at bounding box center [788, 409] width 315 height 191
click at [753, 362] on img at bounding box center [788, 409] width 315 height 191
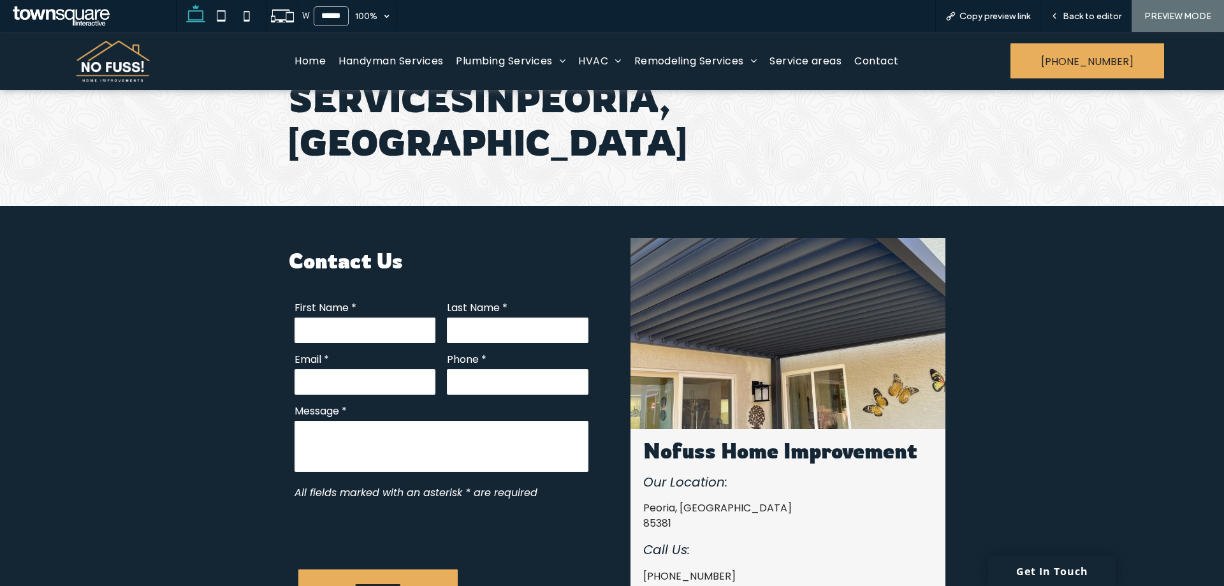
scroll to position [319, 0]
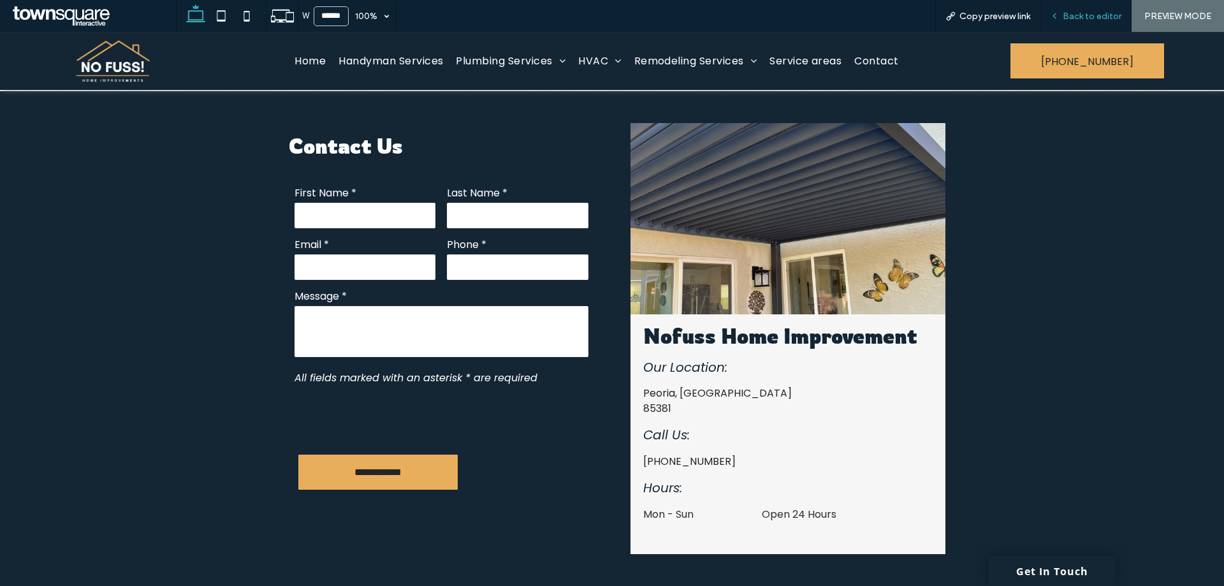
click at [1095, 15] on span "Back to editor" at bounding box center [1092, 16] width 59 height 11
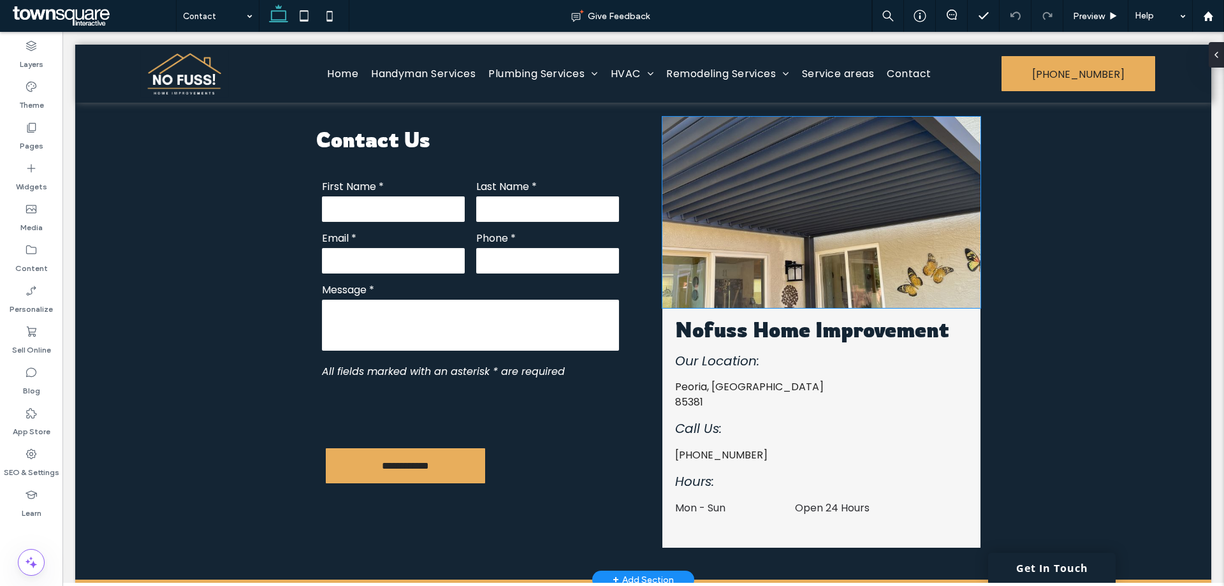
click at [752, 243] on img at bounding box center [821, 212] width 318 height 191
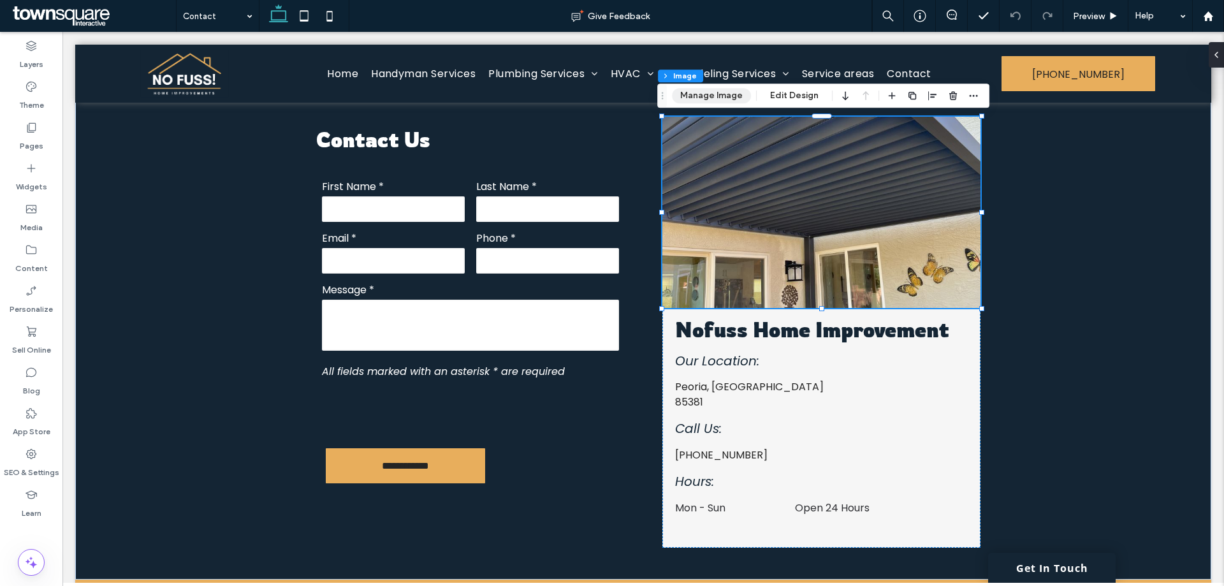
click at [722, 96] on button "Manage Image" at bounding box center [711, 95] width 79 height 15
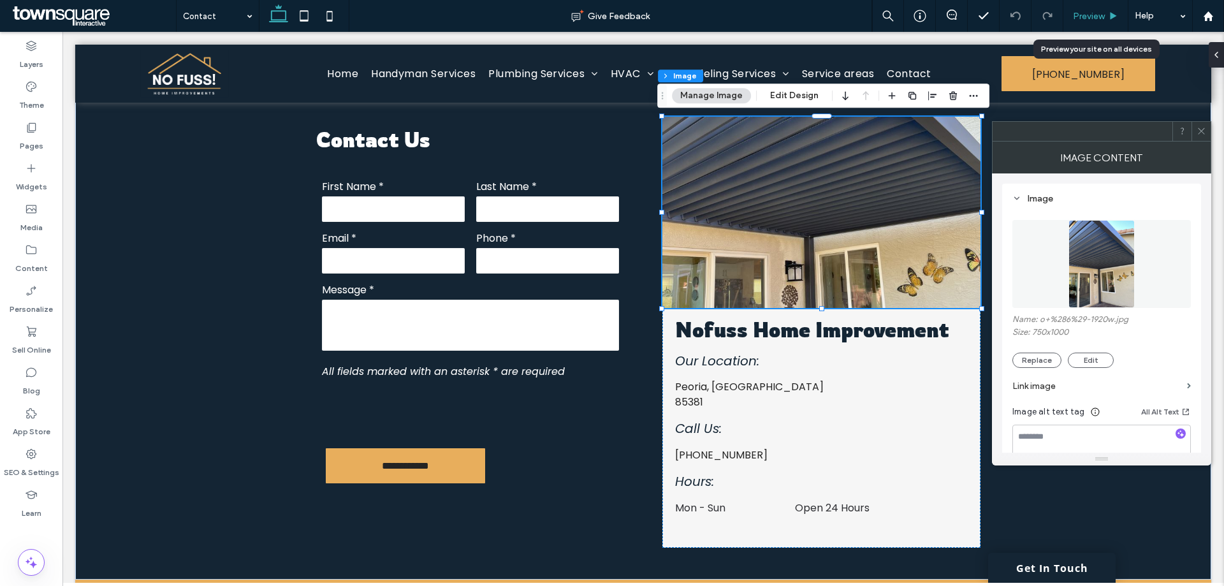
click at [1090, 18] on span "Preview" at bounding box center [1089, 16] width 32 height 11
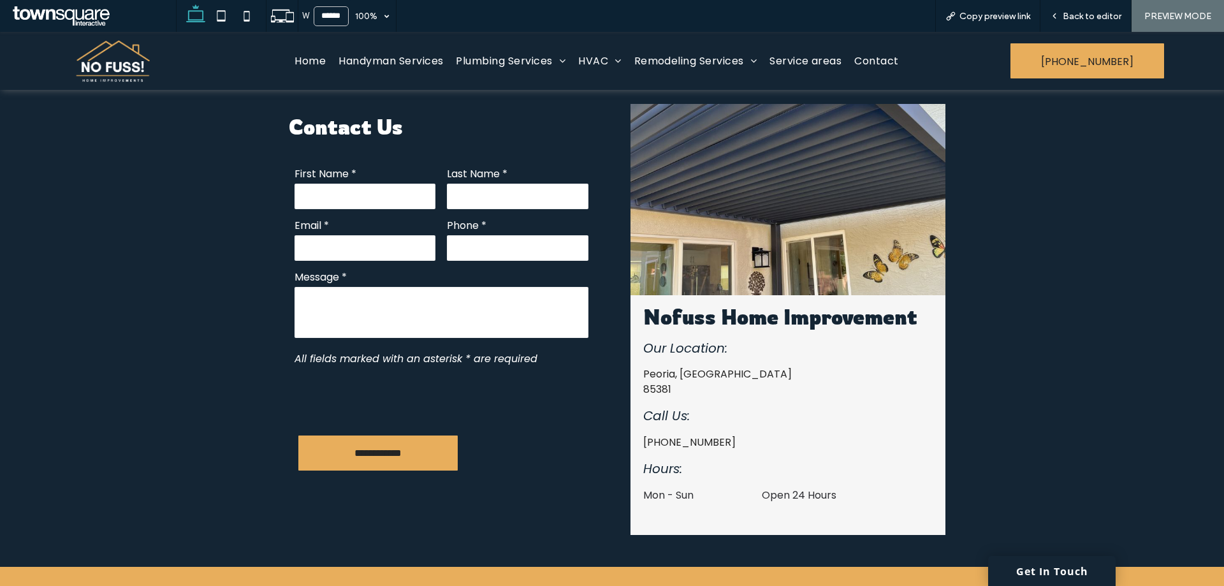
drag, startPoint x: 303, startPoint y: 62, endPoint x: 303, endPoint y: 95, distance: 33.2
click at [303, 62] on span "Home" at bounding box center [310, 61] width 31 height 16
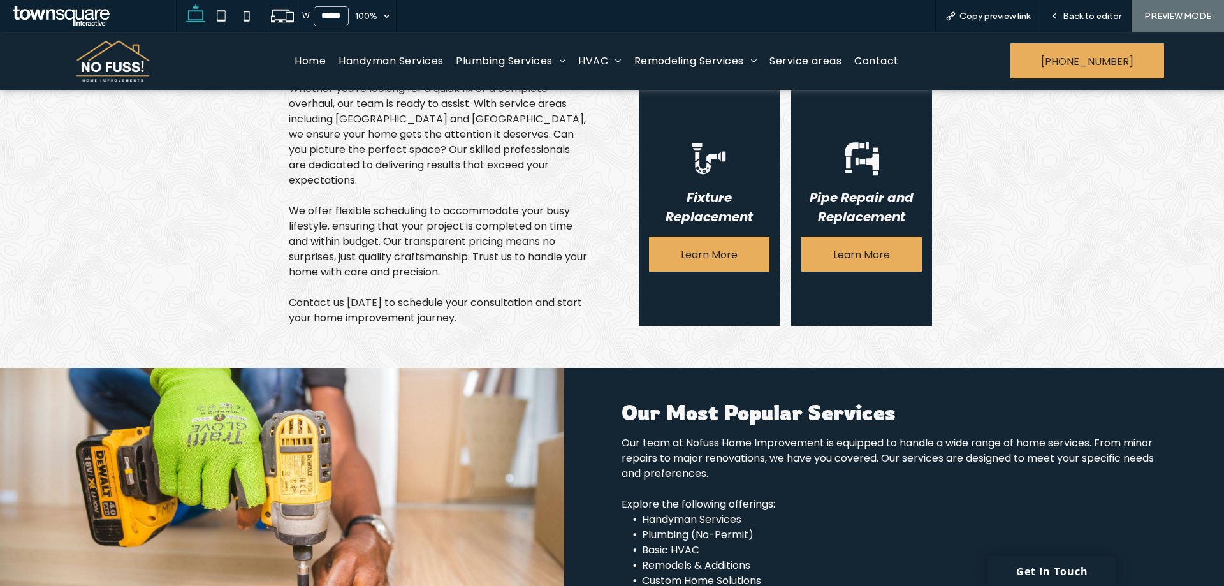
scroll to position [701, 0]
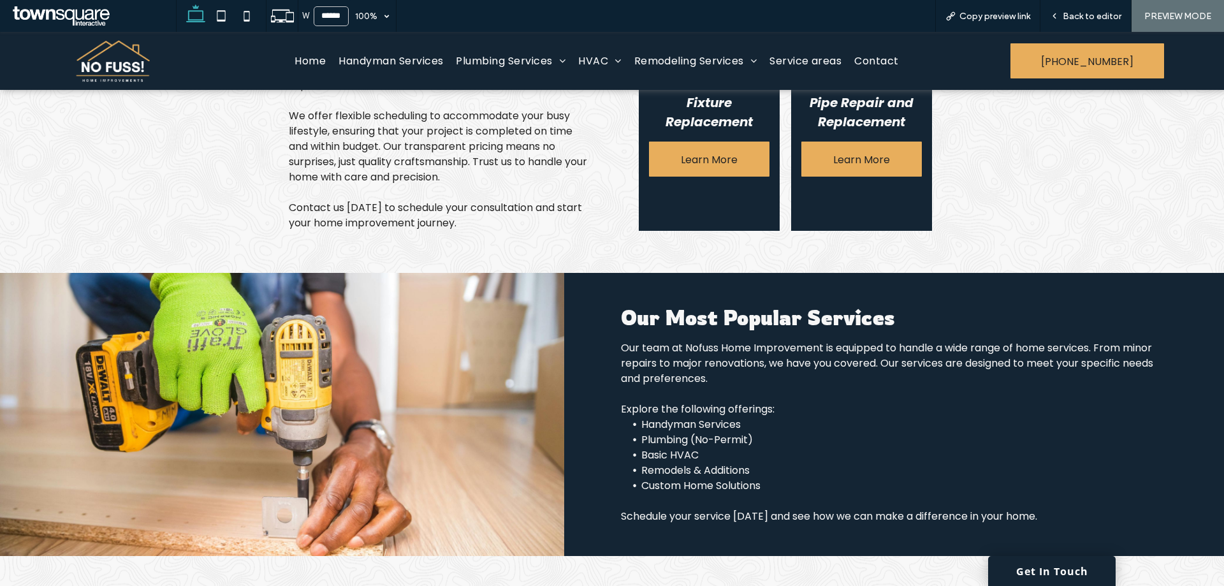
click at [395, 70] on link "Handyman Services" at bounding box center [390, 61] width 117 height 29
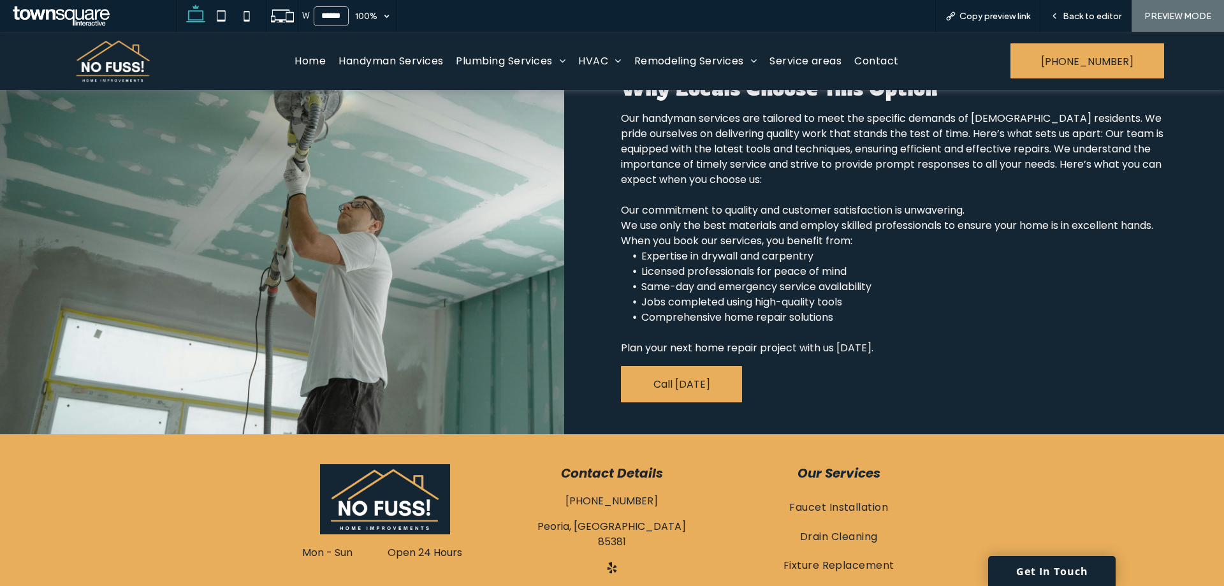
scroll to position [491, 0]
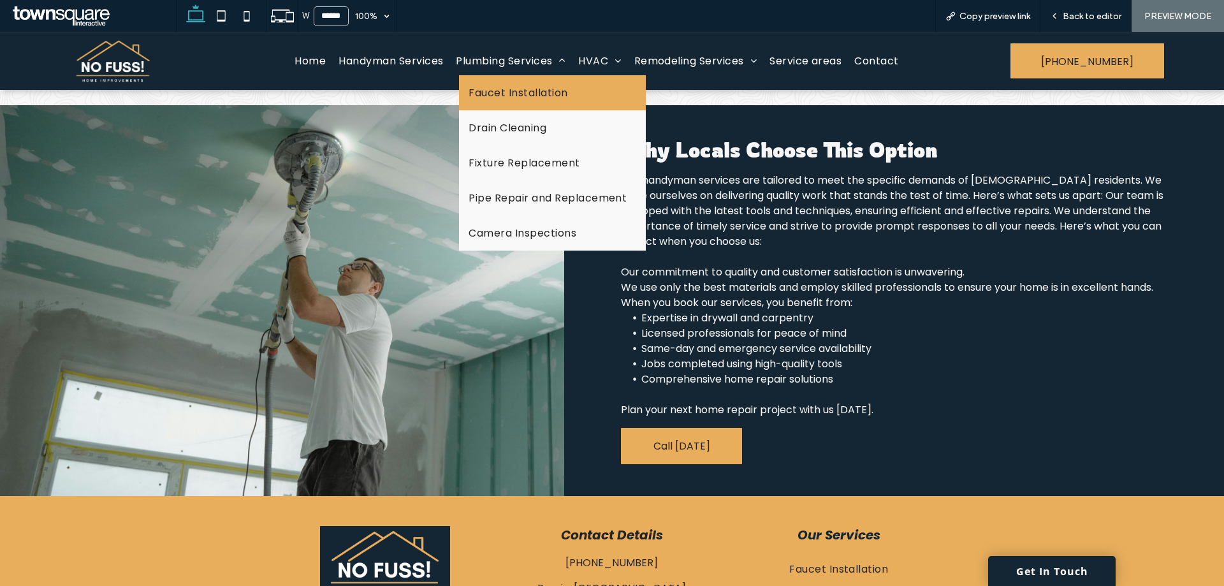
click at [485, 99] on span "Faucet Installation" at bounding box center [518, 93] width 99 height 16
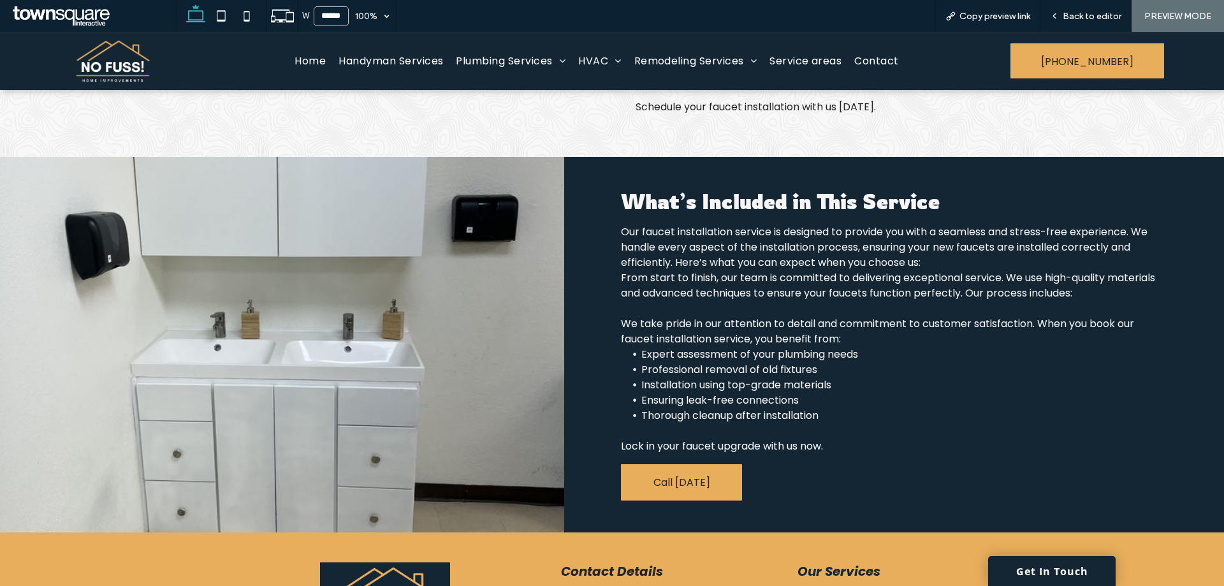
scroll to position [510, 0]
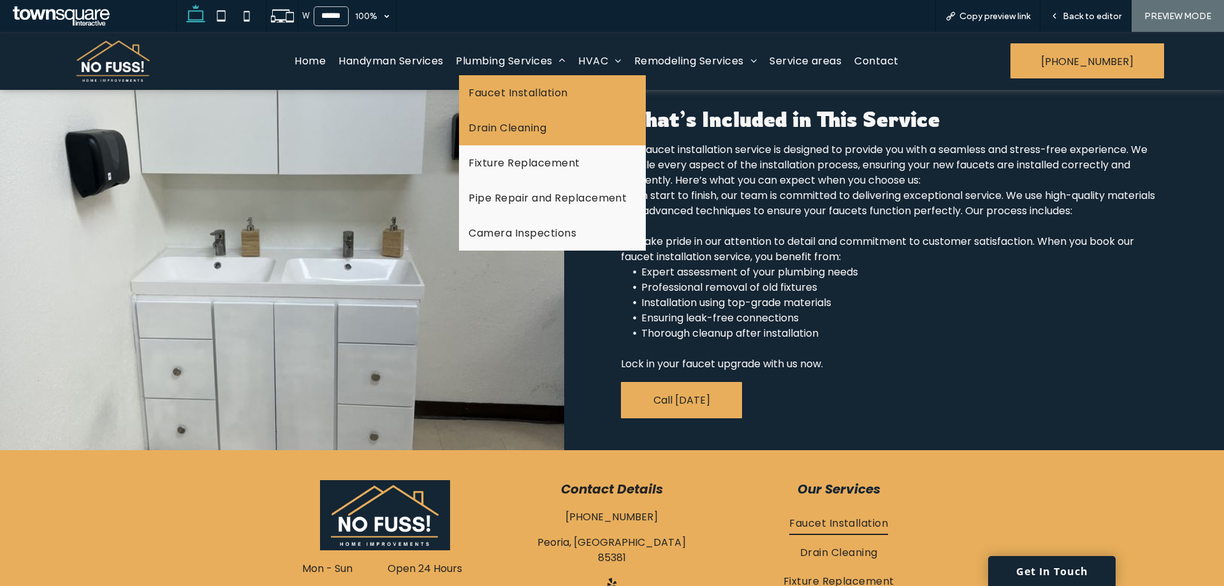
drag, startPoint x: 493, startPoint y: 135, endPoint x: 493, endPoint y: 167, distance: 32.5
click at [493, 135] on span "Drain Cleaning" at bounding box center [508, 128] width 78 height 16
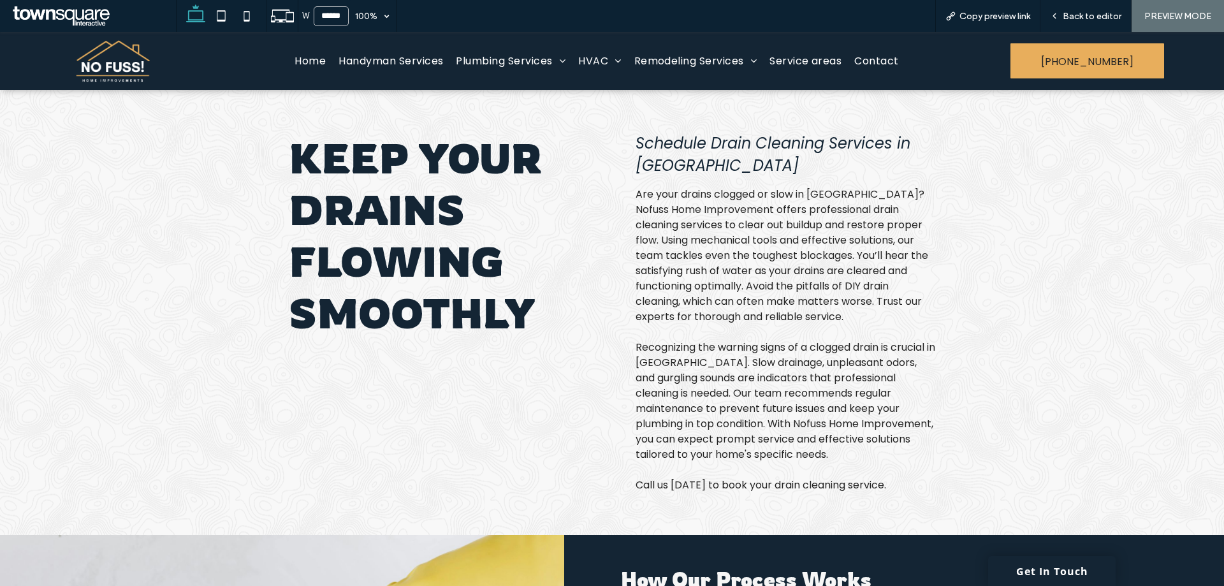
scroll to position [318, 0]
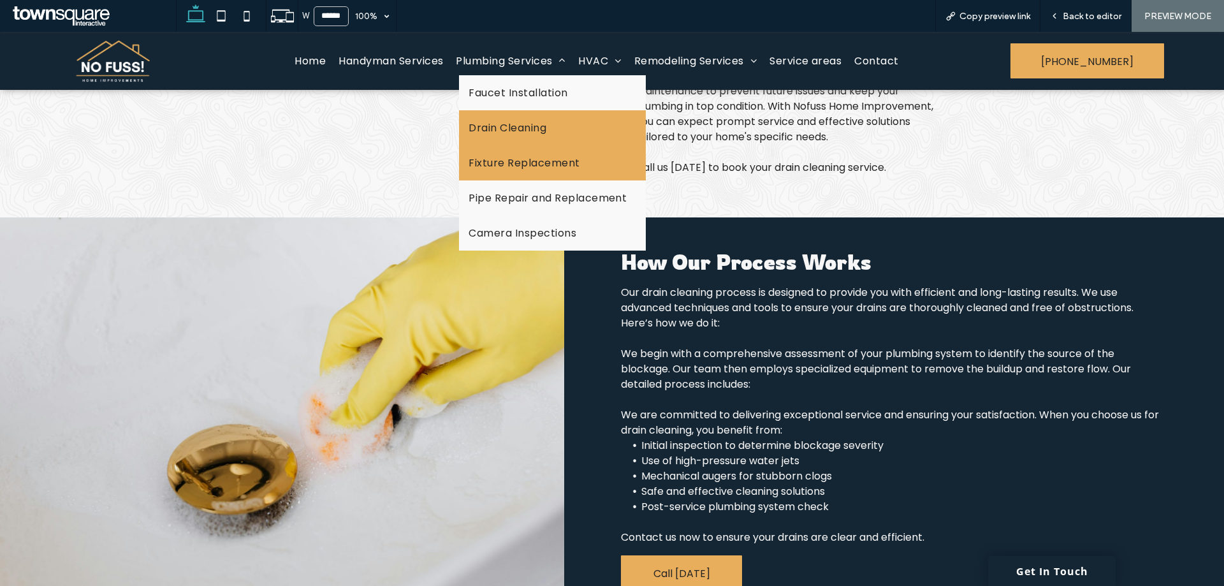
click at [497, 166] on span "Fixture Replacement" at bounding box center [524, 163] width 111 height 16
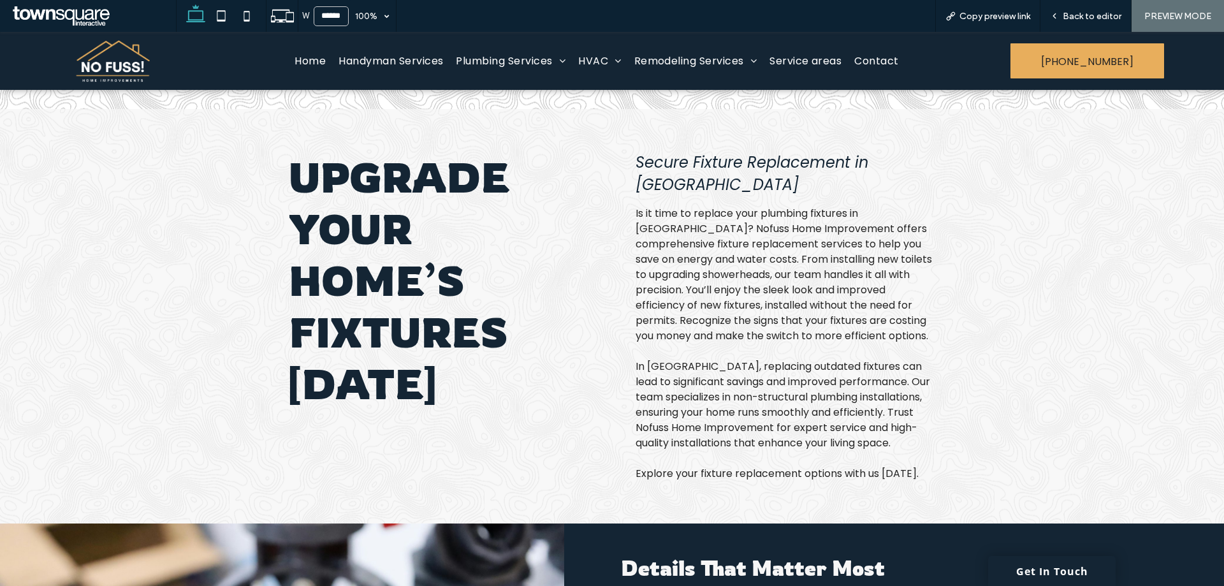
scroll to position [313, 0]
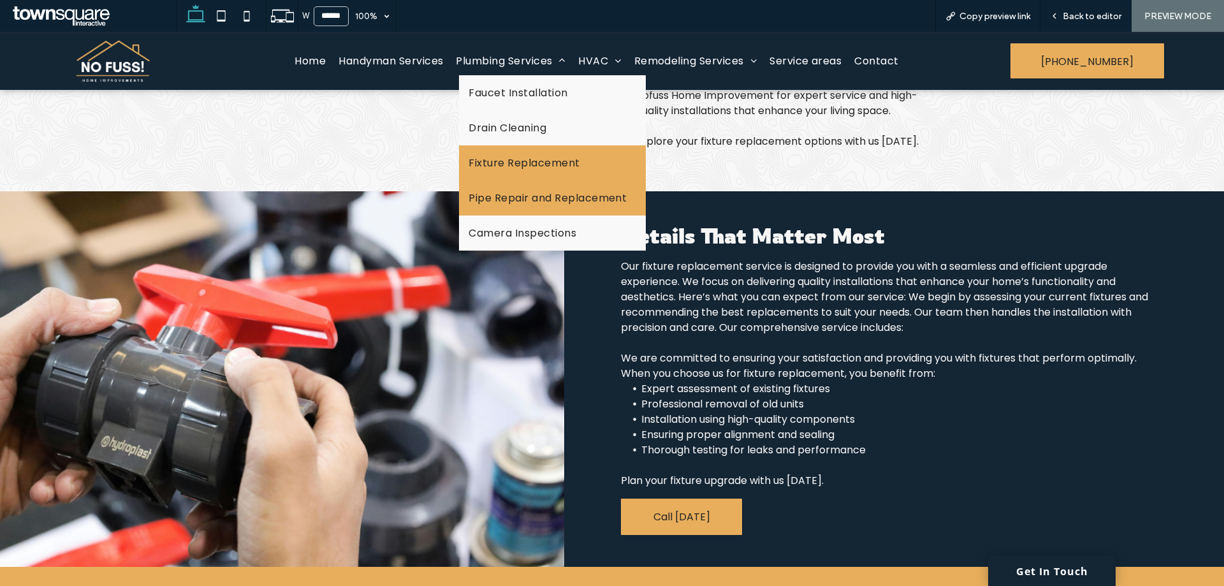
click at [493, 196] on span "Pipe Repair and Replacement" at bounding box center [548, 198] width 158 height 16
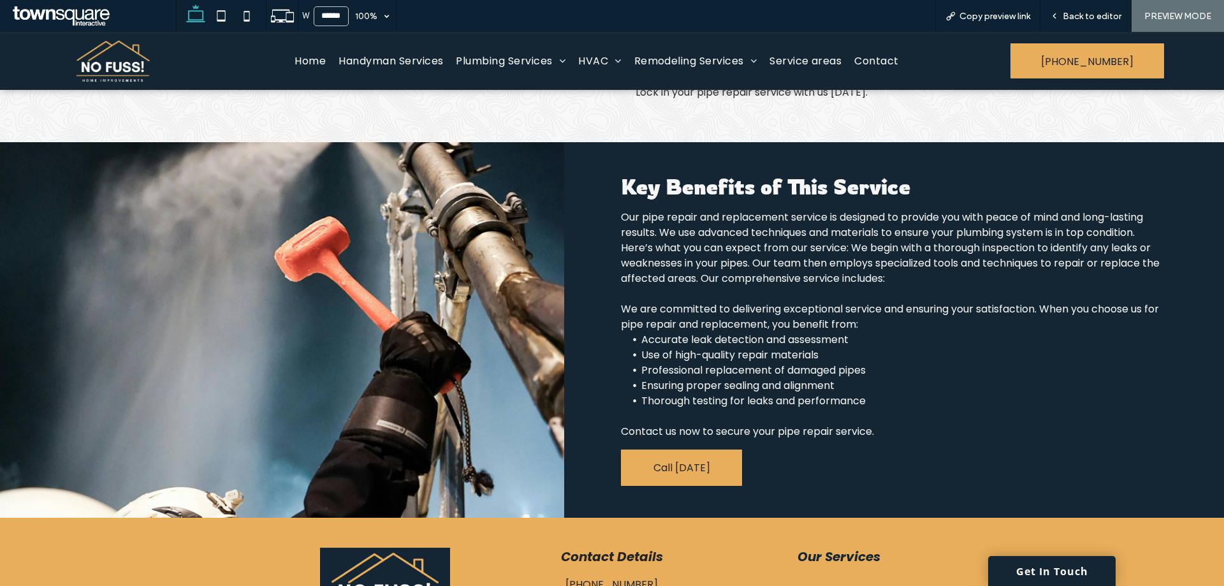
scroll to position [319, 0]
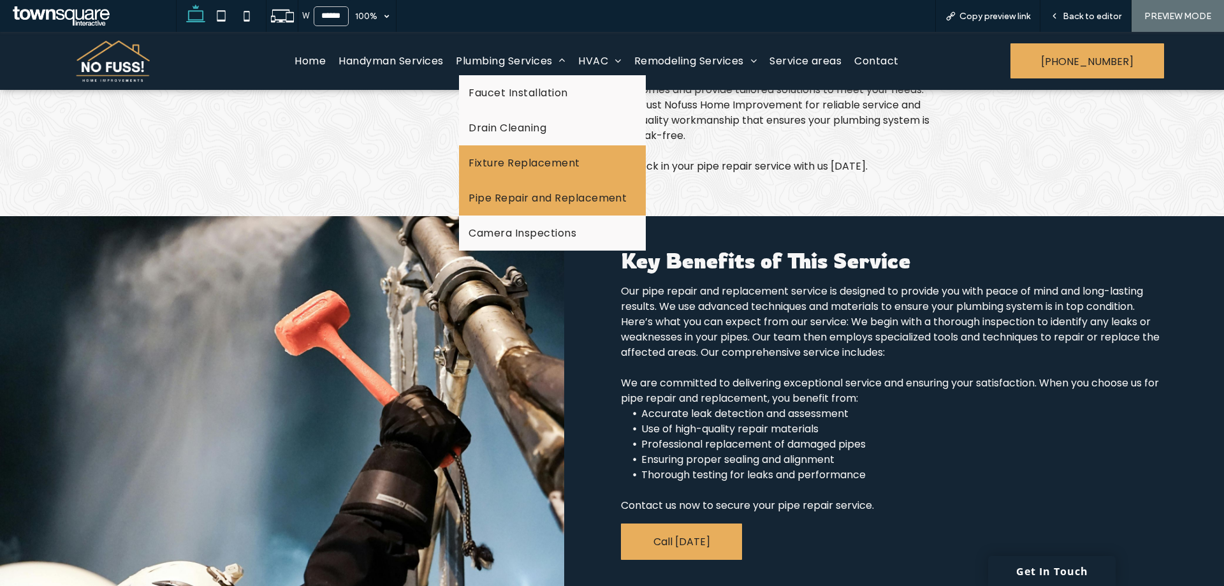
click at [505, 161] on span "Fixture Replacement" at bounding box center [524, 163] width 111 height 16
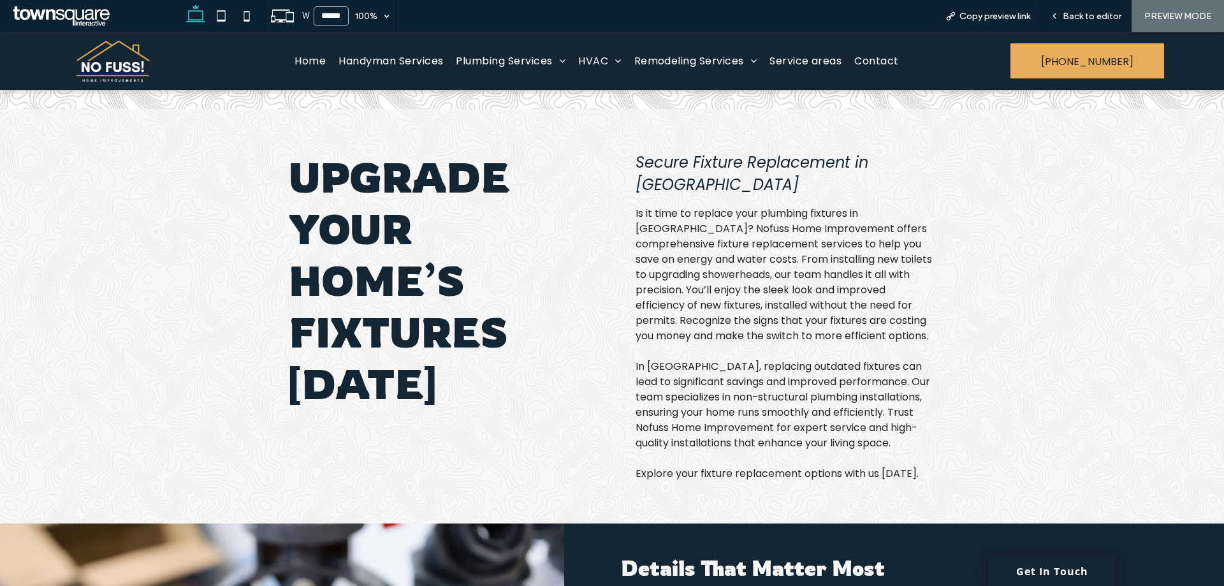
scroll to position [249, 0]
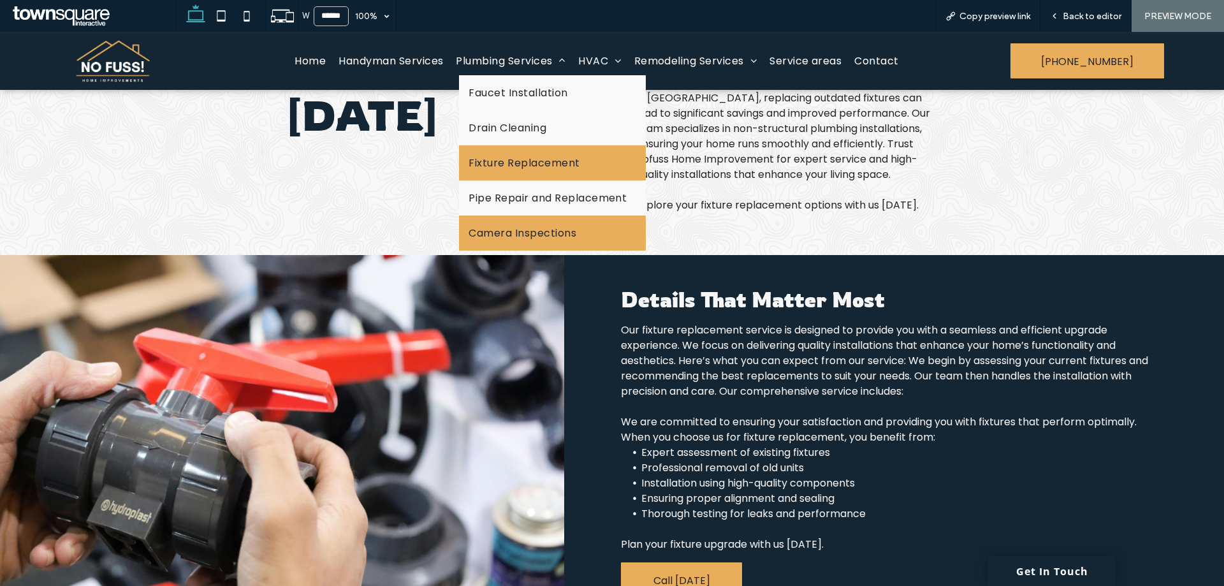
click at [489, 229] on span "Camera Inspections" at bounding box center [523, 233] width 108 height 16
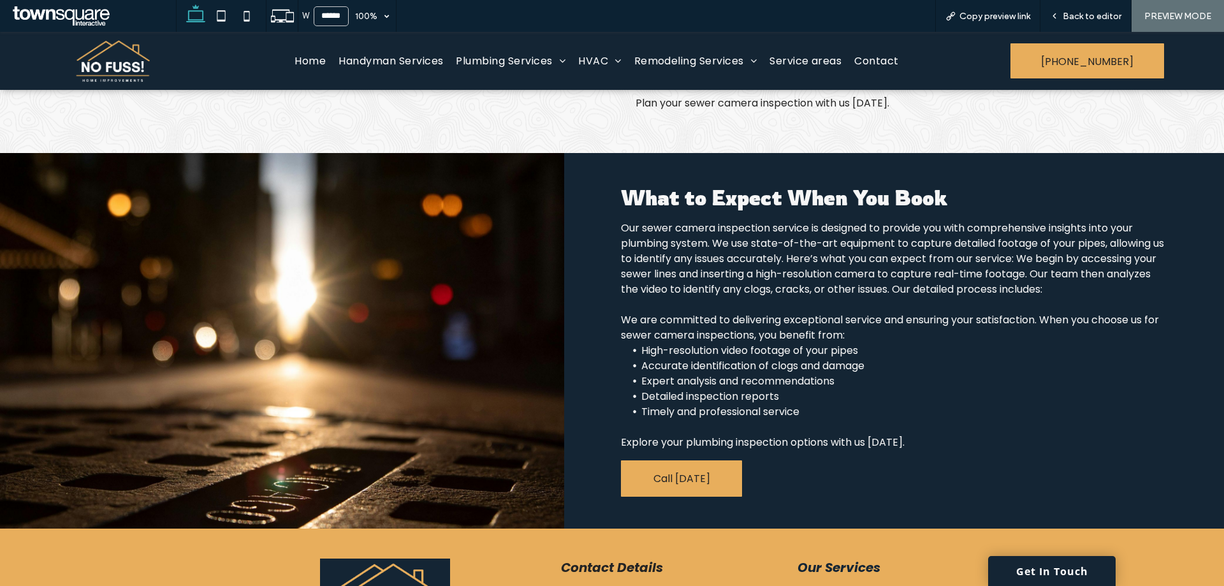
scroll to position [374, 0]
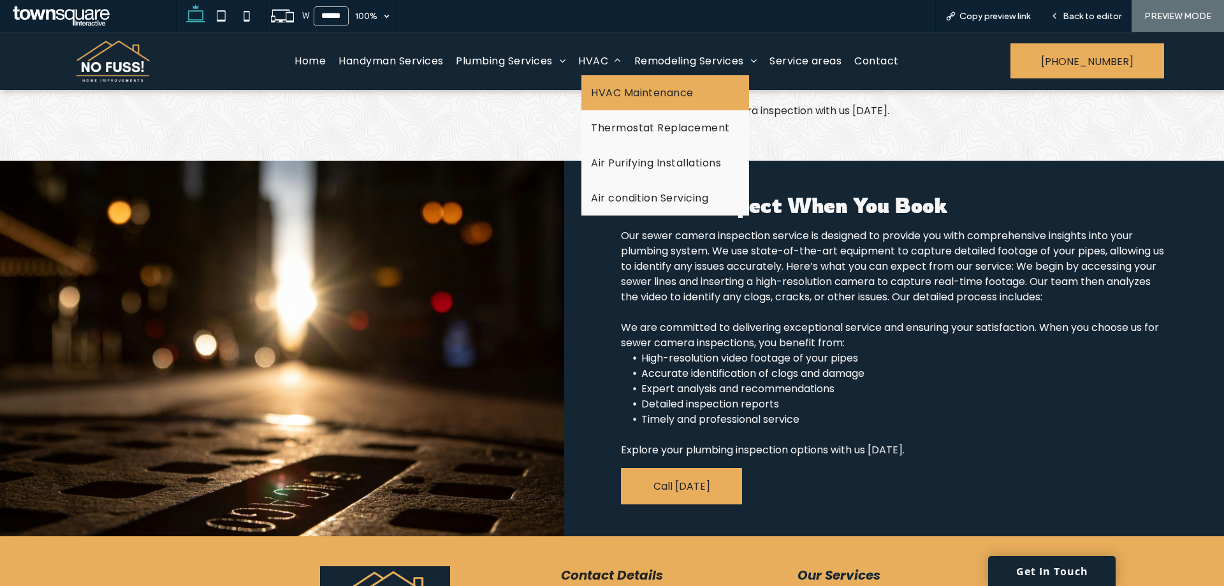
click at [608, 95] on span "HVAC Maintenance" at bounding box center [642, 93] width 103 height 16
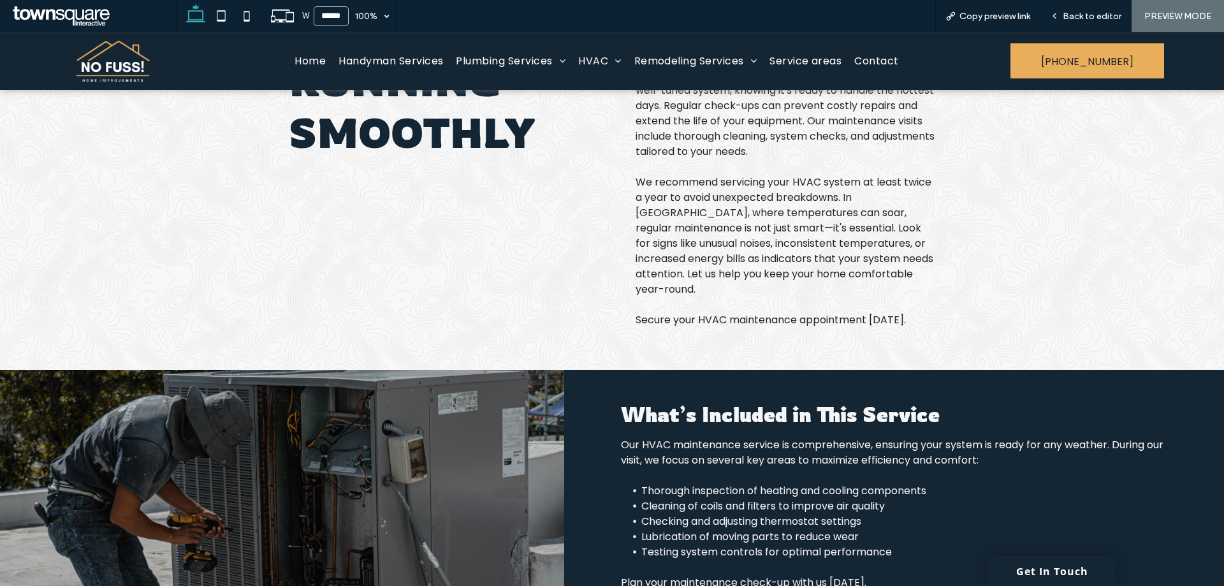
scroll to position [319, 0]
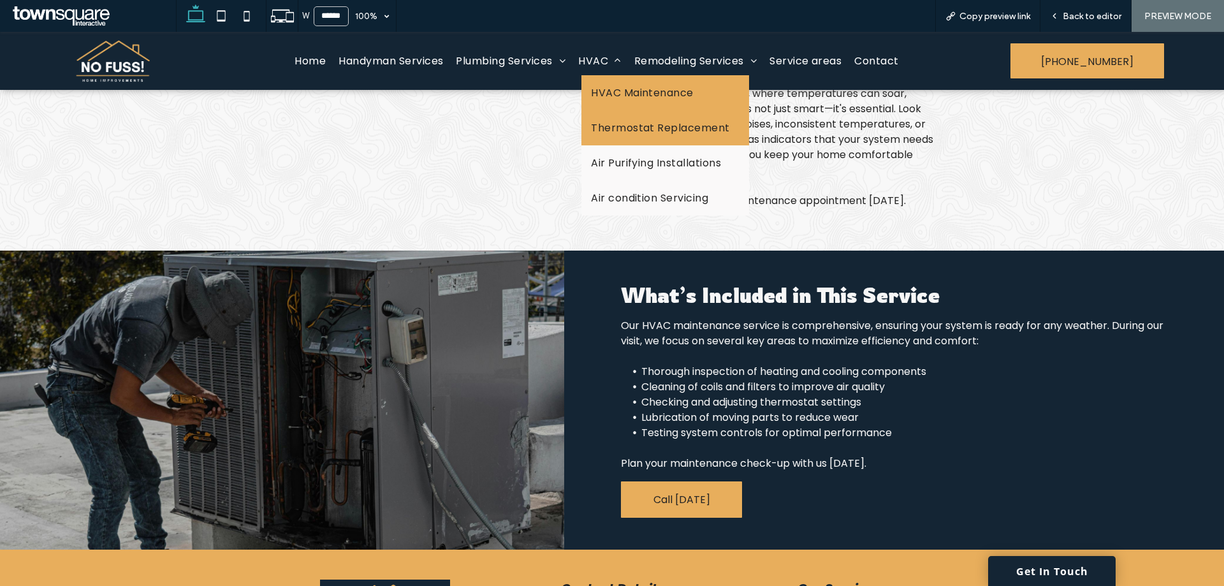
click at [628, 132] on span "Thermostat Replacement" at bounding box center [660, 128] width 139 height 16
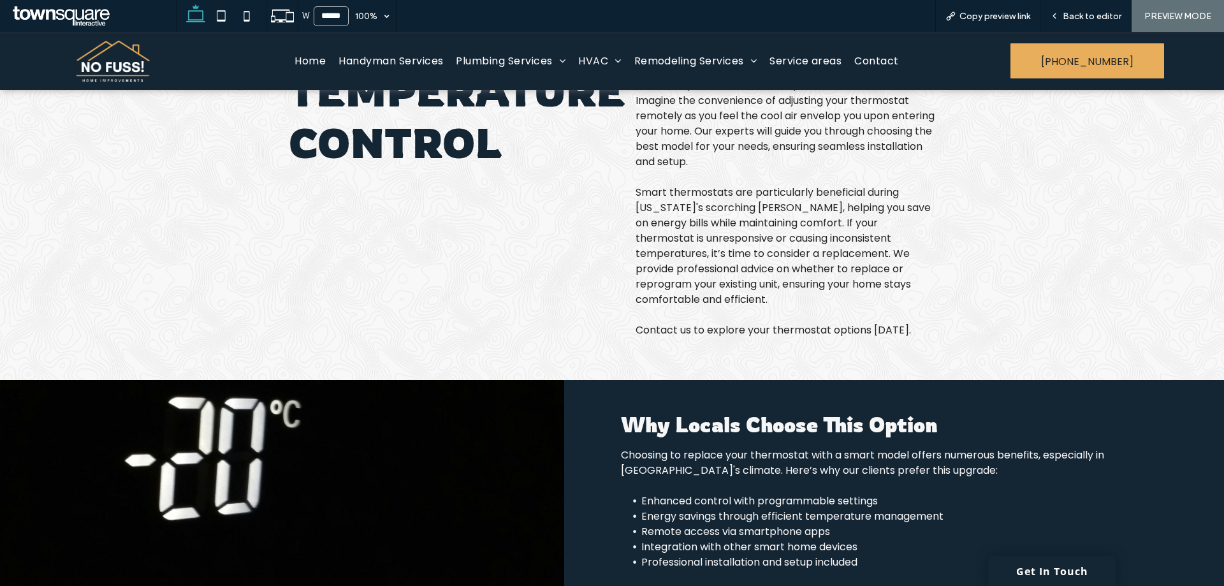
scroll to position [319, 0]
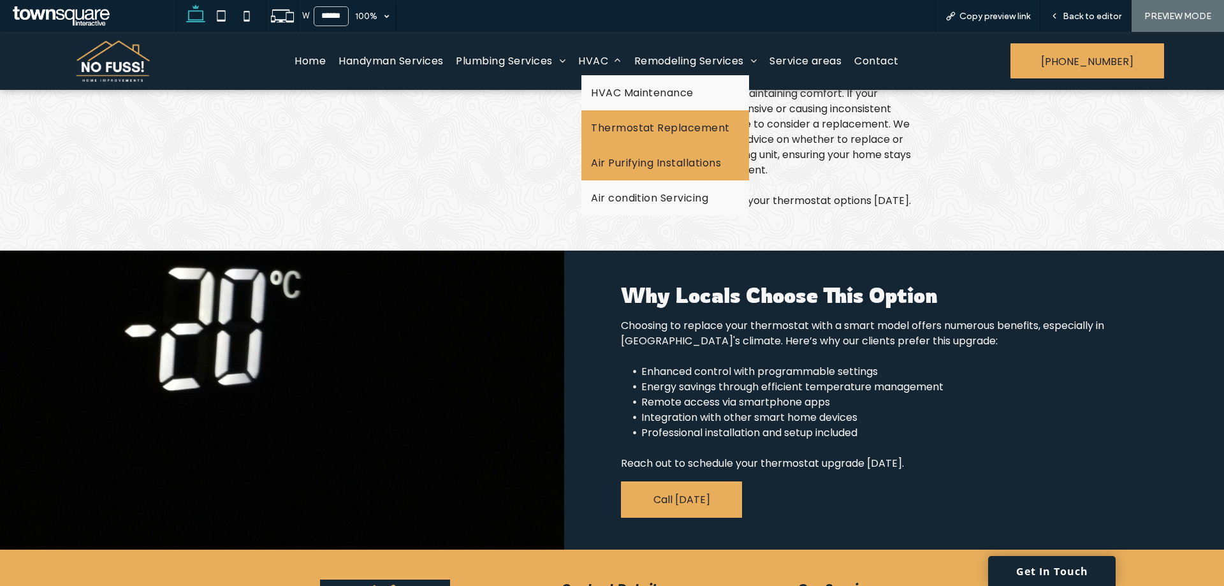
click at [610, 164] on span "Air Purifying Installations" at bounding box center [656, 163] width 130 height 16
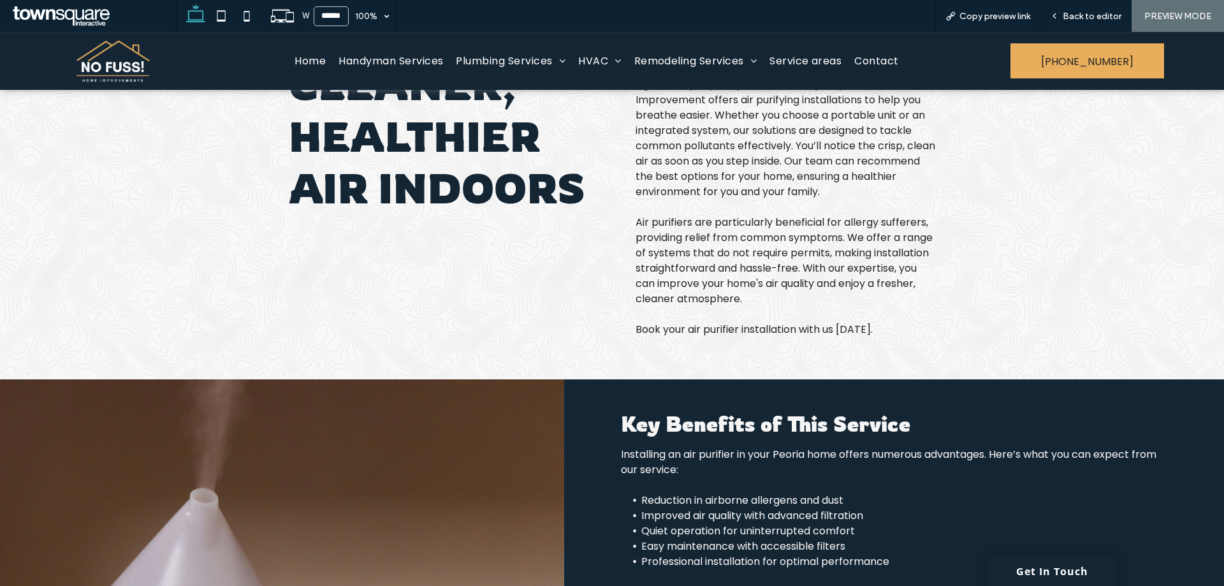
scroll to position [255, 0]
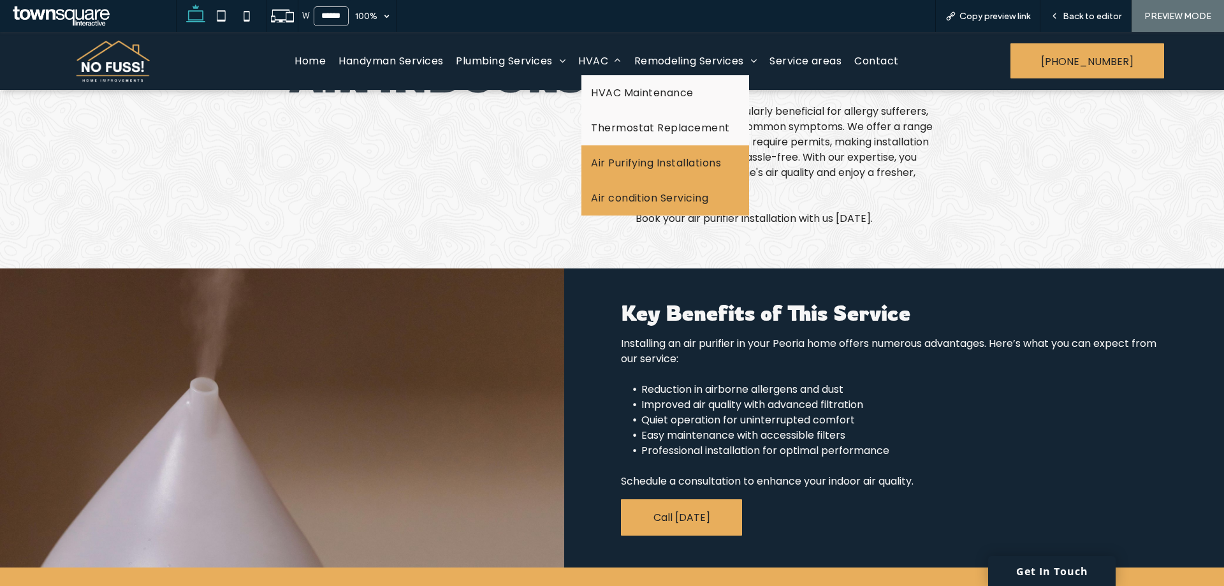
drag, startPoint x: 610, startPoint y: 190, endPoint x: 608, endPoint y: 226, distance: 35.8
click at [610, 190] on span "Air condition Servicing" at bounding box center [649, 198] width 117 height 16
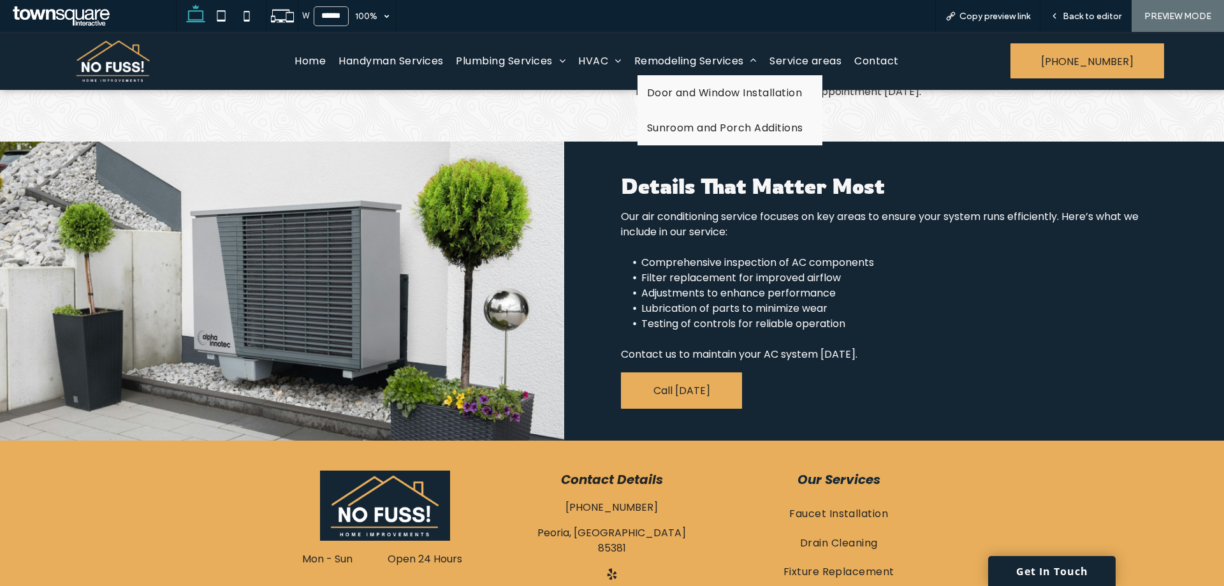
click at [673, 68] on span "Remodeling Services" at bounding box center [695, 61] width 123 height 16
click at [675, 89] on span "Door and Window Installation" at bounding box center [724, 93] width 155 height 16
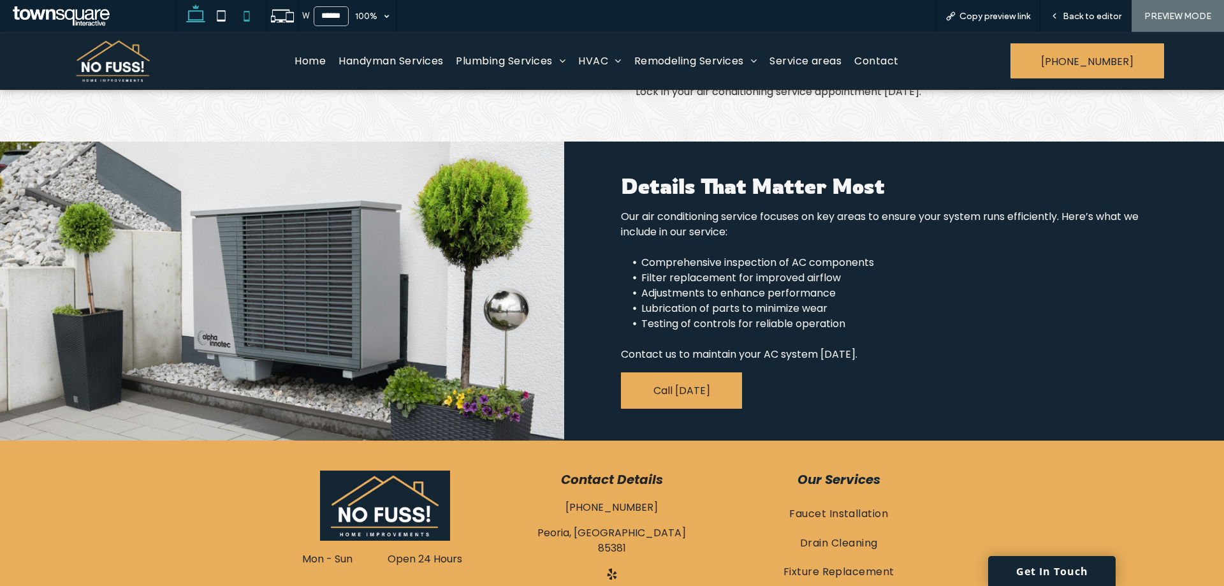
click at [242, 15] on icon at bounding box center [247, 16] width 26 height 26
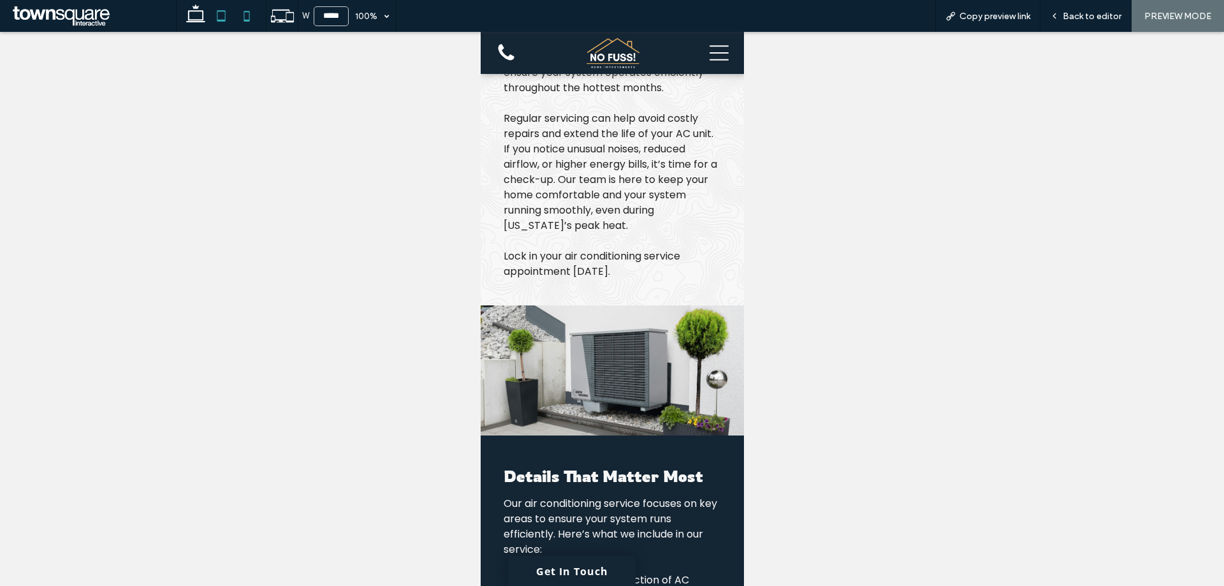
click at [218, 24] on icon at bounding box center [221, 16] width 26 height 26
type input "*****"
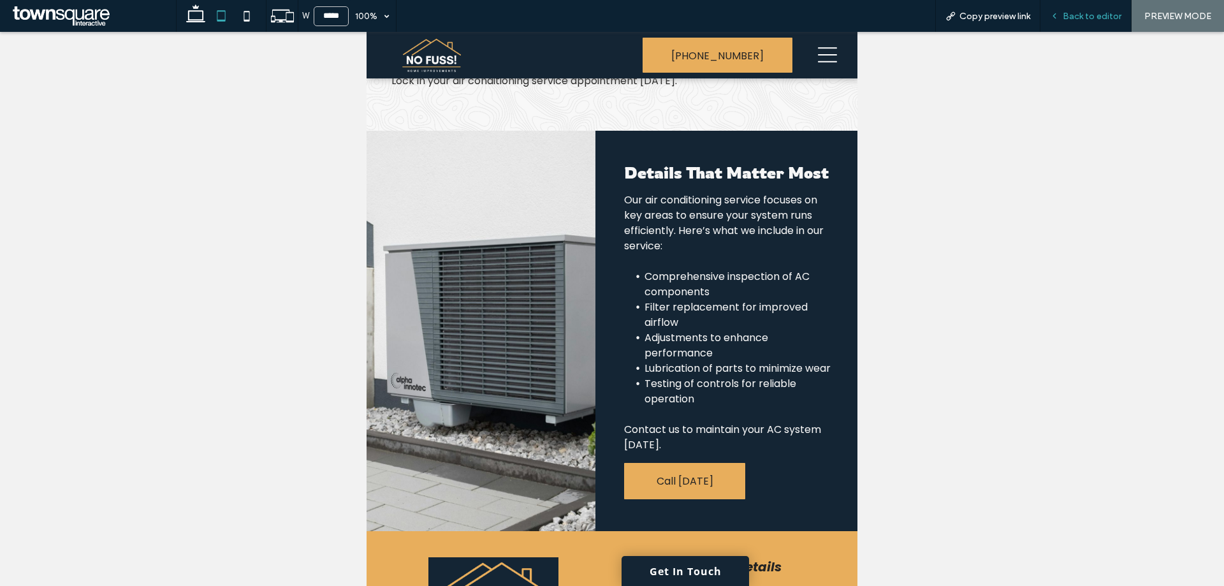
click at [1087, 15] on span "Back to editor" at bounding box center [1092, 16] width 59 height 11
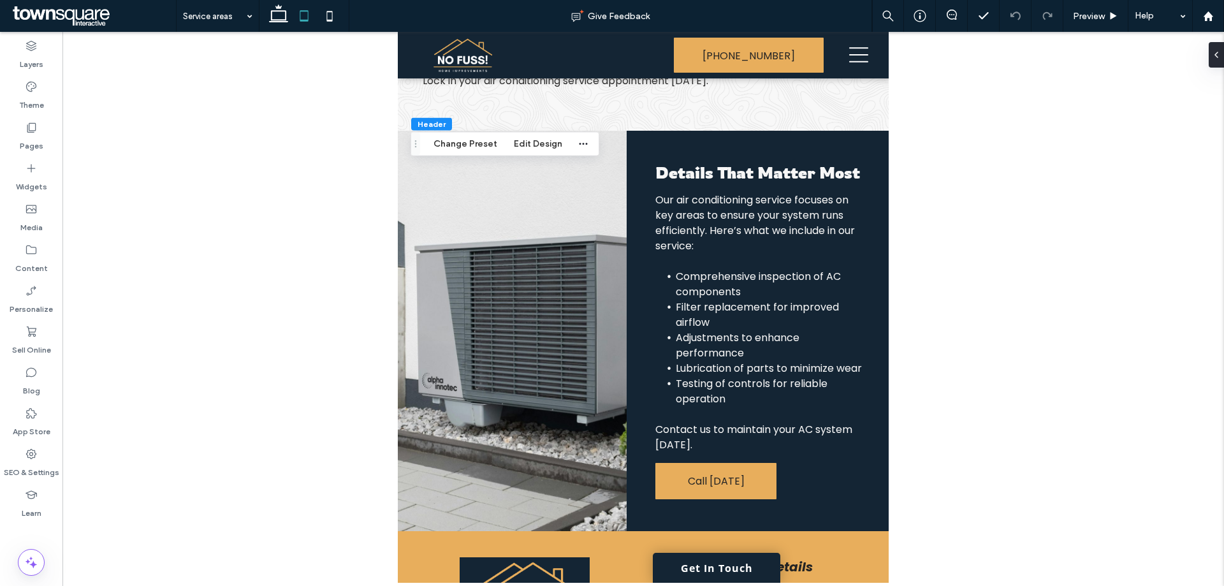
click at [520, 153] on div "Header Change Preset Edit Design" at bounding box center [505, 144] width 189 height 24
click at [522, 146] on button "Edit Design" at bounding box center [538, 143] width 65 height 15
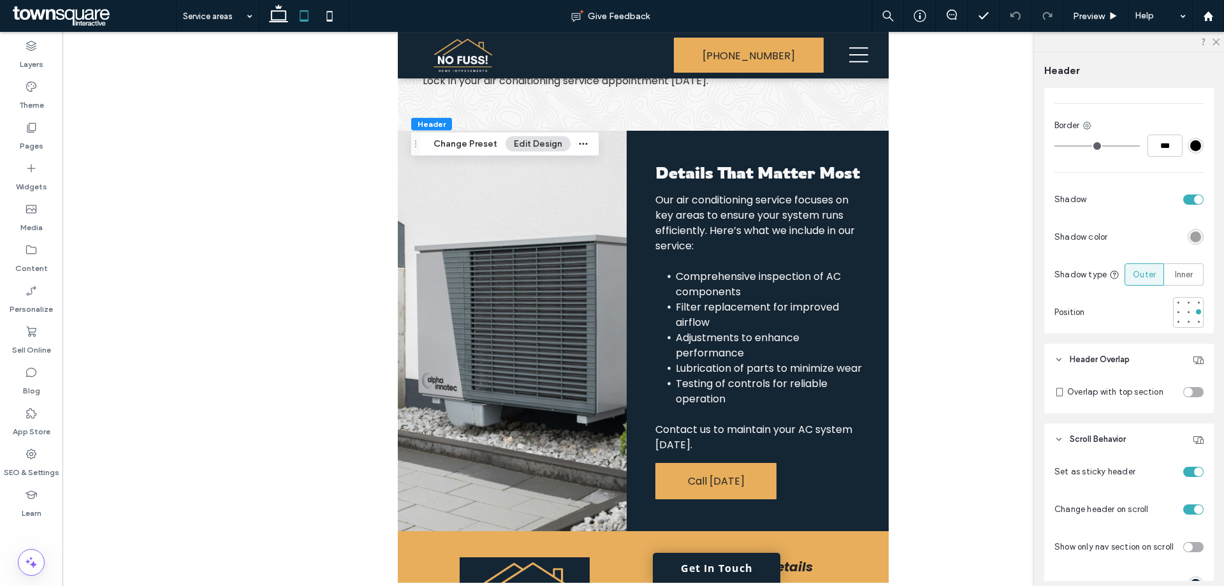
scroll to position [128, 0]
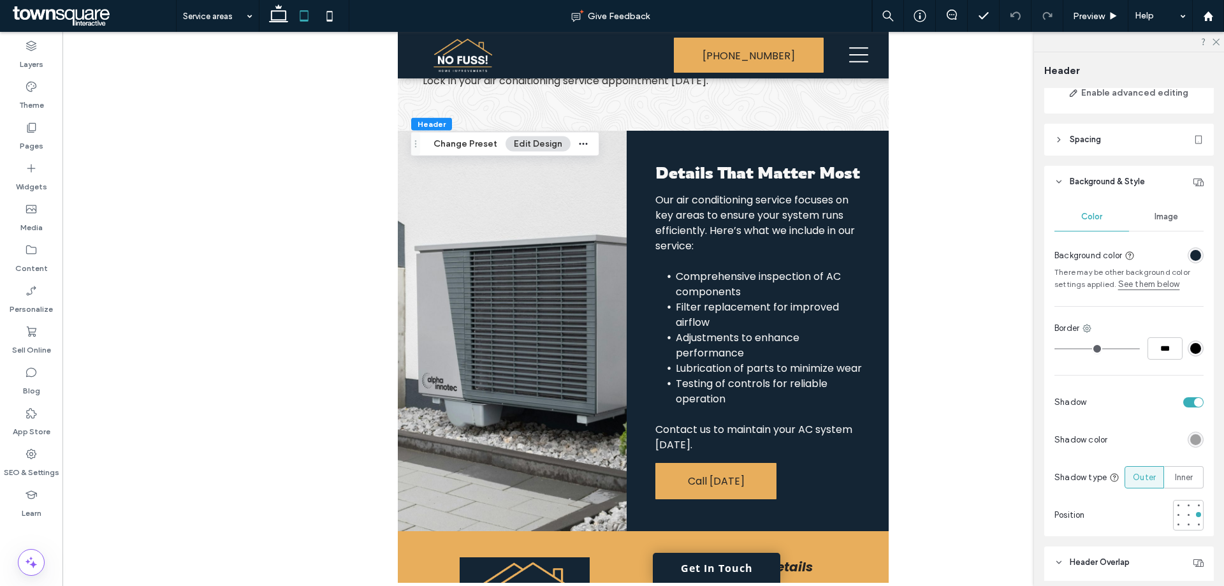
click at [1097, 150] on header "Spacing" at bounding box center [1129, 140] width 170 height 32
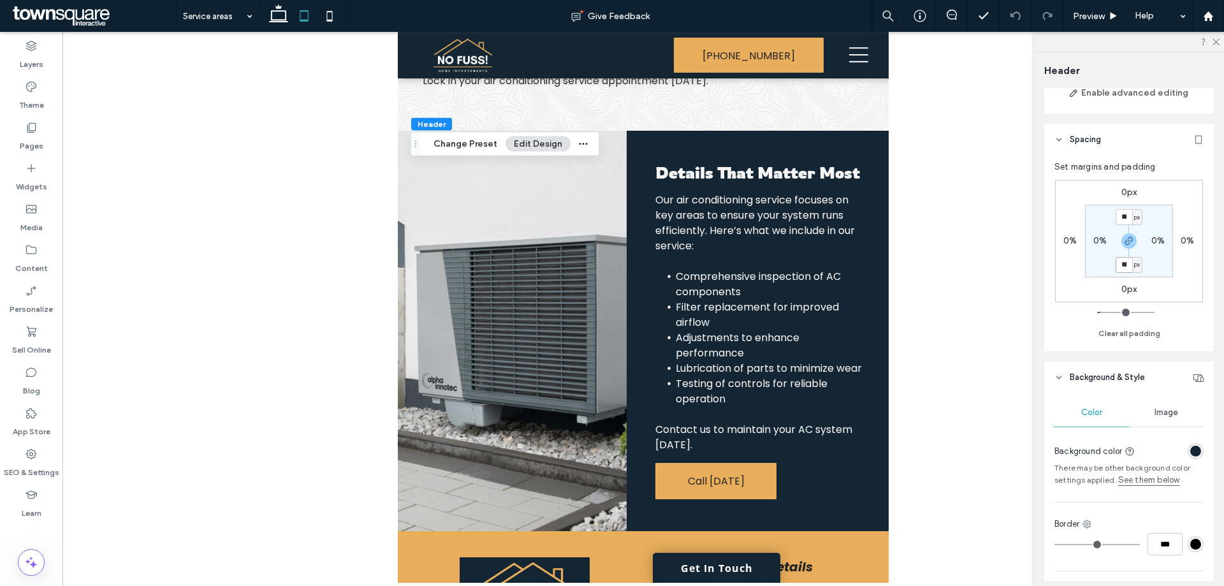
click at [1122, 267] on input "**" at bounding box center [1124, 265] width 17 height 16
type input "*"
click at [333, 18] on use at bounding box center [330, 16] width 6 height 10
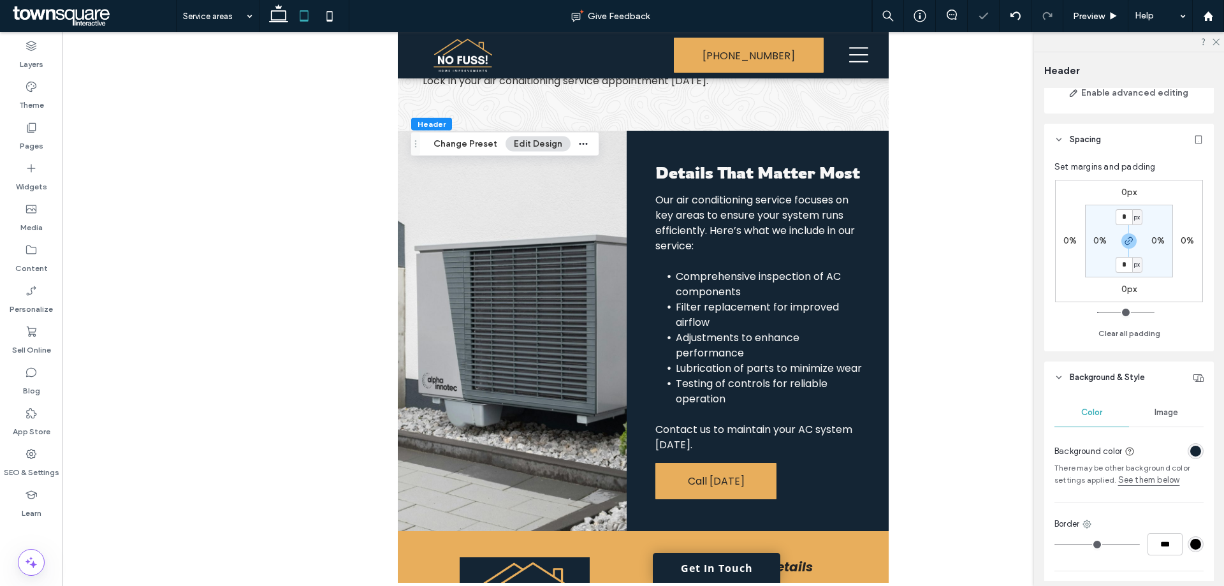
type input "**"
type input "***"
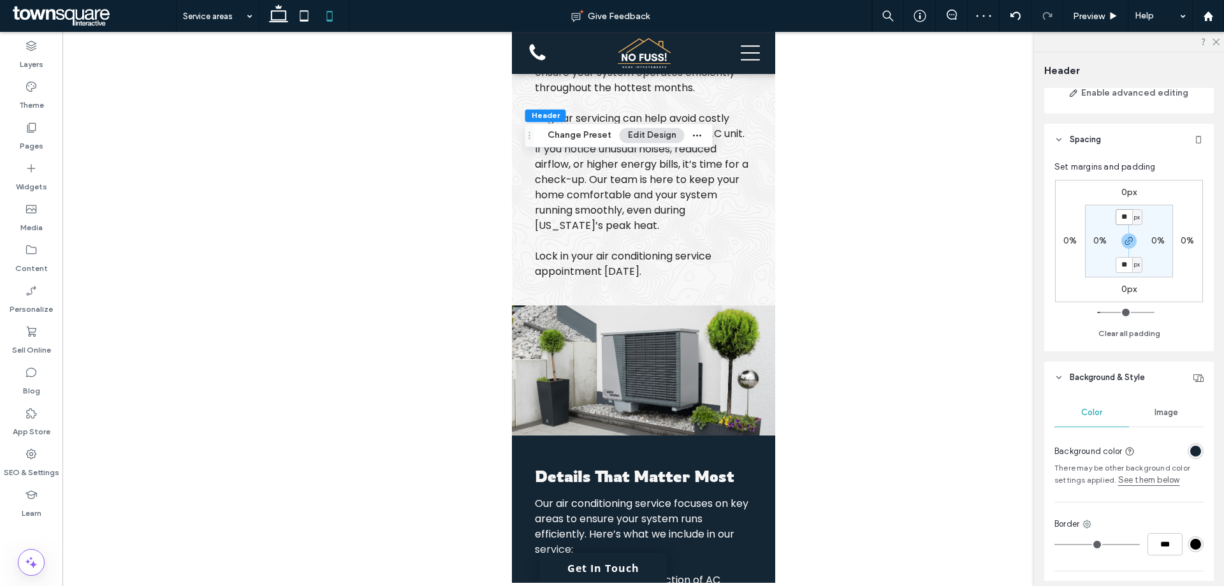
click at [1125, 217] on input "**" at bounding box center [1124, 217] width 17 height 16
type input "*"
click at [279, 17] on icon at bounding box center [279, 16] width 26 height 26
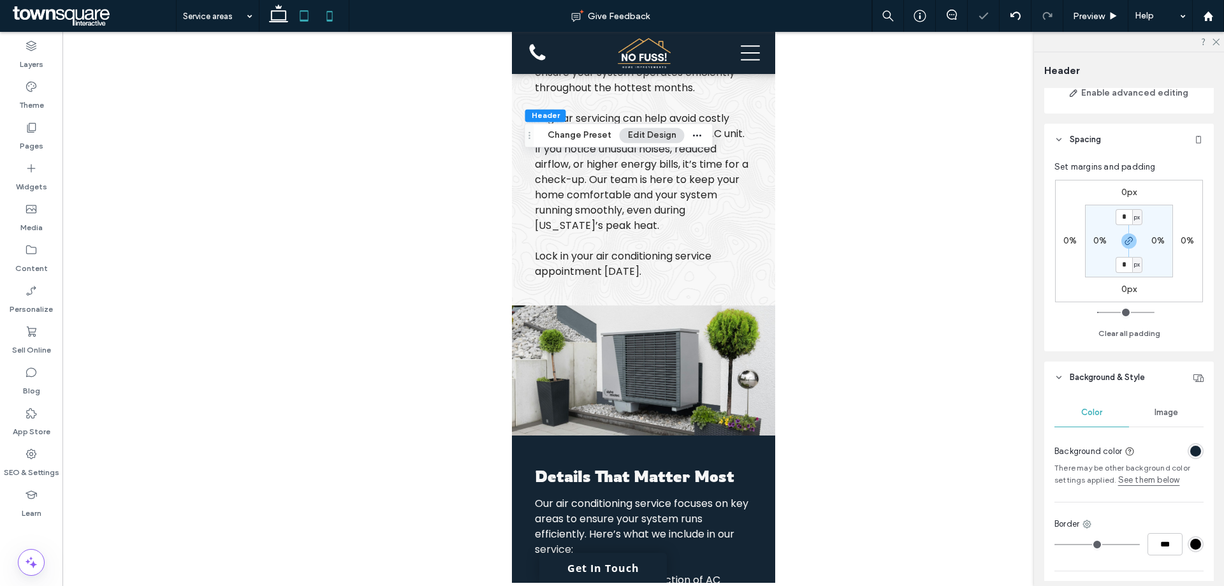
type input "**"
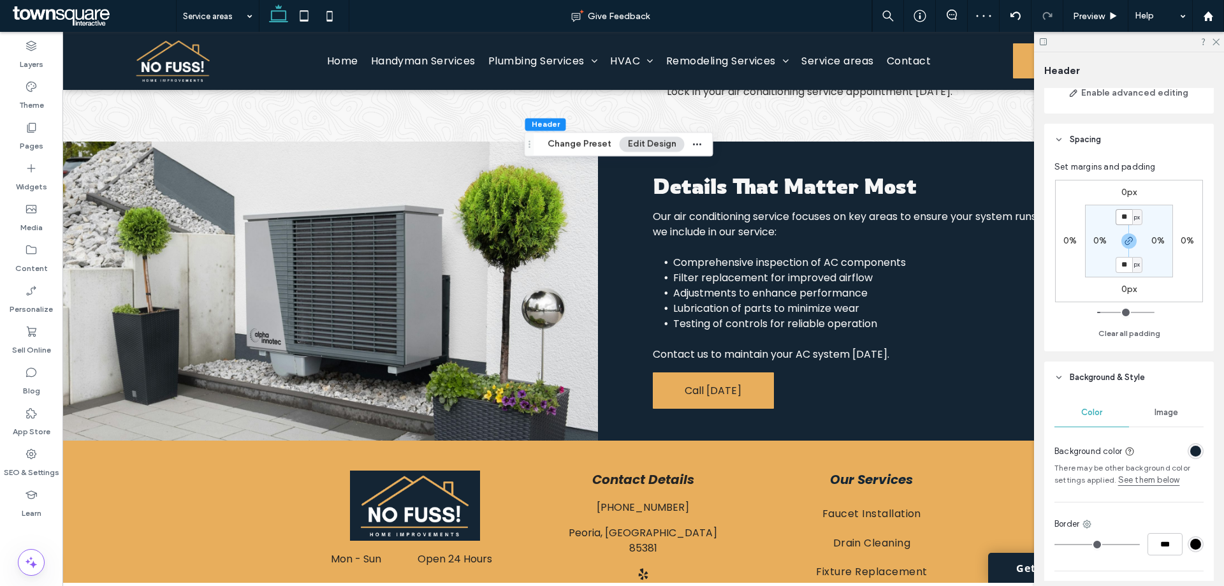
click at [1121, 223] on input "**" at bounding box center [1124, 217] width 17 height 16
type input "*"
click at [32, 460] on icon at bounding box center [31, 454] width 13 height 13
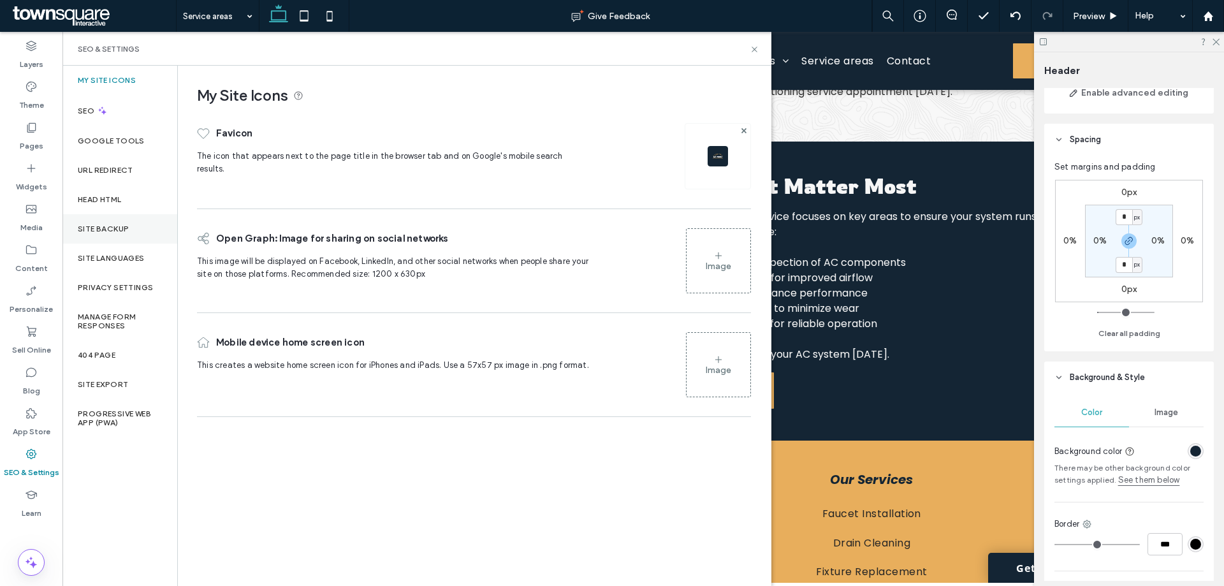
click at [112, 215] on div "Site Backup" at bounding box center [119, 228] width 115 height 29
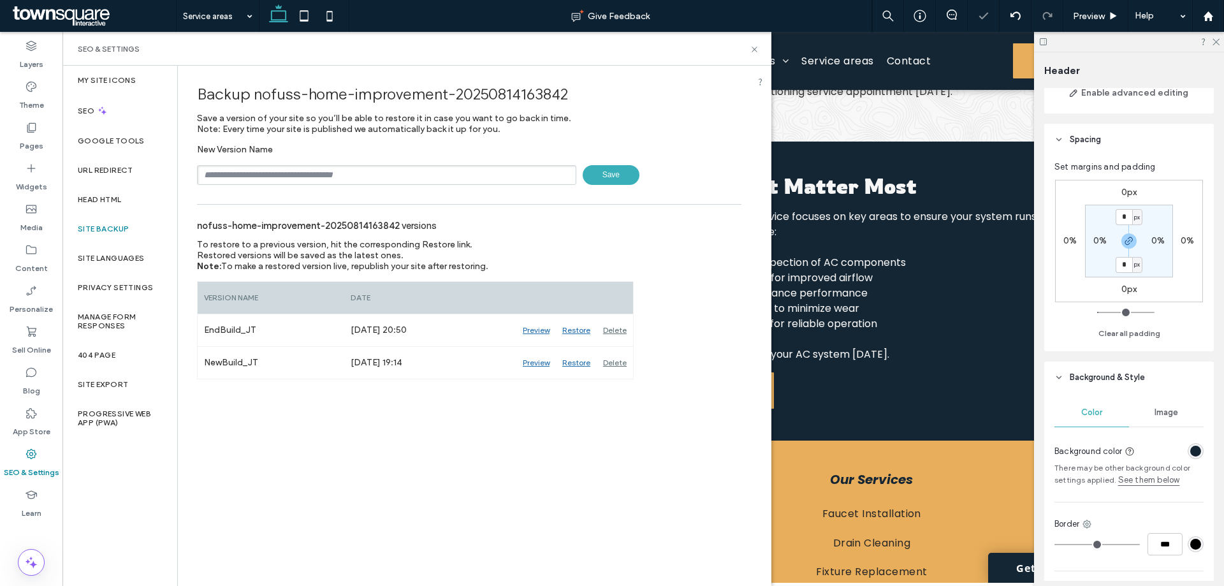
click at [312, 176] on input "text" at bounding box center [386, 175] width 379 height 20
type input "**********"
click at [607, 175] on span "Save" at bounding box center [611, 175] width 57 height 20
